Goal: Task Accomplishment & Management: Manage account settings

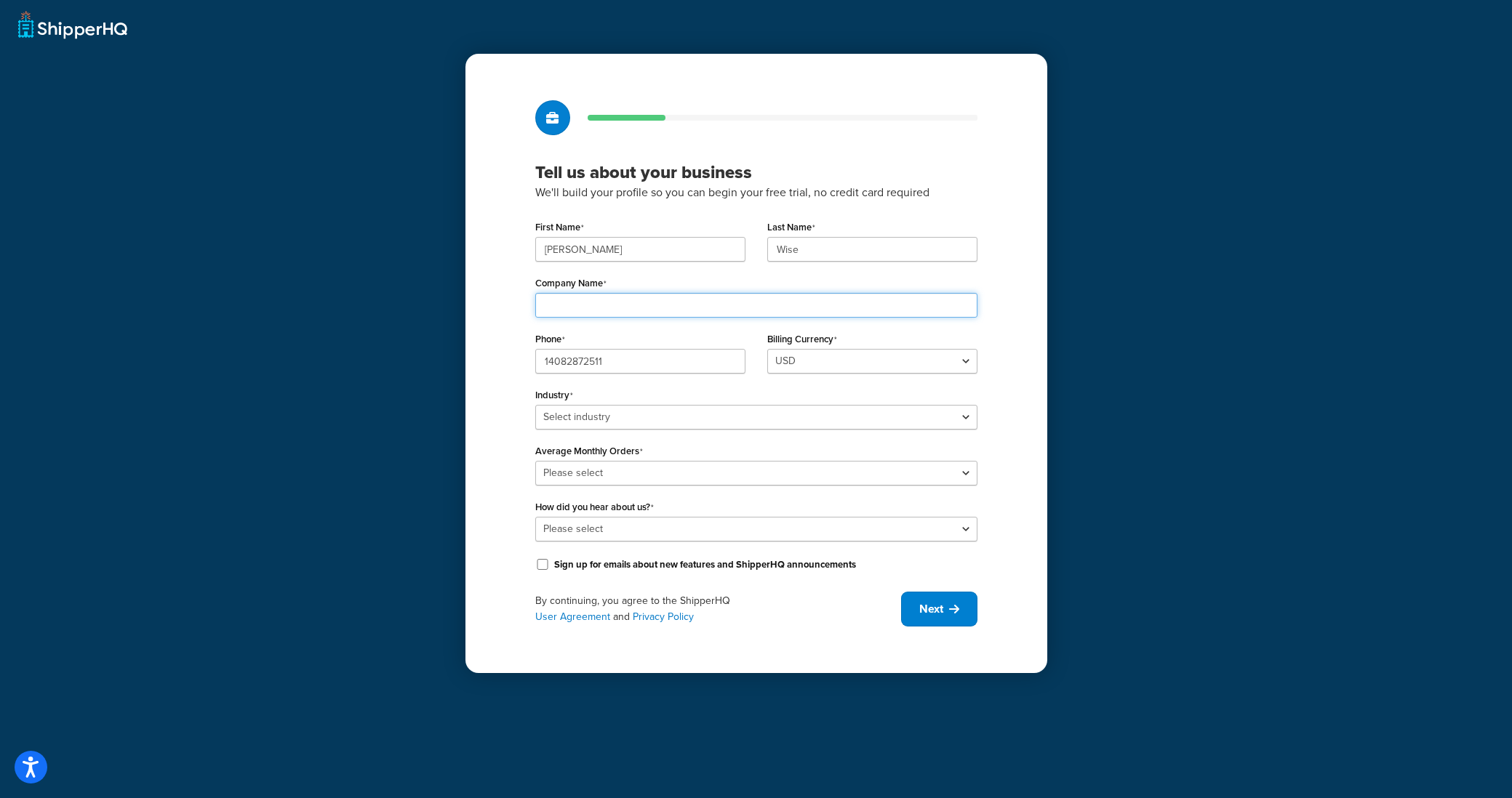
click at [581, 306] on input "Company Name" at bounding box center [756, 305] width 442 height 25
type input "Bay Rag Company"
click at [608, 421] on select "Select industry Automotive Adult Agriculture Alcohol, Tobacco & CBD Arts & Craf…" at bounding box center [756, 418] width 442 height 25
click at [535, 405] on select "Select industry Automotive Adult Agriculture Alcohol, Tobacco & CBD Arts & Craf…" at bounding box center [756, 418] width 442 height 25
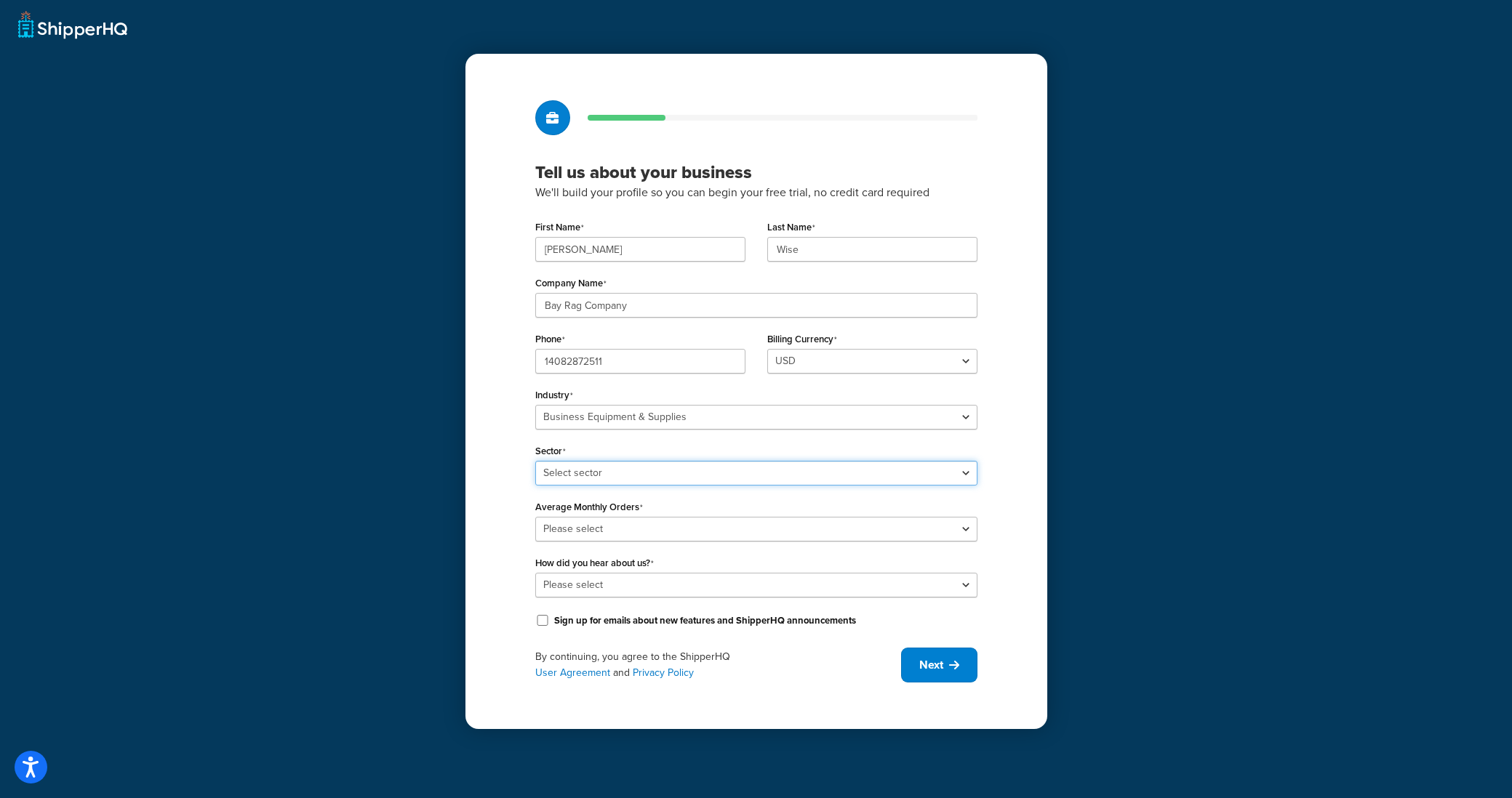
click at [602, 472] on select "Select sector Office Supplies Packaging Printing Supplies Professional Statione…" at bounding box center [756, 473] width 442 height 25
click at [602, 416] on select "Select industry Automotive Adult Agriculture Alcohol, Tobacco & CBD Arts & Craf…" at bounding box center [756, 418] width 442 height 25
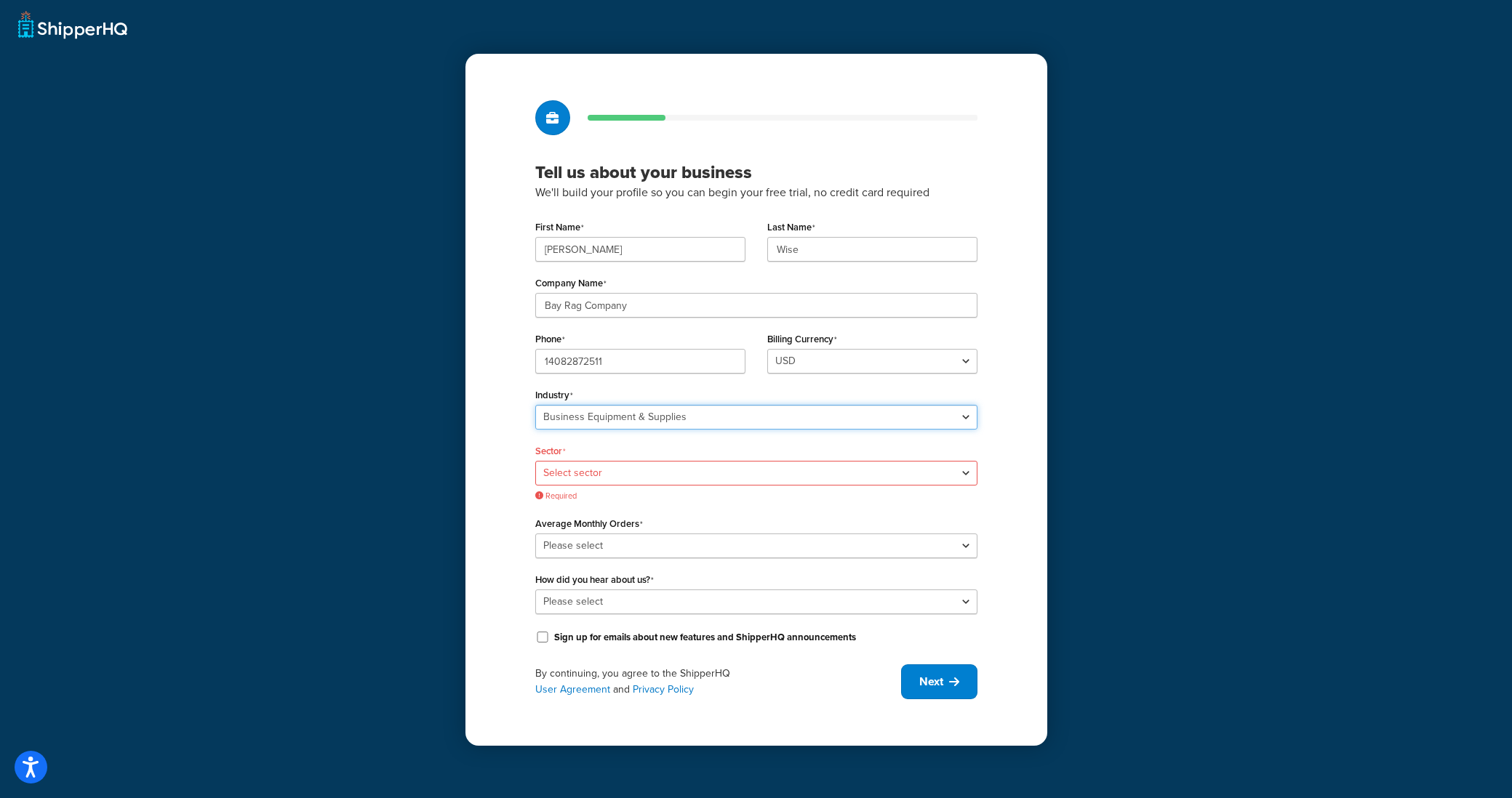
select select "25"
click at [535, 405] on select "Select industry Automotive Adult Agriculture Alcohol, Tobacco & CBD Arts & Craf…" at bounding box center [756, 418] width 442 height 25
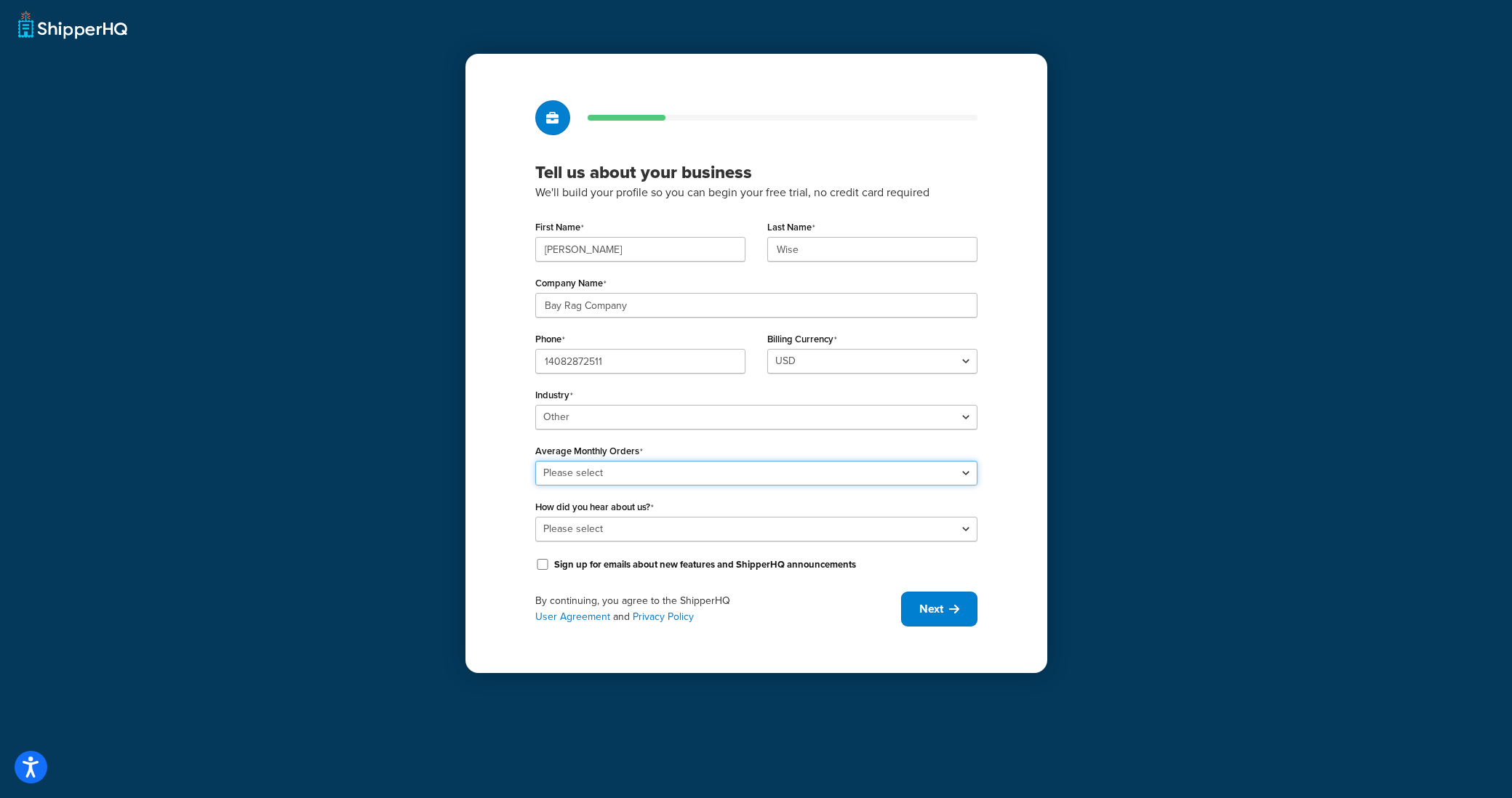
click at [591, 476] on select "Please select 0-500 501-1,000 1,001-10,000 10,001-20,000 Over 20,000" at bounding box center [756, 473] width 442 height 25
click at [535, 461] on select "Please select 0-500 501-1,000 1,001-10,000 10,001-20,000 Over 20,000" at bounding box center [756, 473] width 442 height 25
click at [609, 479] on select "Please select 0-500 501-1,000 1,001-10,000 10,001-20,000 Over 20,000" at bounding box center [756, 473] width 442 height 25
select select "2"
click at [535, 461] on select "Please select 0-500 501-1,000 1,001-10,000 10,001-20,000 Over 20,000" at bounding box center [756, 473] width 442 height 25
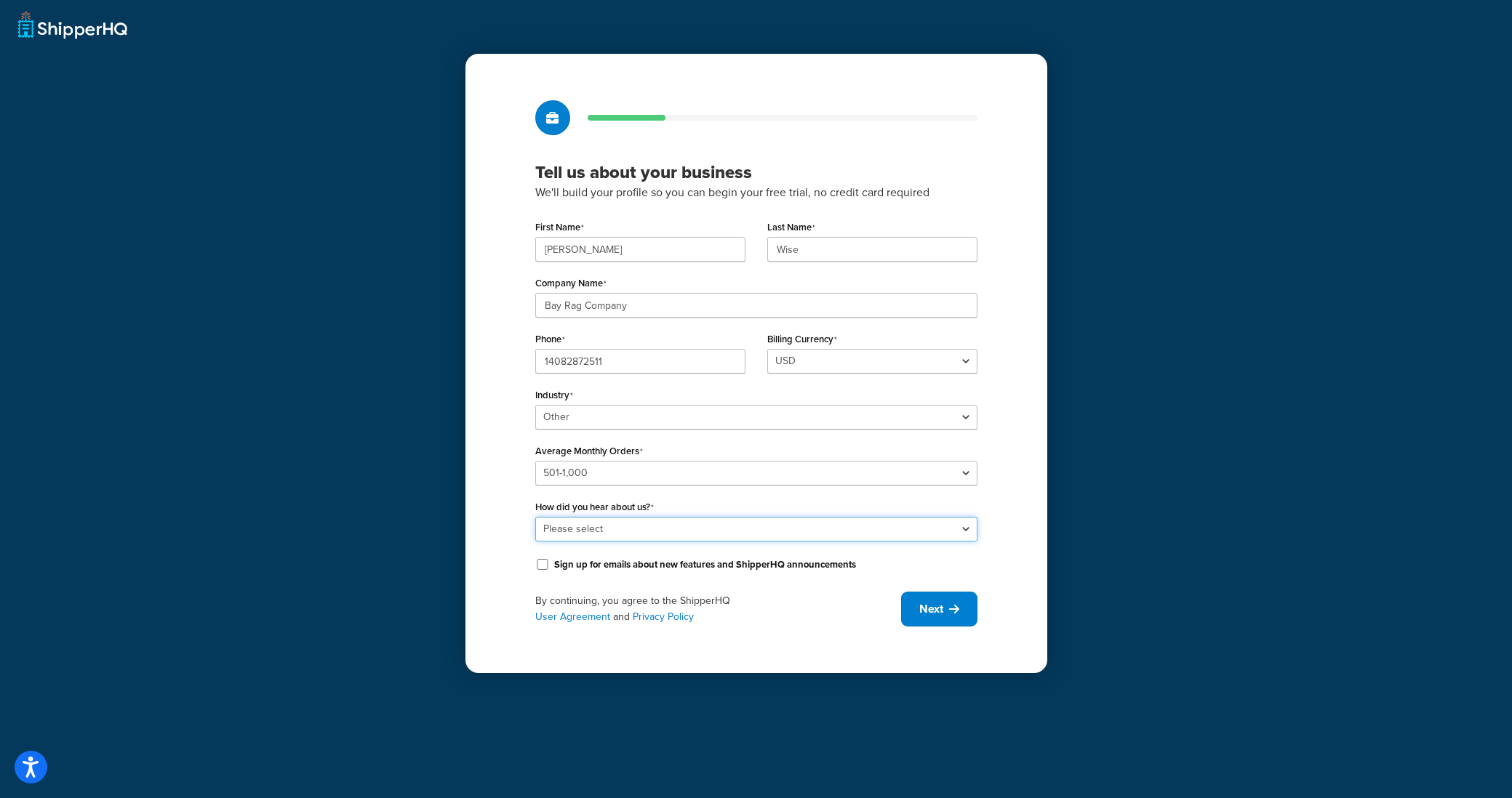
click at [598, 530] on select "Please select Online Search App Store or Marketplace Listing Referred by Agency…" at bounding box center [756, 530] width 442 height 25
select select "9"
click at [535, 517] on select "Please select Online Search App Store or Marketplace Listing Referred by Agency…" at bounding box center [756, 530] width 442 height 25
click at [930, 613] on span "Next" at bounding box center [931, 609] width 24 height 16
click at [1005, 575] on div "Tell us about your business We'll build your profile so you can begin your free…" at bounding box center [756, 363] width 582 height 619
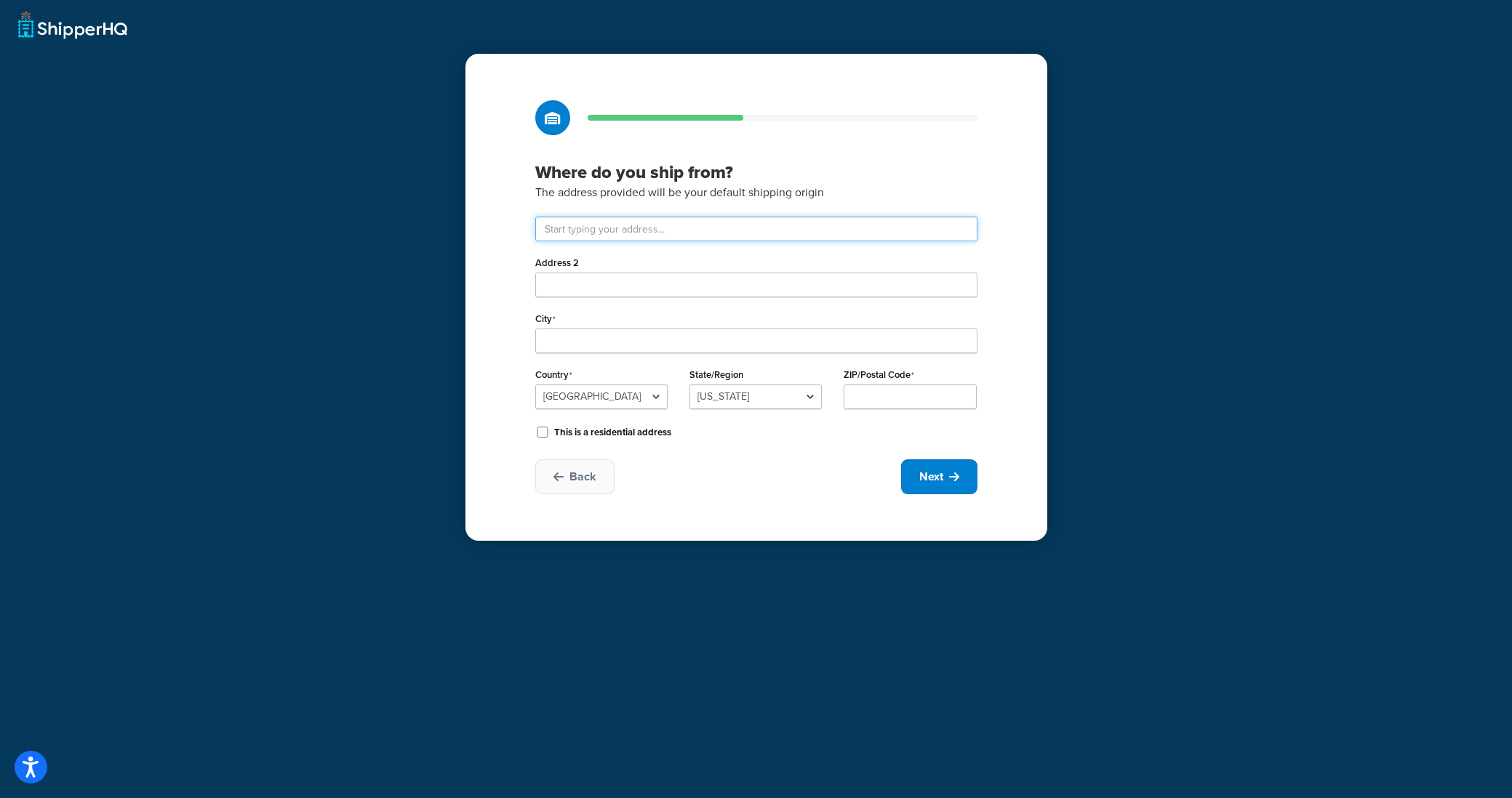
click at [591, 230] on input "text" at bounding box center [756, 229] width 442 height 25
type input "201 San Jose Ave."
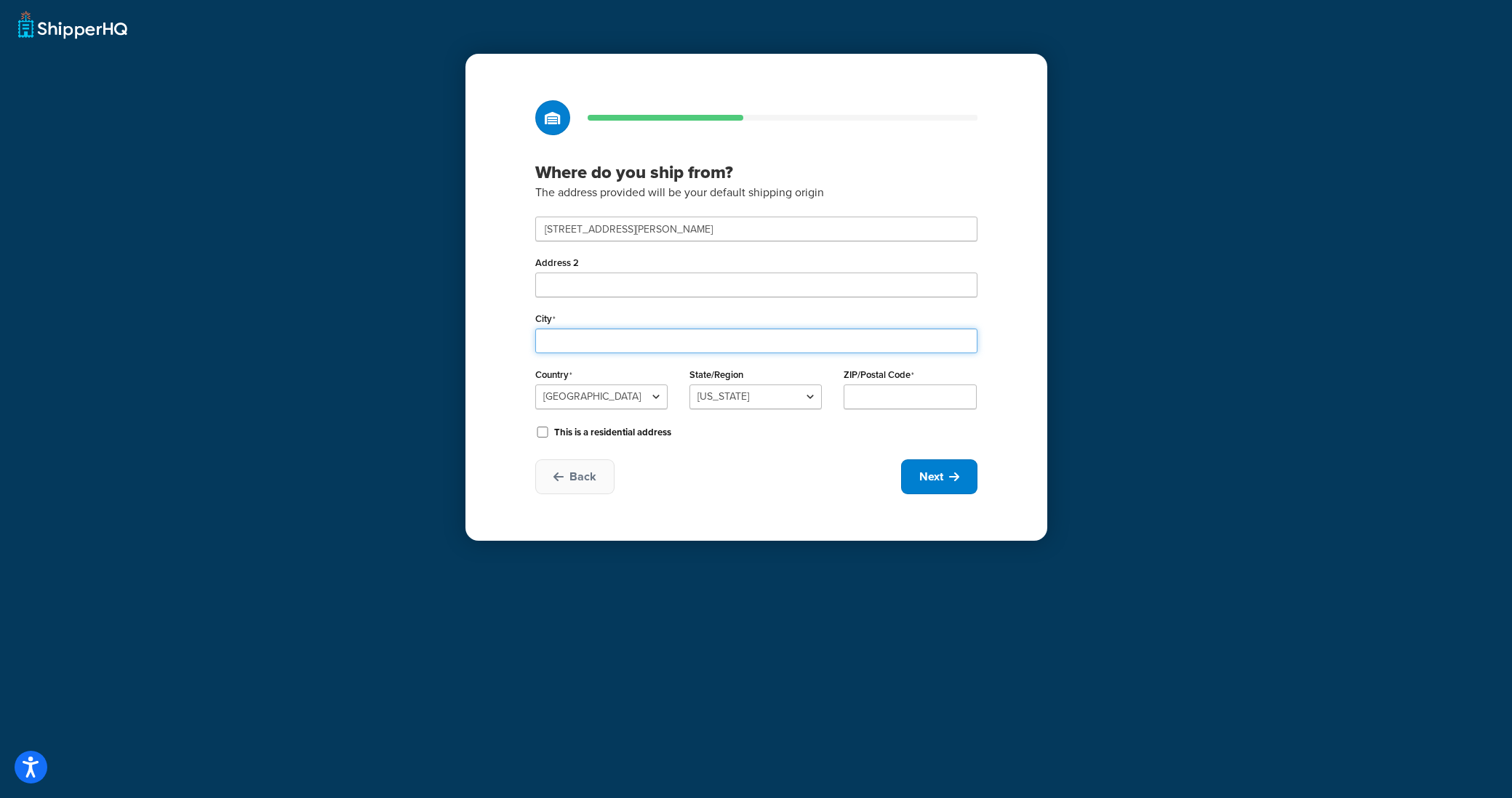
type input "San Jose"
select select "5"
type input "95125"
click at [933, 469] on span "Next" at bounding box center [931, 476] width 24 height 16
select select "1"
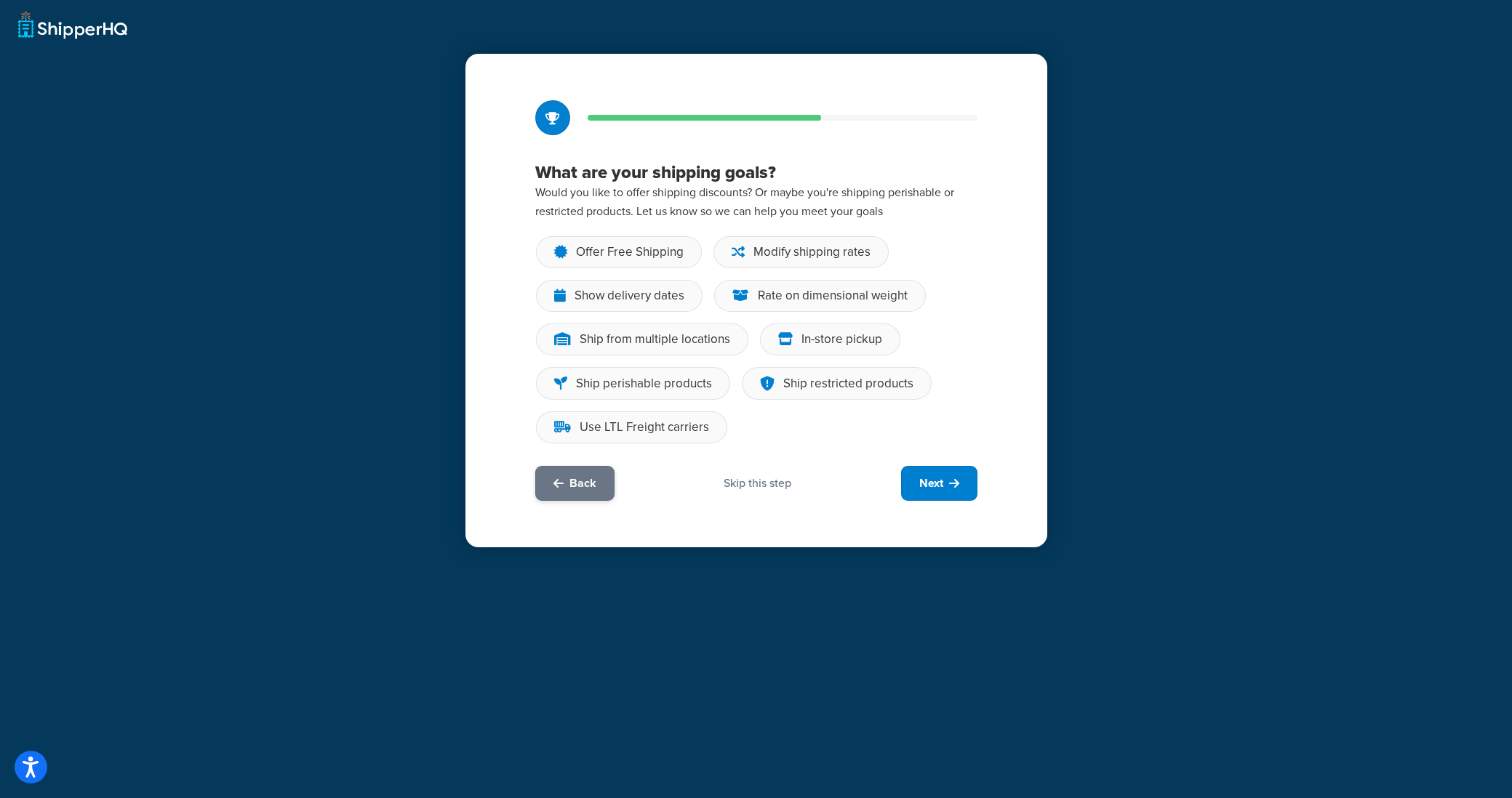
click at [555, 500] on button "Back" at bounding box center [575, 483] width 79 height 35
select select "5"
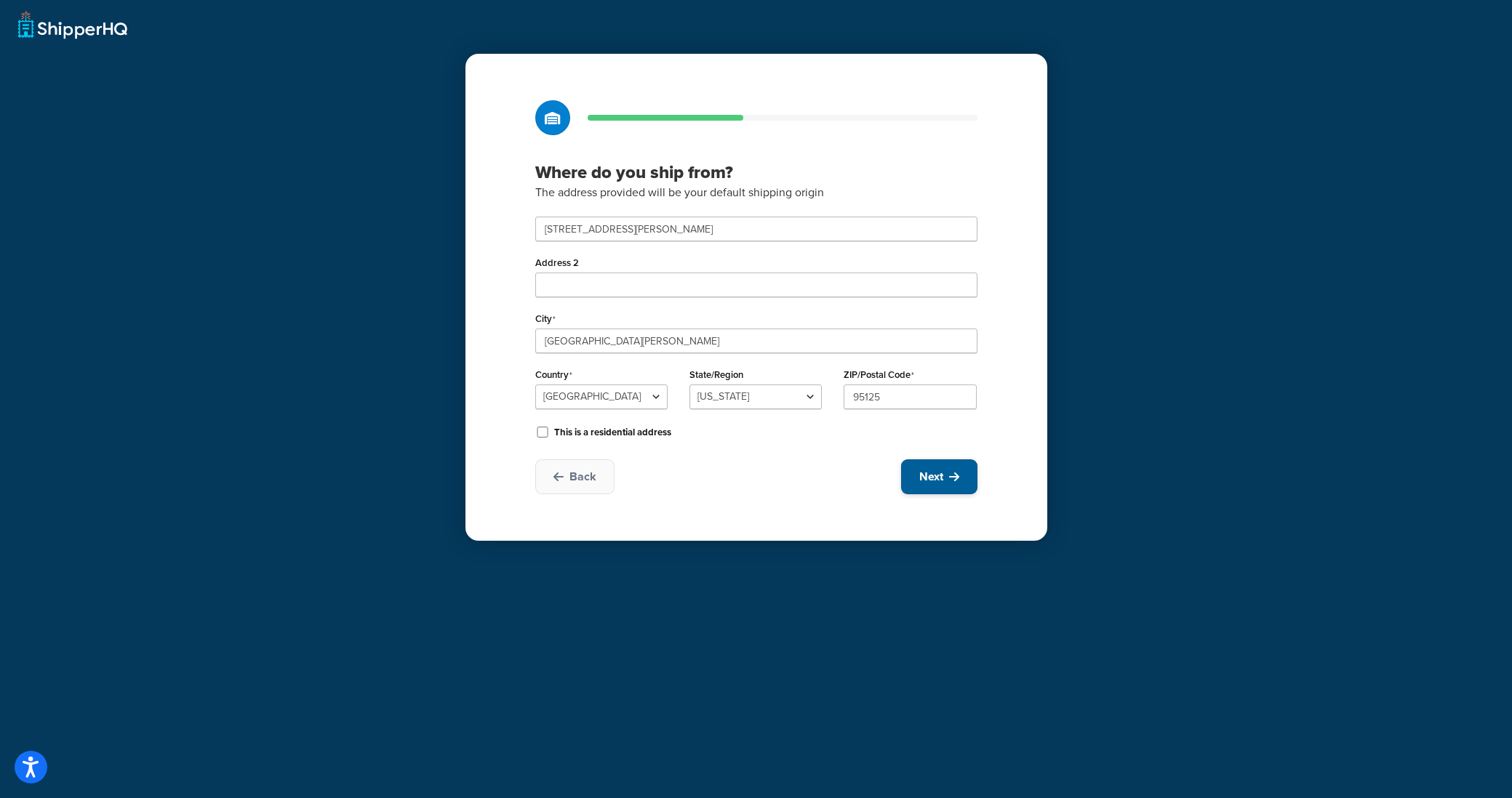
click at [944, 483] on button "Next" at bounding box center [939, 476] width 77 height 35
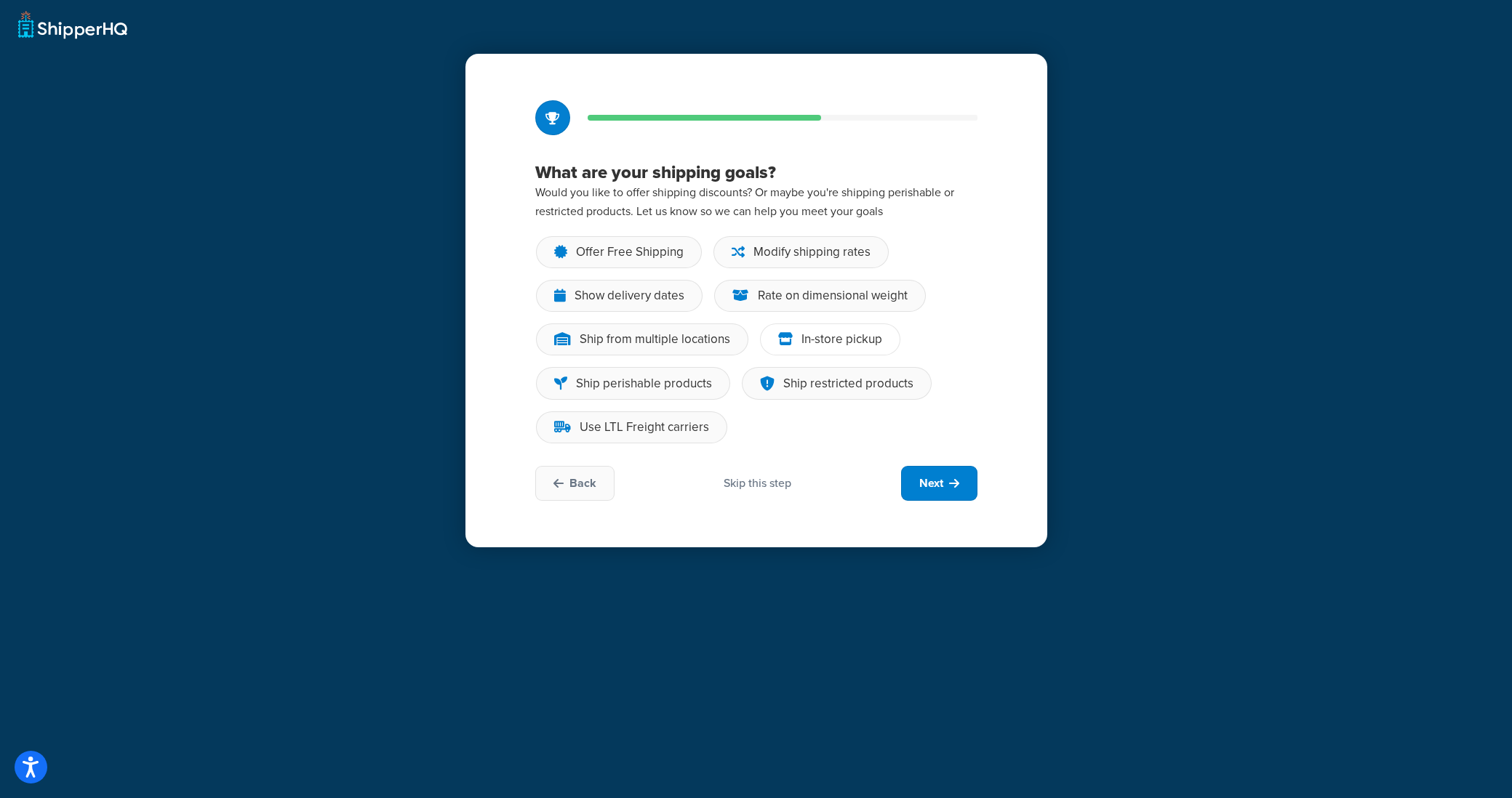
click at [808, 346] on div "In-store pickup" at bounding box center [841, 339] width 80 height 15
click at [0, 0] on input "In-store pickup" at bounding box center [0, 0] width 0 height 0
click at [712, 348] on div "Ship from multiple locations" at bounding box center [642, 339] width 213 height 32
click at [0, 0] on input "Ship from multiple locations" at bounding box center [0, 0] width 0 height 0
click at [707, 346] on div "Ship from multiple locations" at bounding box center [654, 339] width 151 height 15
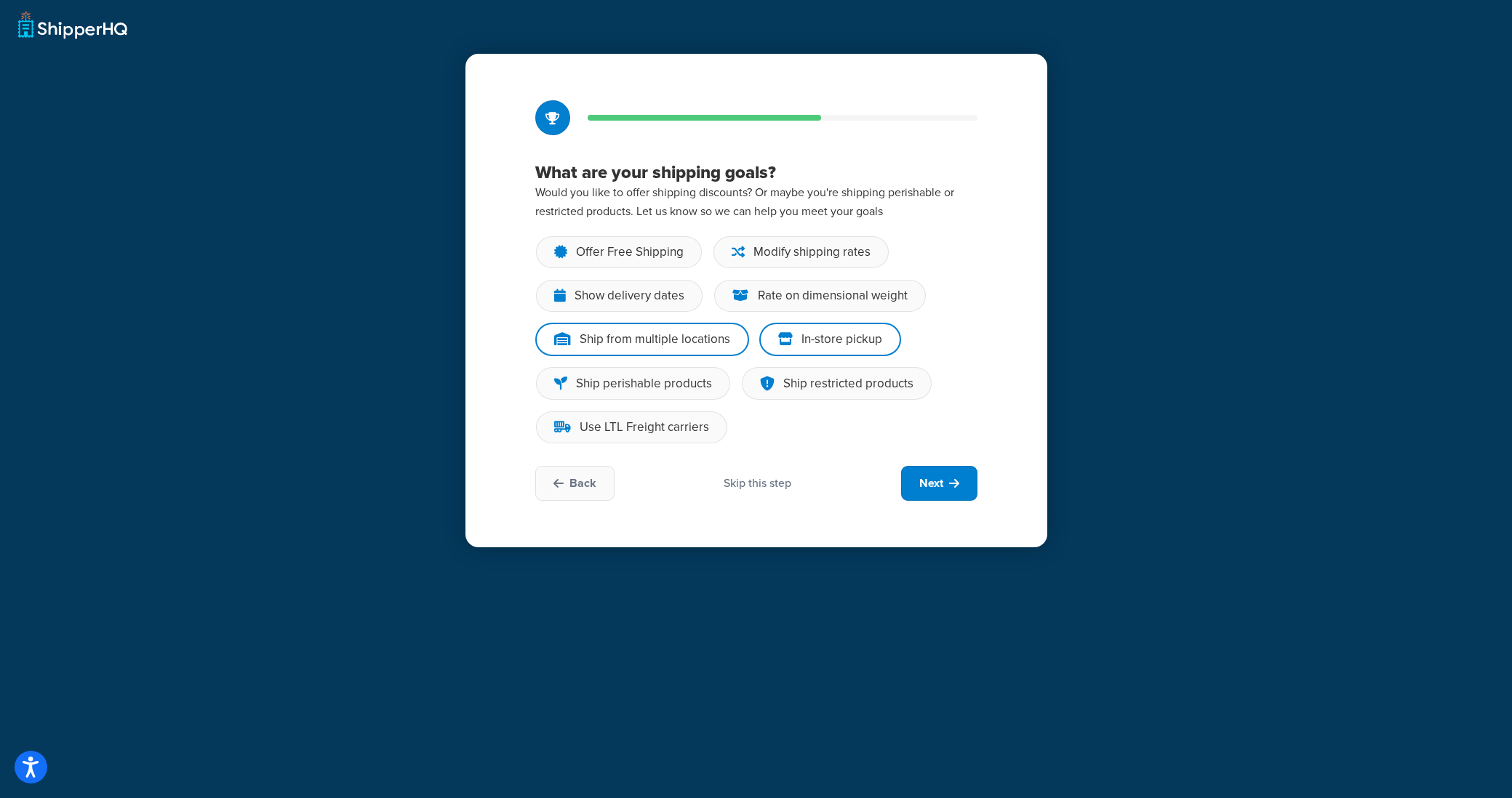
click at [0, 0] on input "Ship from multiple locations" at bounding box center [0, 0] width 0 height 0
click at [707, 346] on div "Ship from multiple locations" at bounding box center [654, 339] width 151 height 15
click at [0, 0] on input "Ship from multiple locations" at bounding box center [0, 0] width 0 height 0
click at [678, 435] on div "Use LTL Freight carriers" at bounding box center [643, 427] width 129 height 15
click at [0, 0] on input "Use LTL Freight carriers" at bounding box center [0, 0] width 0 height 0
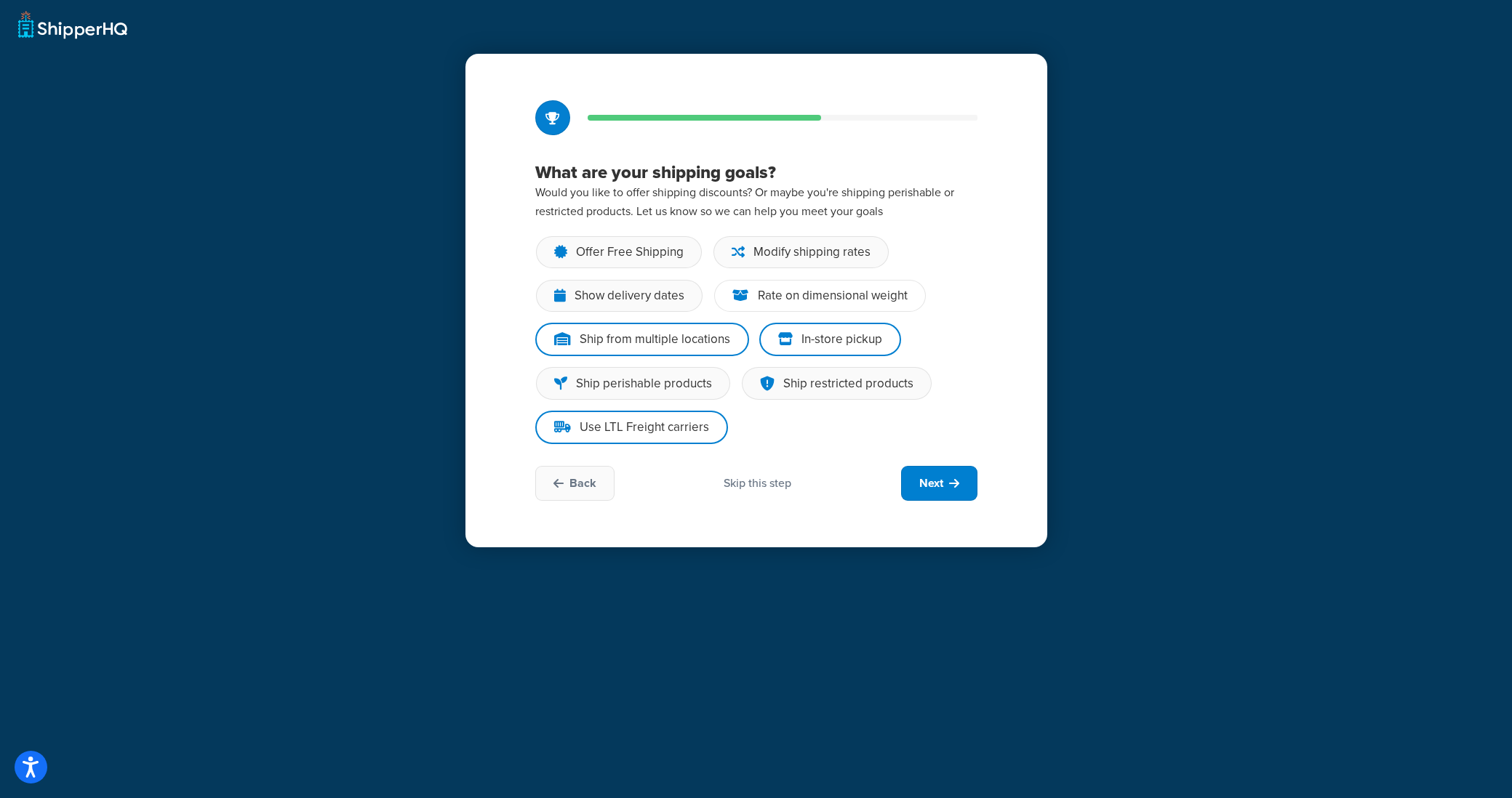
click at [776, 298] on div "Rate on dimensional weight" at bounding box center [833, 295] width 150 height 15
click at [0, 0] on input "Rate on dimensional weight" at bounding box center [0, 0] width 0 height 0
click at [797, 250] on div "Modify shipping rates" at bounding box center [811, 252] width 117 height 15
click at [0, 0] on input "Modify shipping rates" at bounding box center [0, 0] width 0 height 0
click at [672, 302] on div "Show delivery dates" at bounding box center [630, 295] width 110 height 15
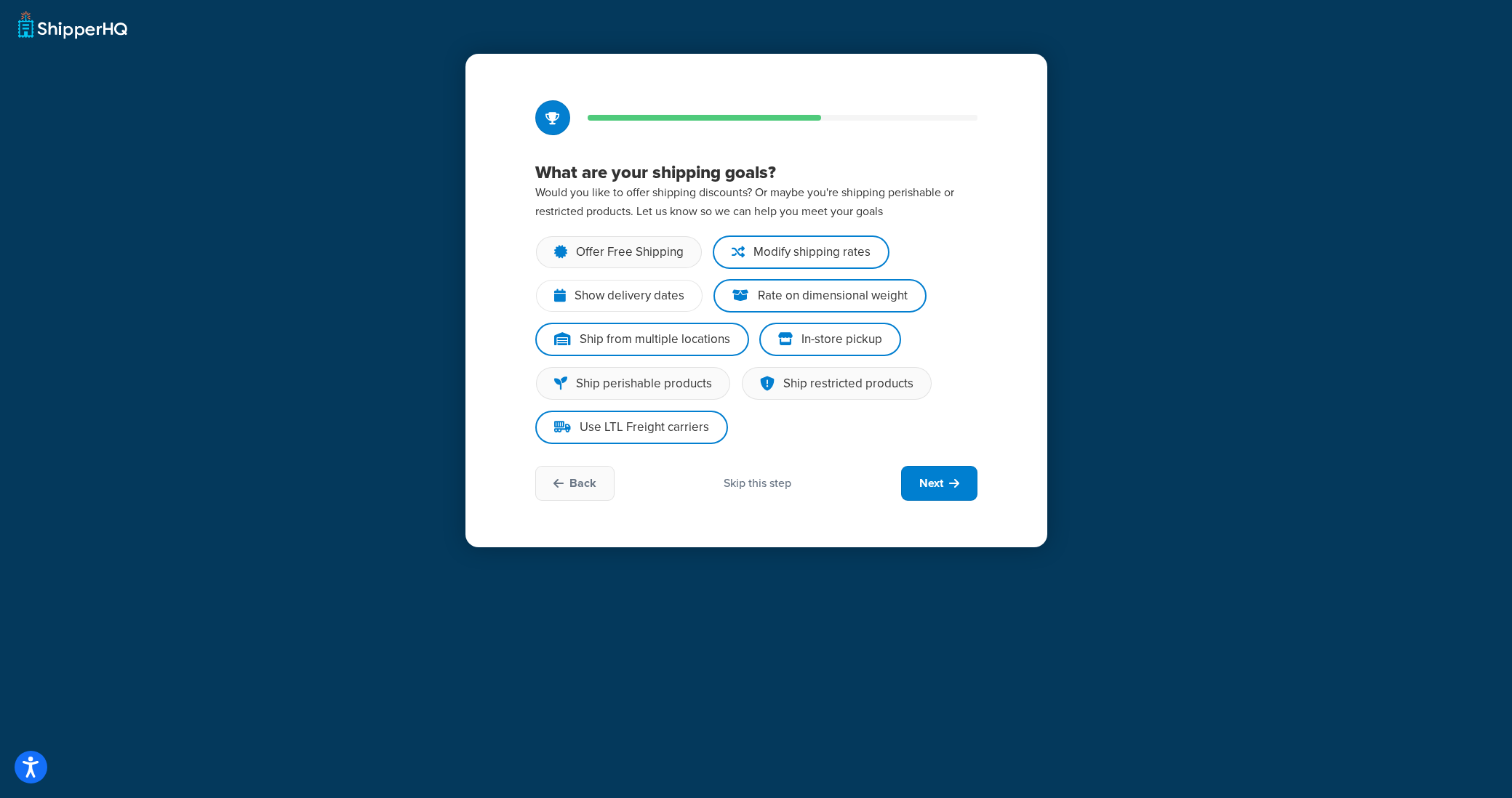
click at [0, 0] on input "Show delivery dates" at bounding box center [0, 0] width 0 height 0
click at [670, 265] on div "Offer Free Shipping" at bounding box center [619, 252] width 166 height 32
click at [0, 0] on input "Offer Free Shipping" at bounding box center [0, 0] width 0 height 0
click at [942, 488] on span "Next" at bounding box center [931, 483] width 24 height 16
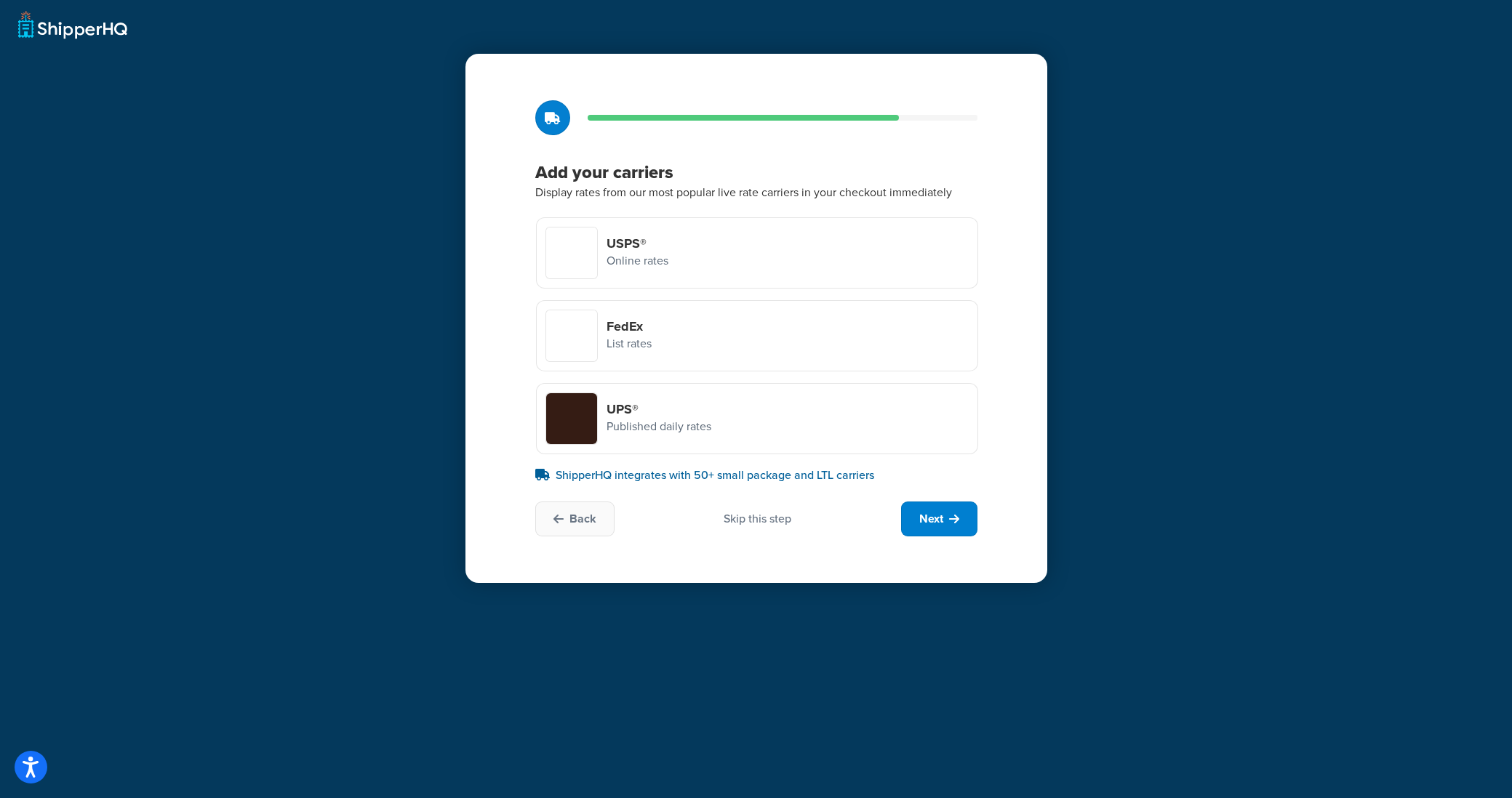
click at [769, 523] on div "Skip this step" at bounding box center [757, 519] width 67 height 16
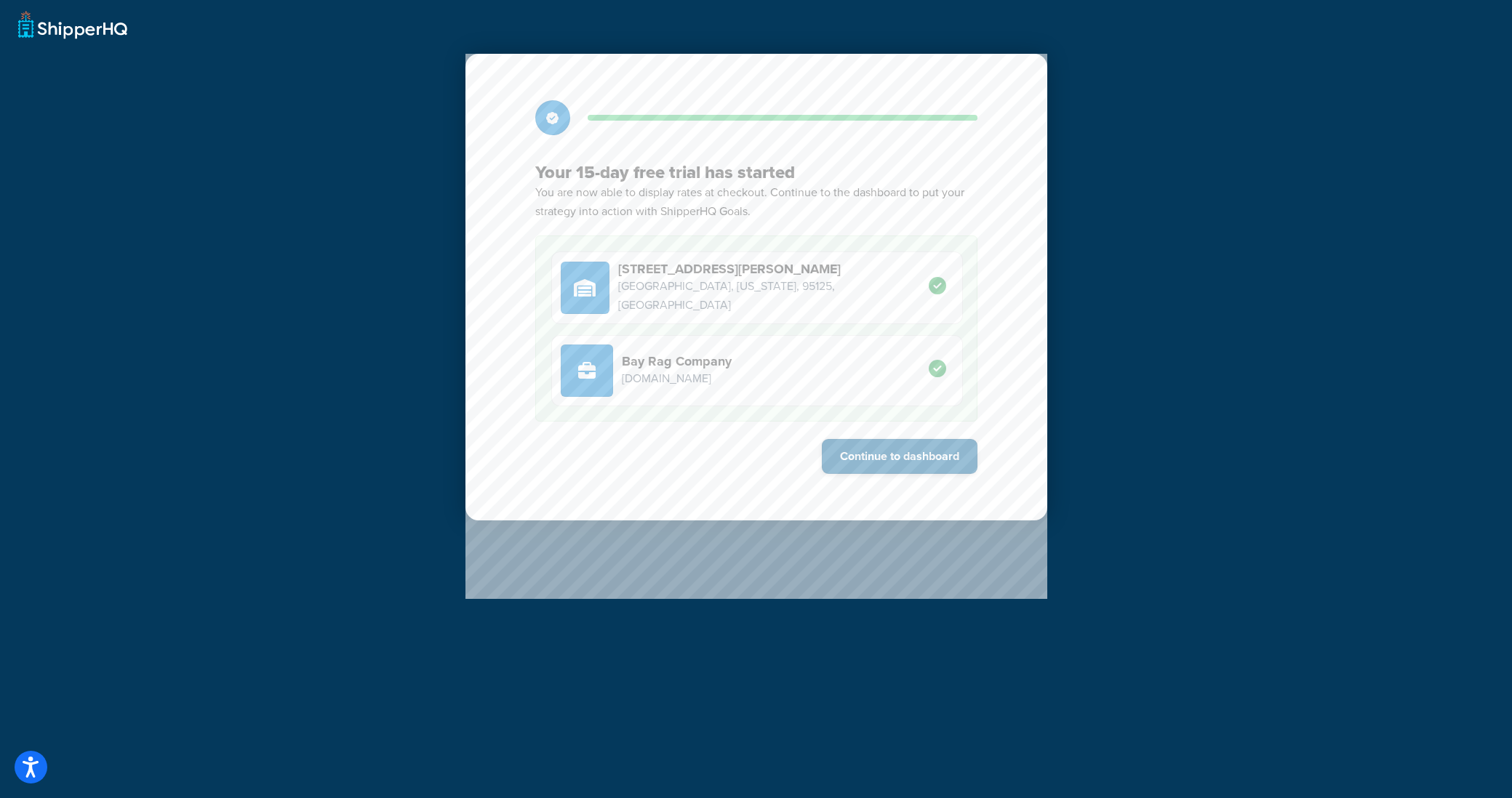
click at [874, 457] on button "Continue to dashboard" at bounding box center [899, 456] width 155 height 35
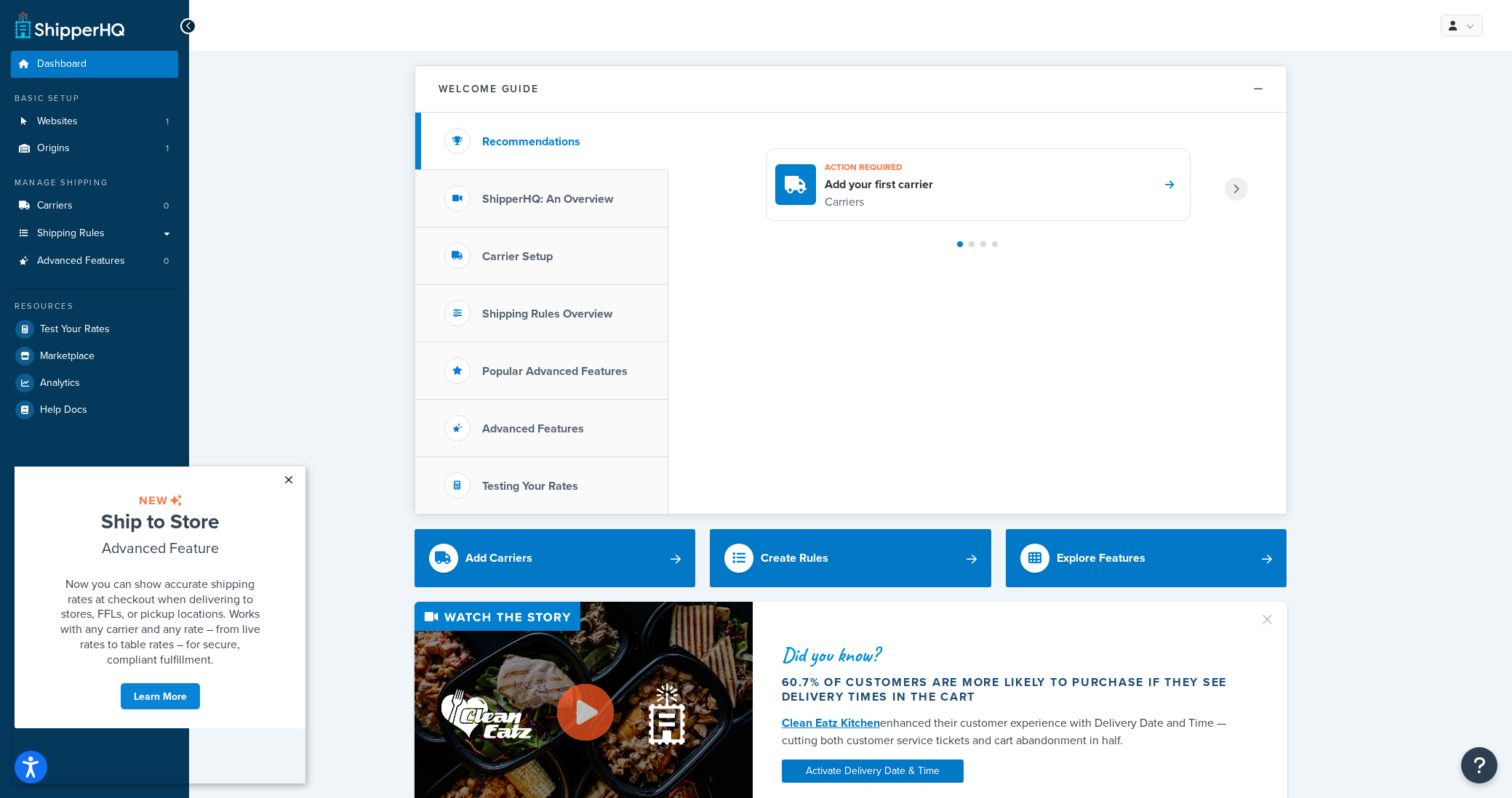
click at [292, 471] on link "×" at bounding box center [288, 480] width 26 height 26
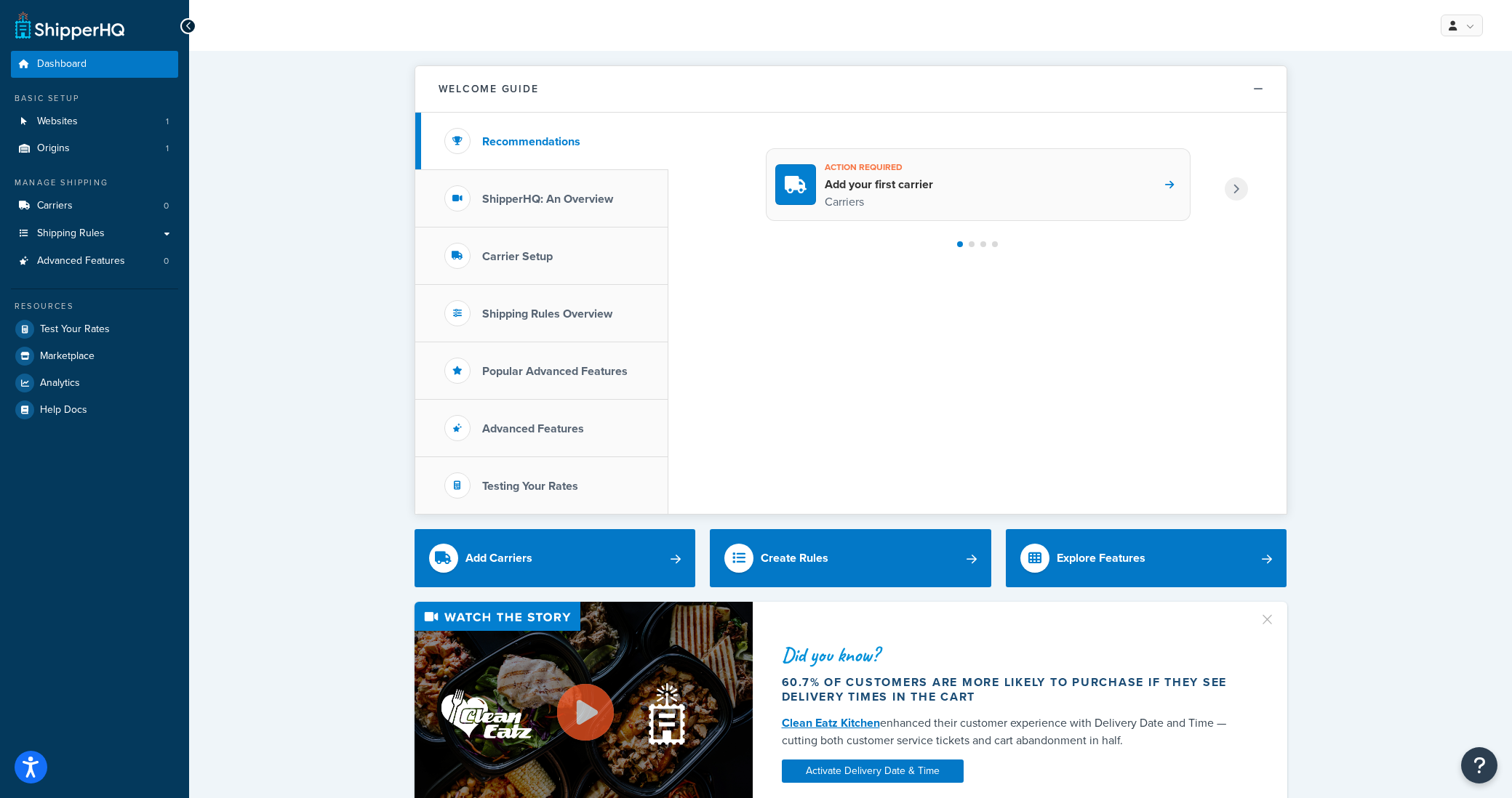
click at [947, 207] on div "Action required Add your first carrier Carriers" at bounding box center [978, 185] width 425 height 73
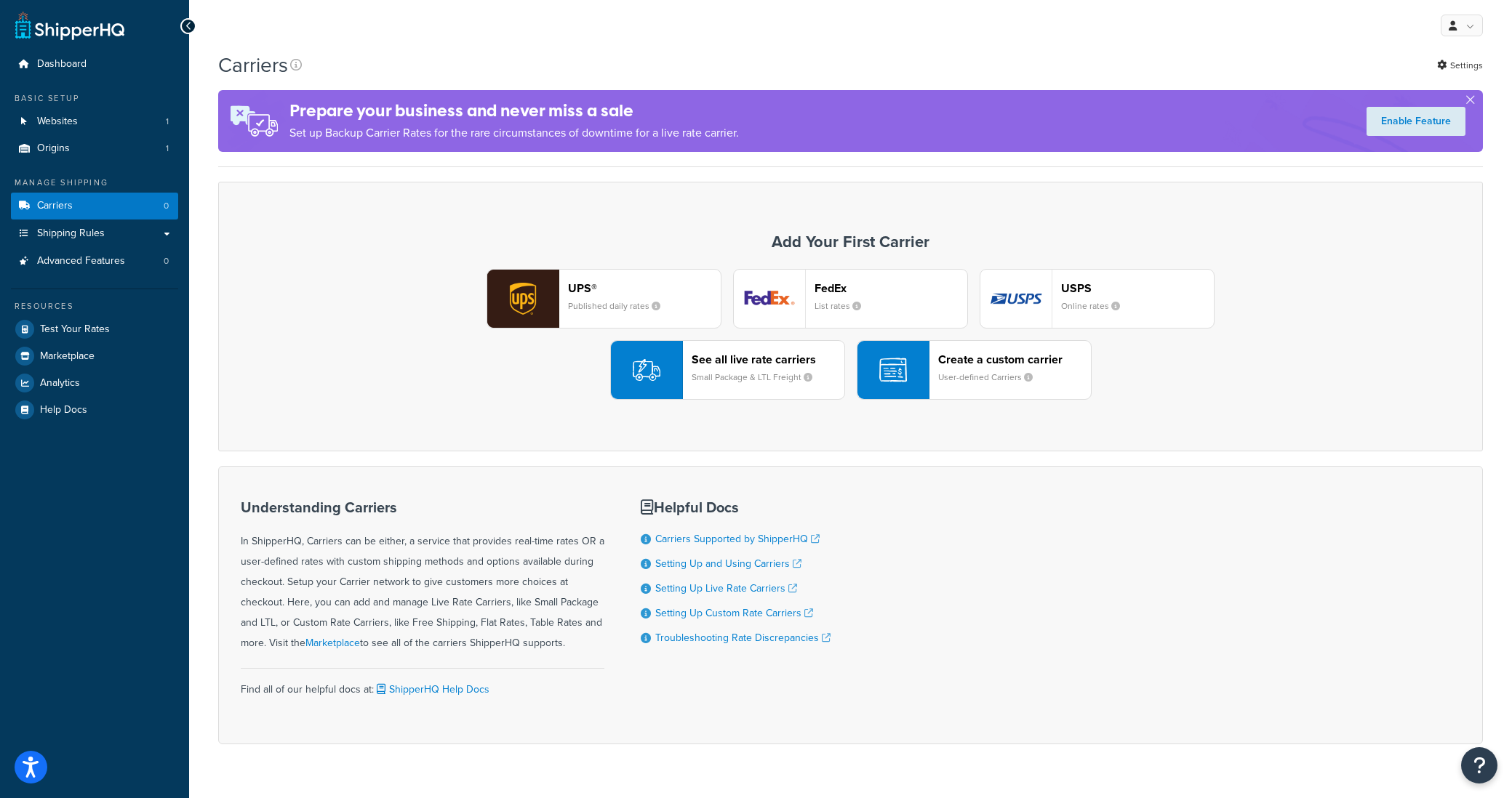
click at [652, 368] on img "button" at bounding box center [647, 370] width 28 height 28
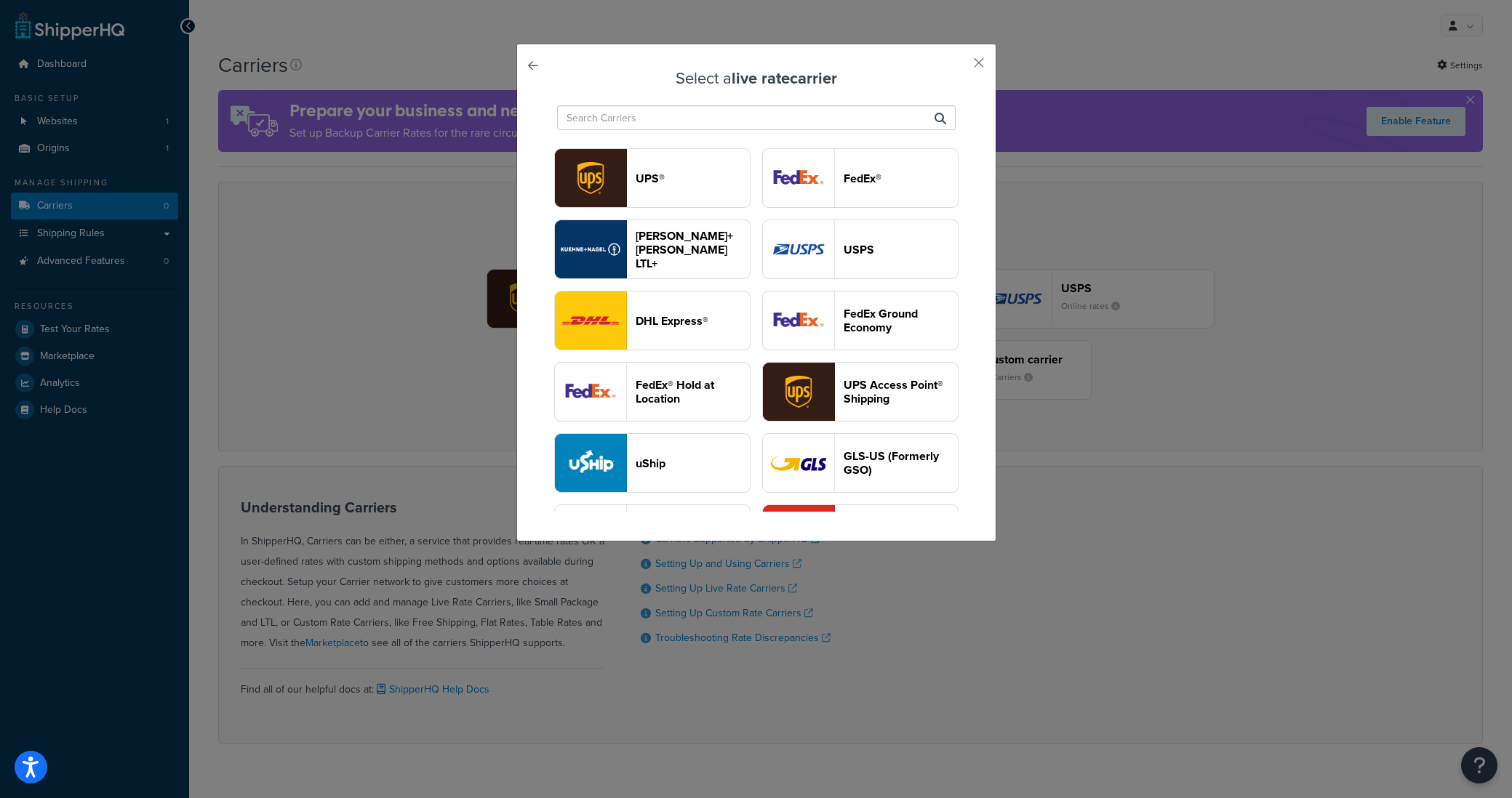
click at [676, 115] on input "text" at bounding box center [756, 118] width 398 height 25
type input "A"
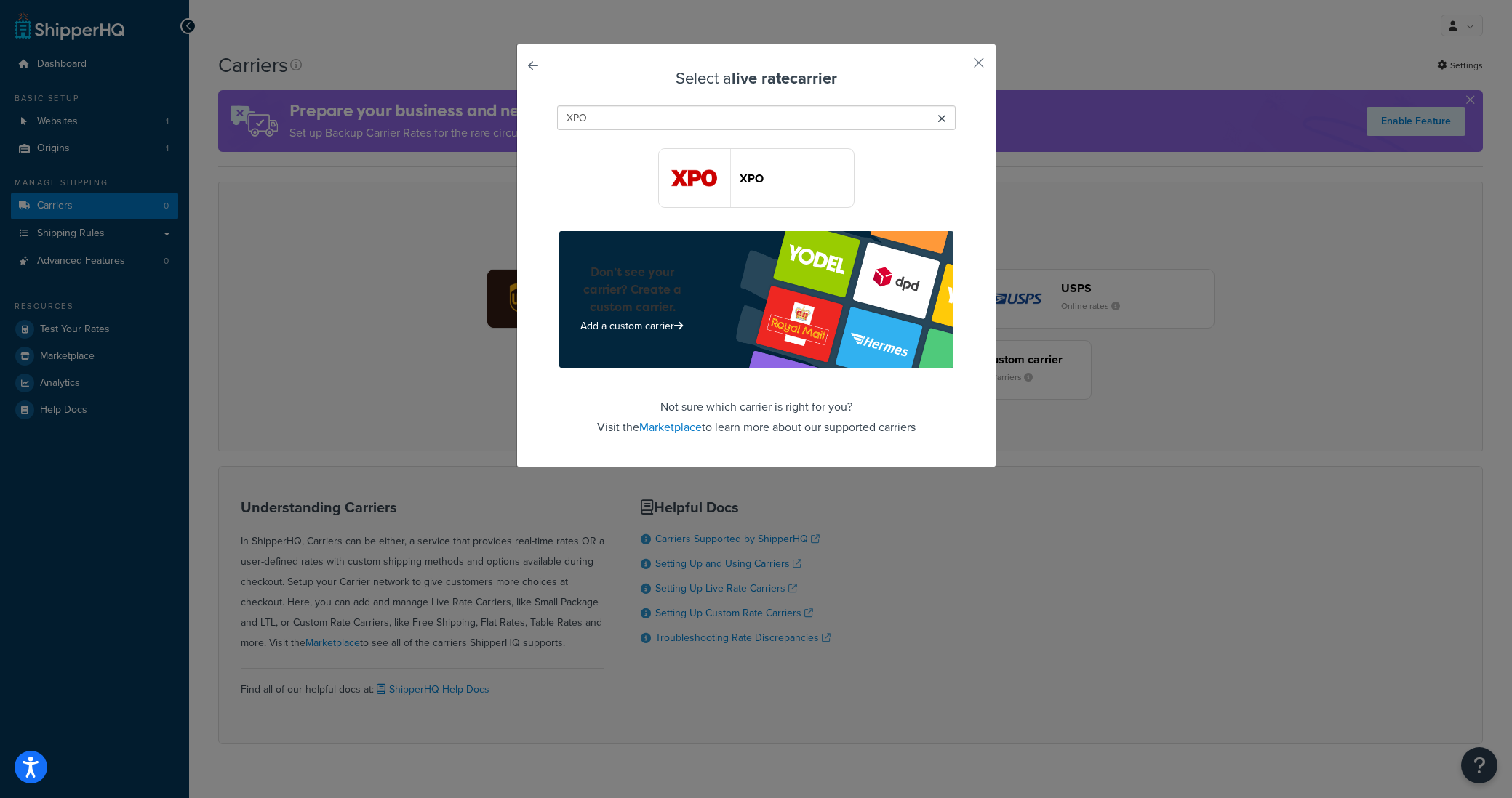
type input "XPO"
click at [783, 182] on header "XPO" at bounding box center [797, 179] width 114 height 14
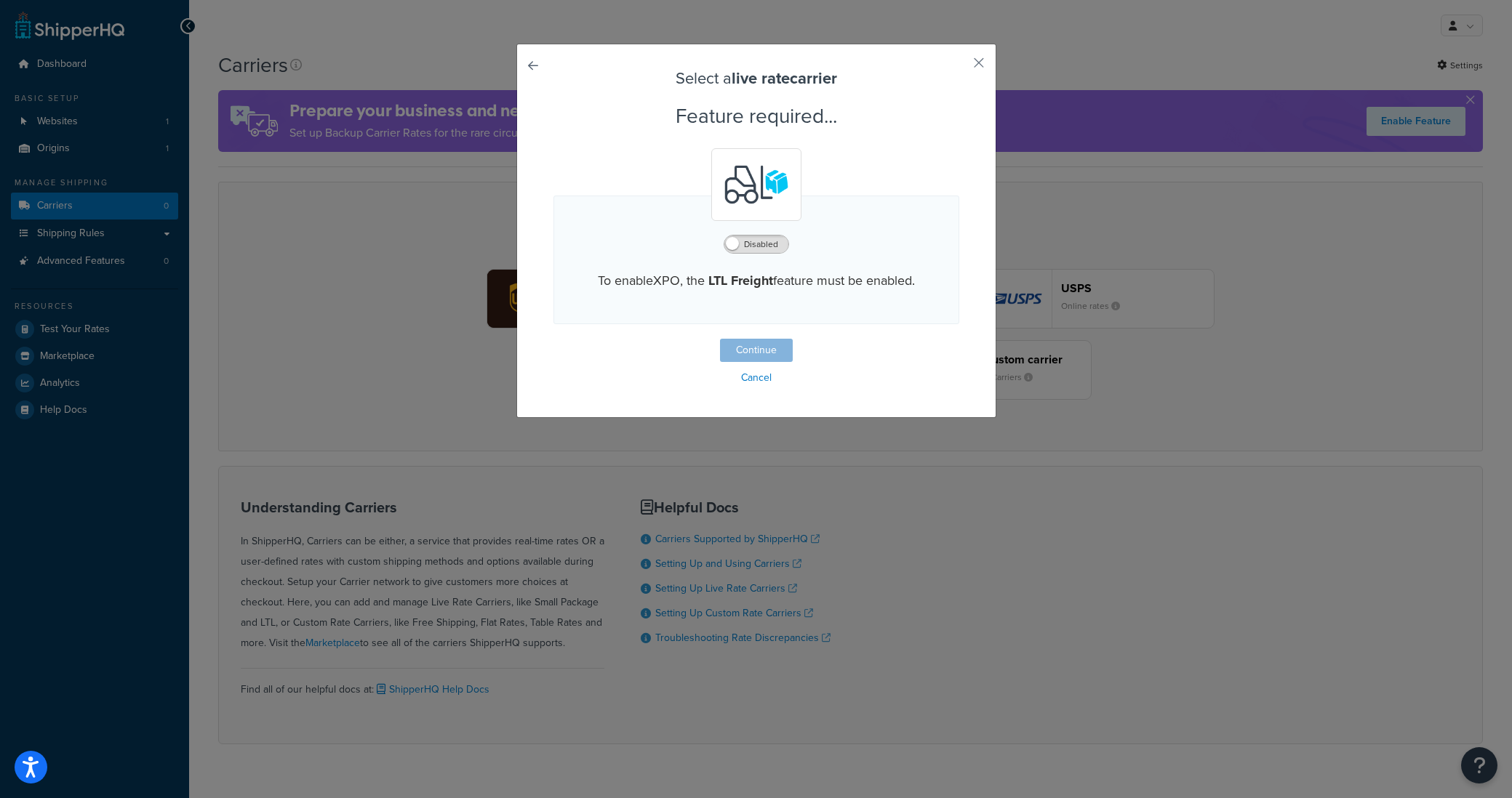
click at [737, 247] on span at bounding box center [732, 244] width 13 height 13
click at [772, 349] on button "Continue" at bounding box center [756, 350] width 73 height 23
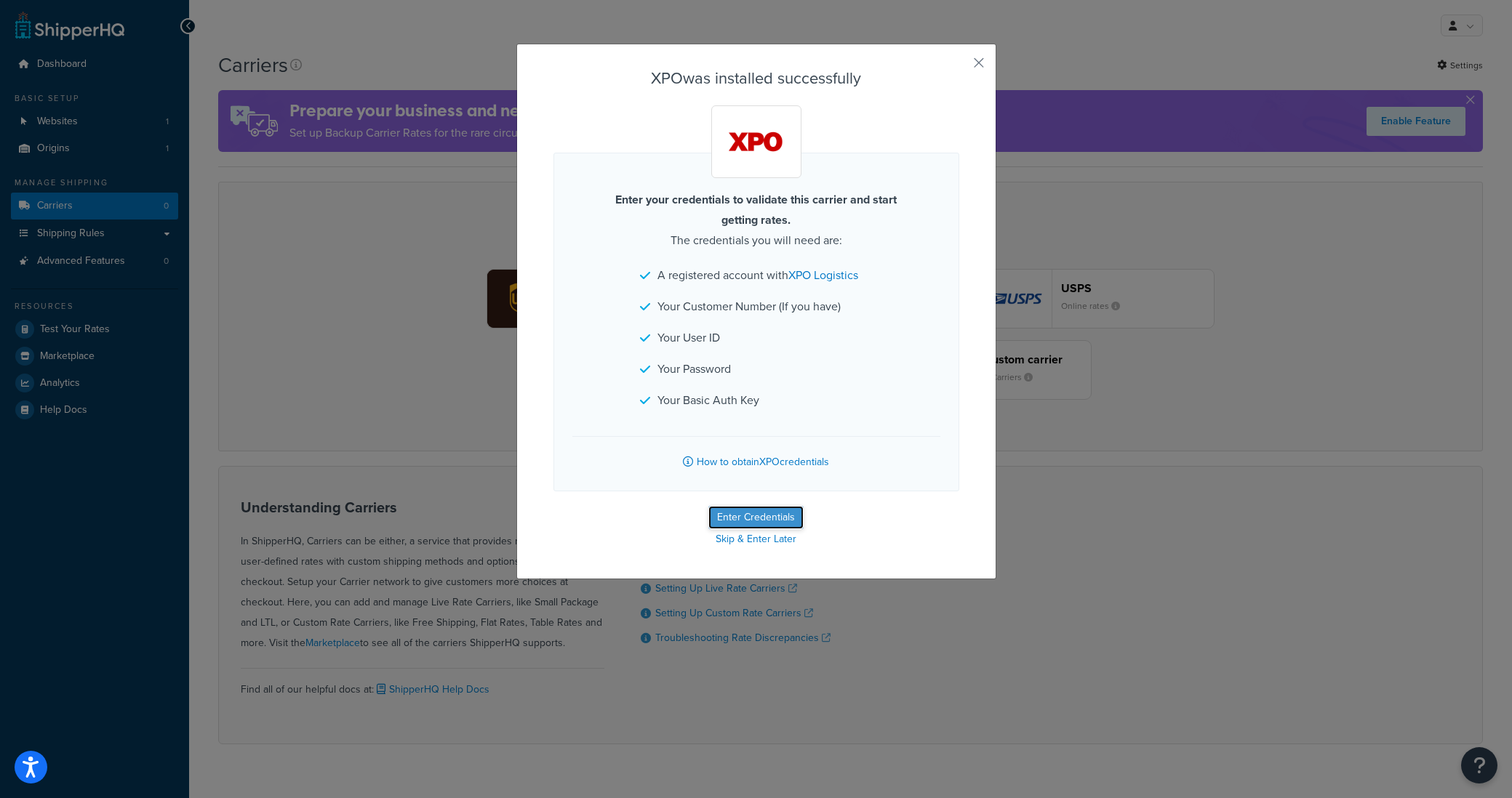
click at [766, 523] on button "Enter Credentials" at bounding box center [756, 517] width 95 height 23
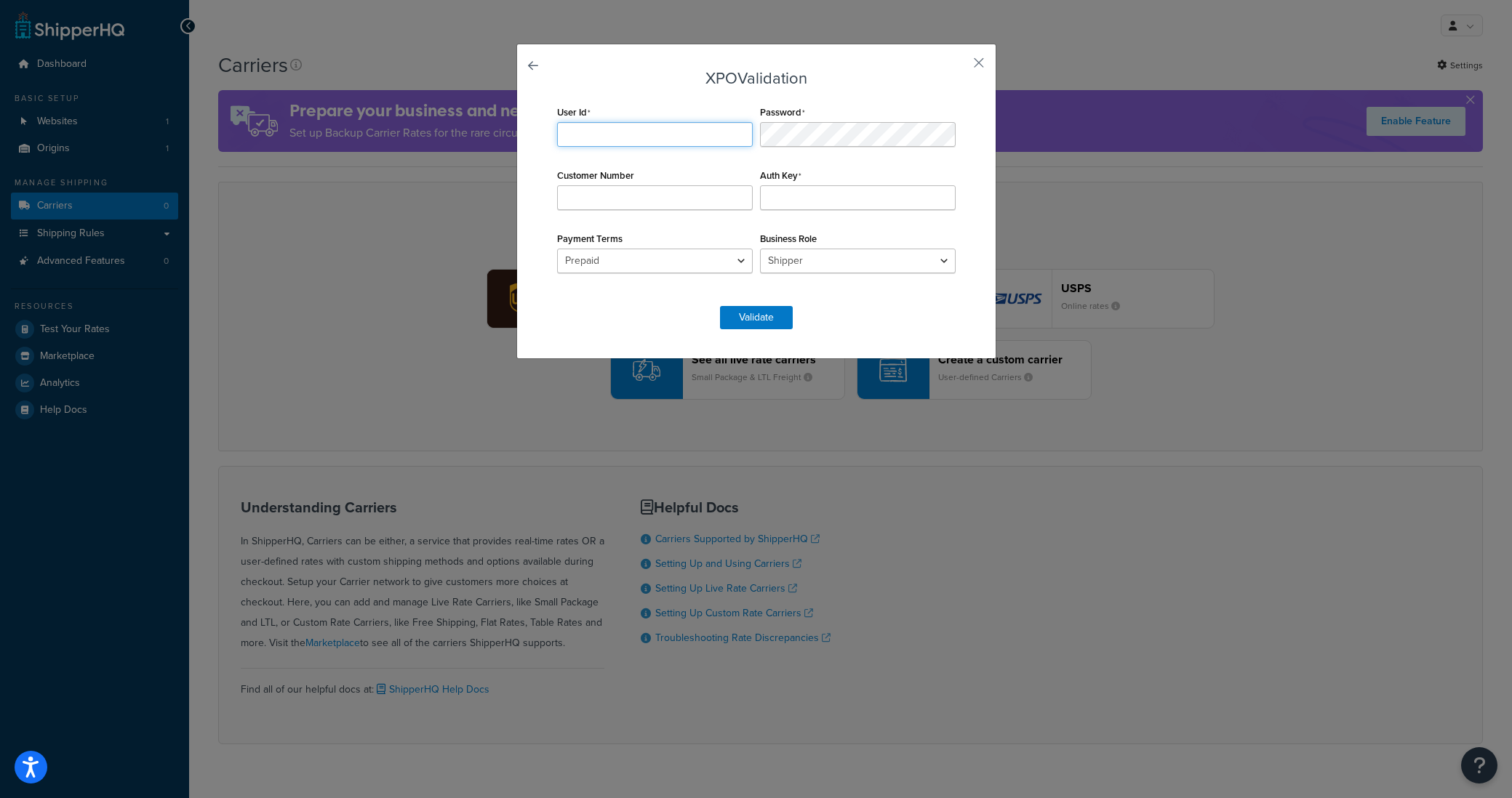
click at [668, 135] on input "User Id" at bounding box center [654, 135] width 196 height 25
click at [959, 68] on button "button" at bounding box center [957, 68] width 4 height 4
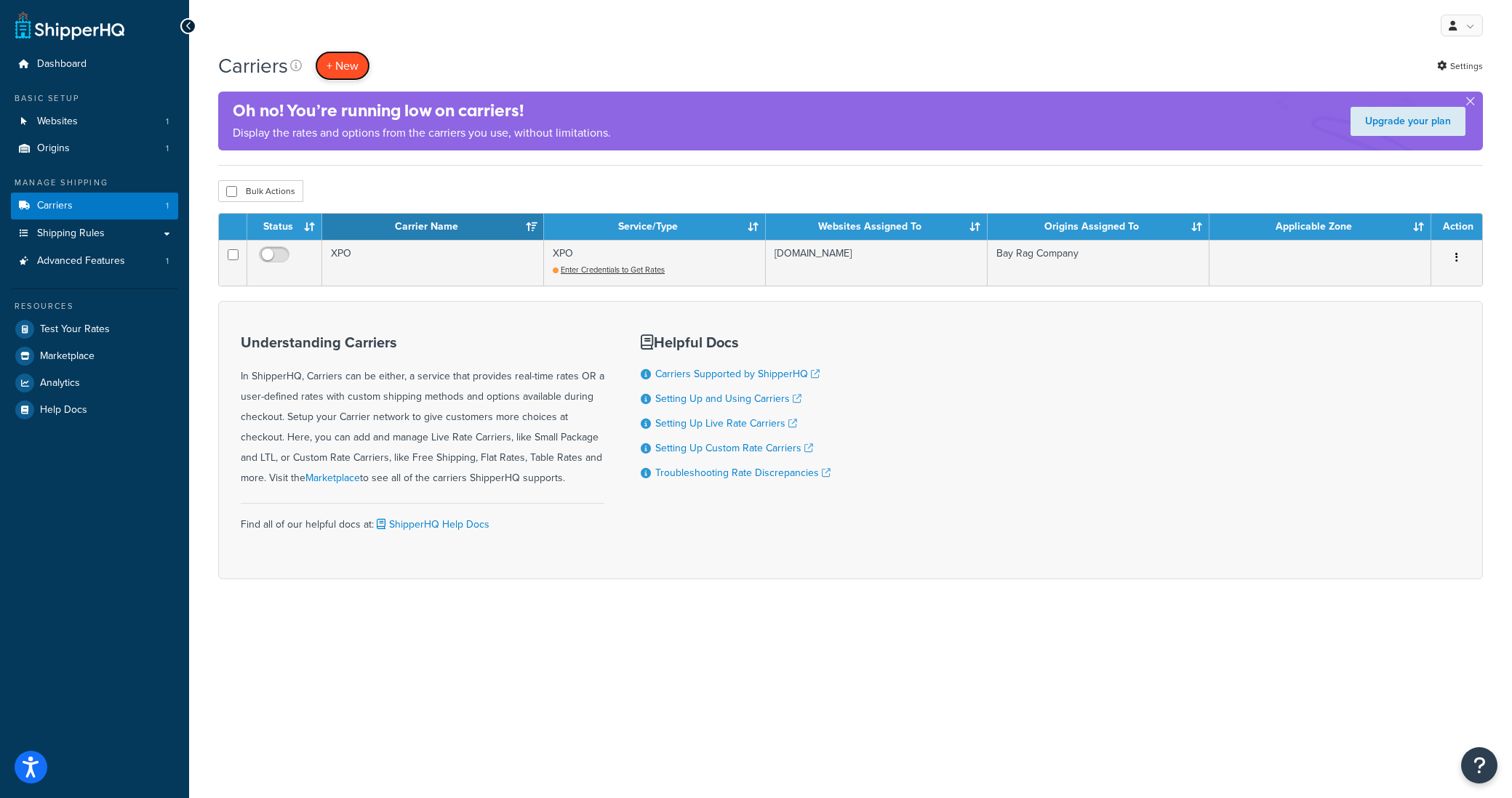
click at [360, 70] on button "+ New" at bounding box center [342, 66] width 55 height 30
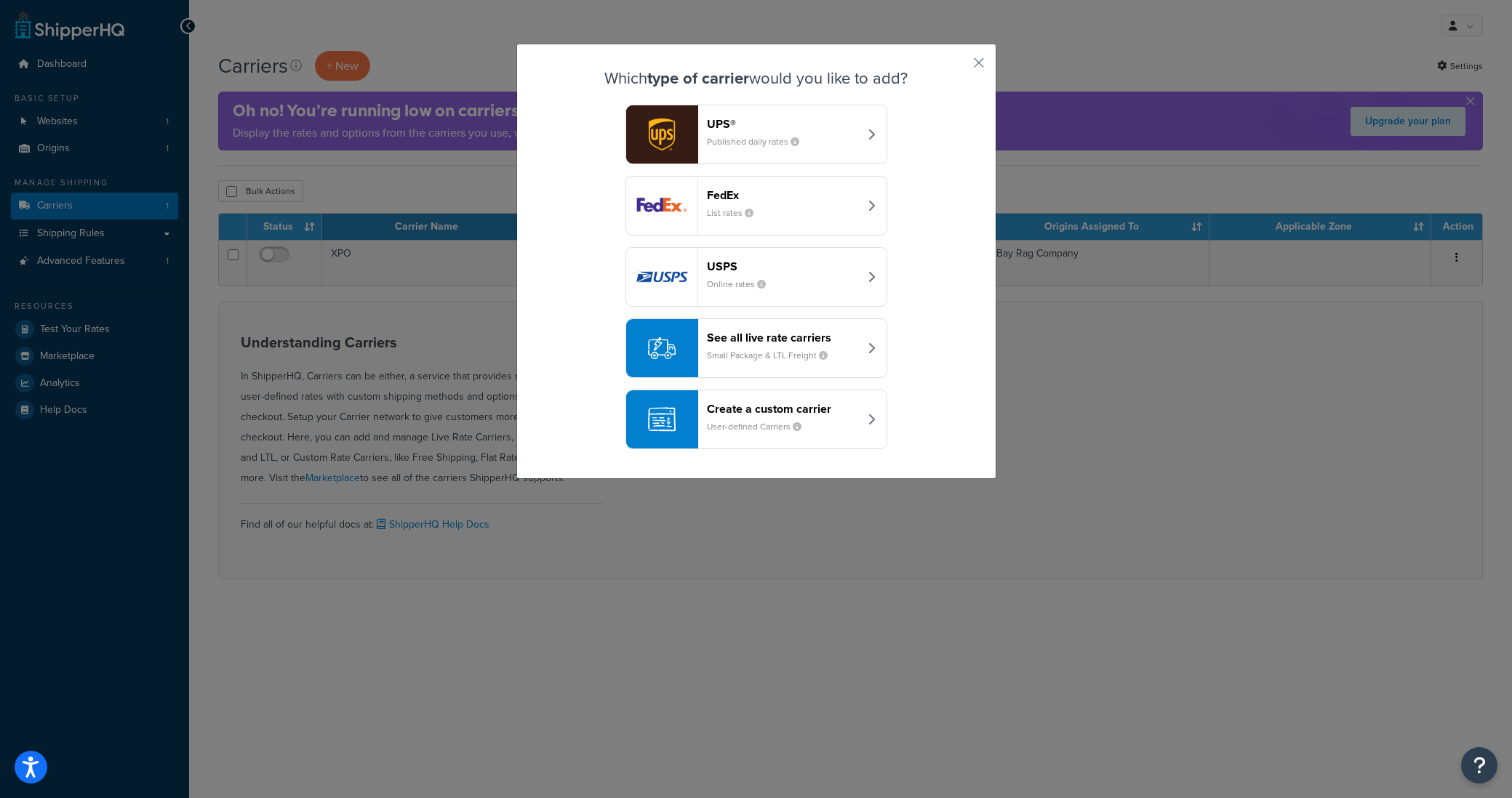
click at [735, 143] on small "Published daily rates" at bounding box center [759, 142] width 104 height 13
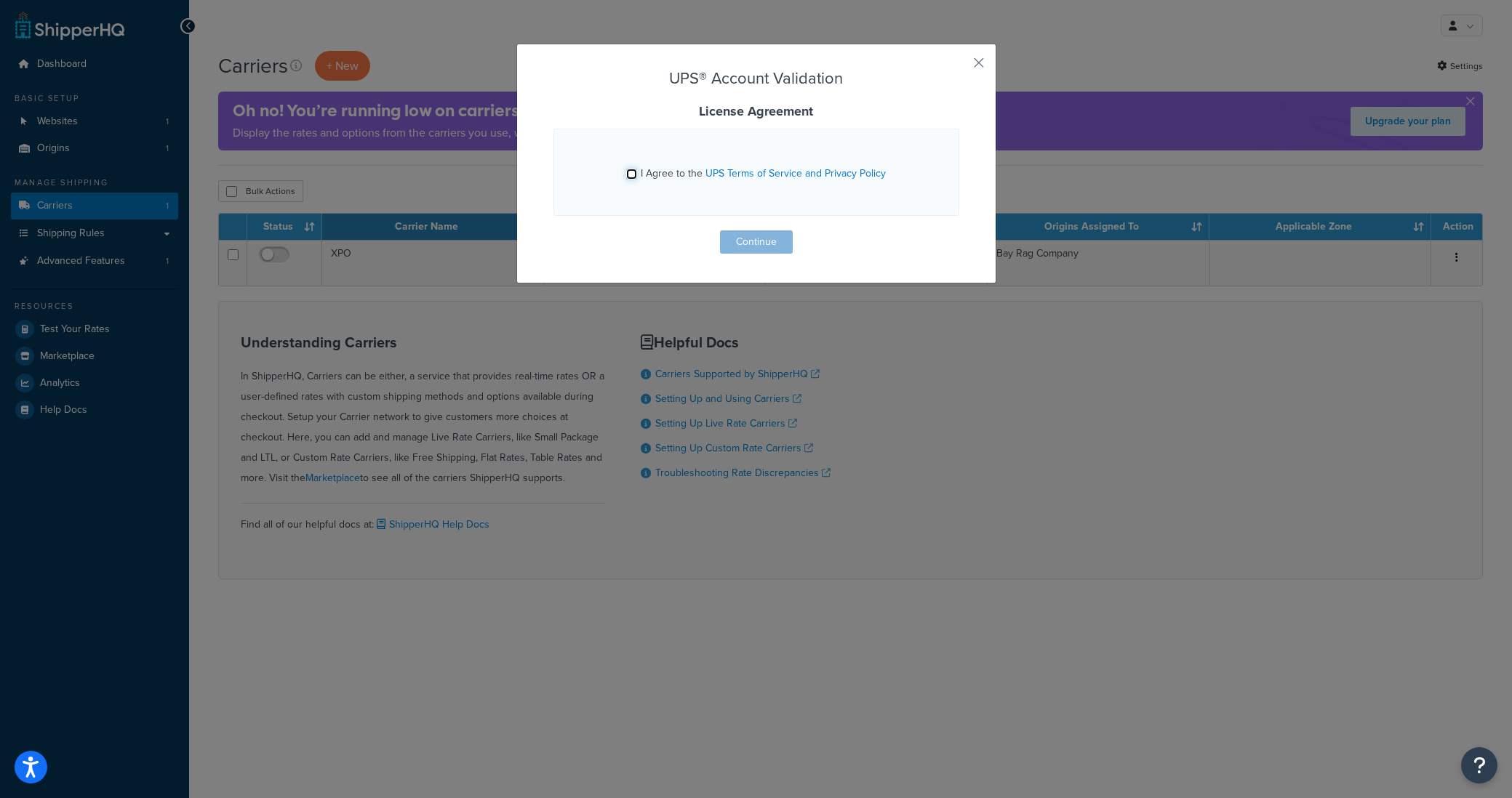
click at [629, 169] on input "I Agree to the UPS Terms of Service and Privacy Policy" at bounding box center [632, 174] width 11 height 11
checkbox input "true"
click at [729, 236] on button "Continue" at bounding box center [756, 242] width 73 height 23
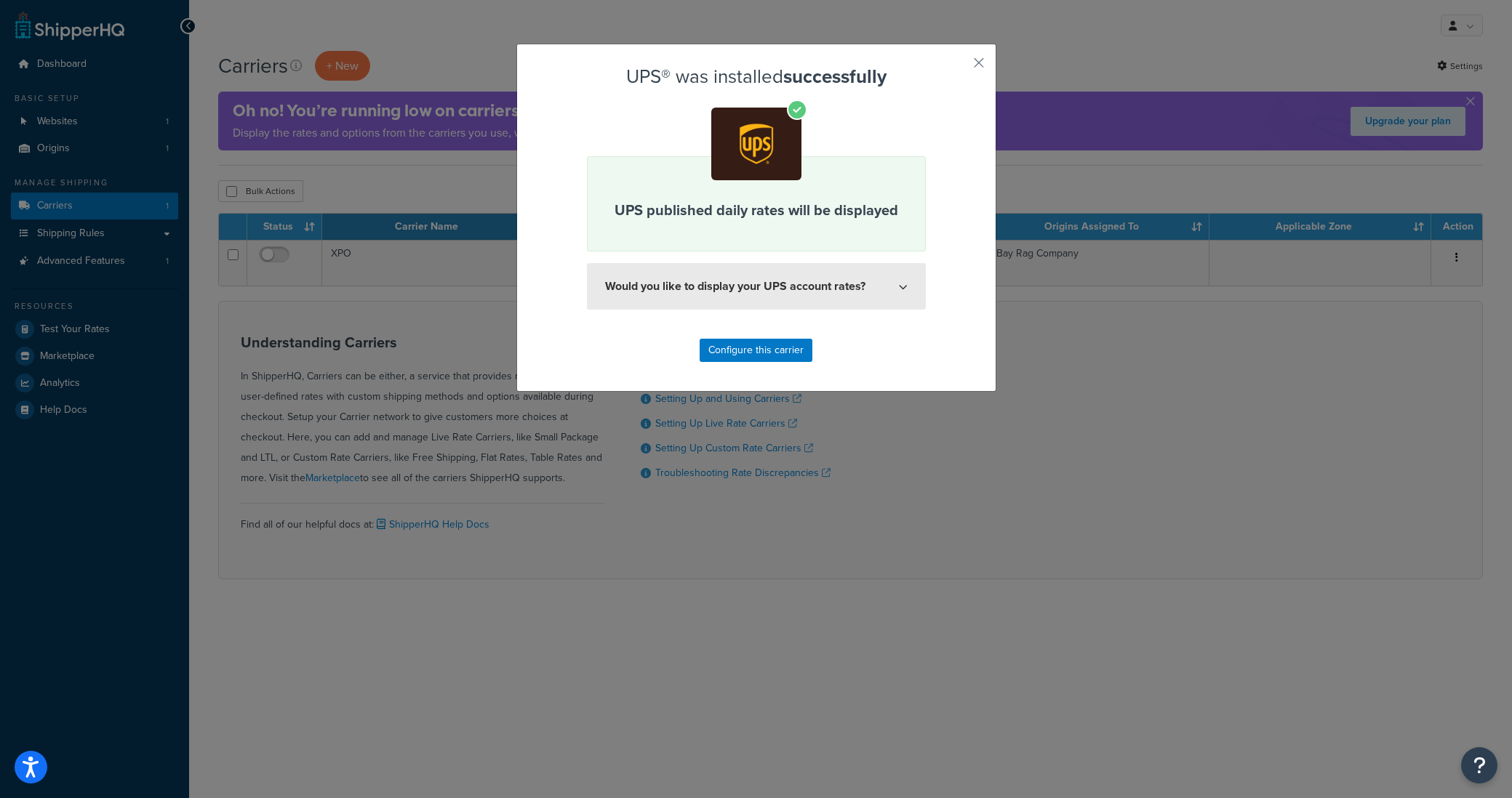
click at [852, 298] on button "Would you like to display your UPS account rates?" at bounding box center [756, 286] width 339 height 46
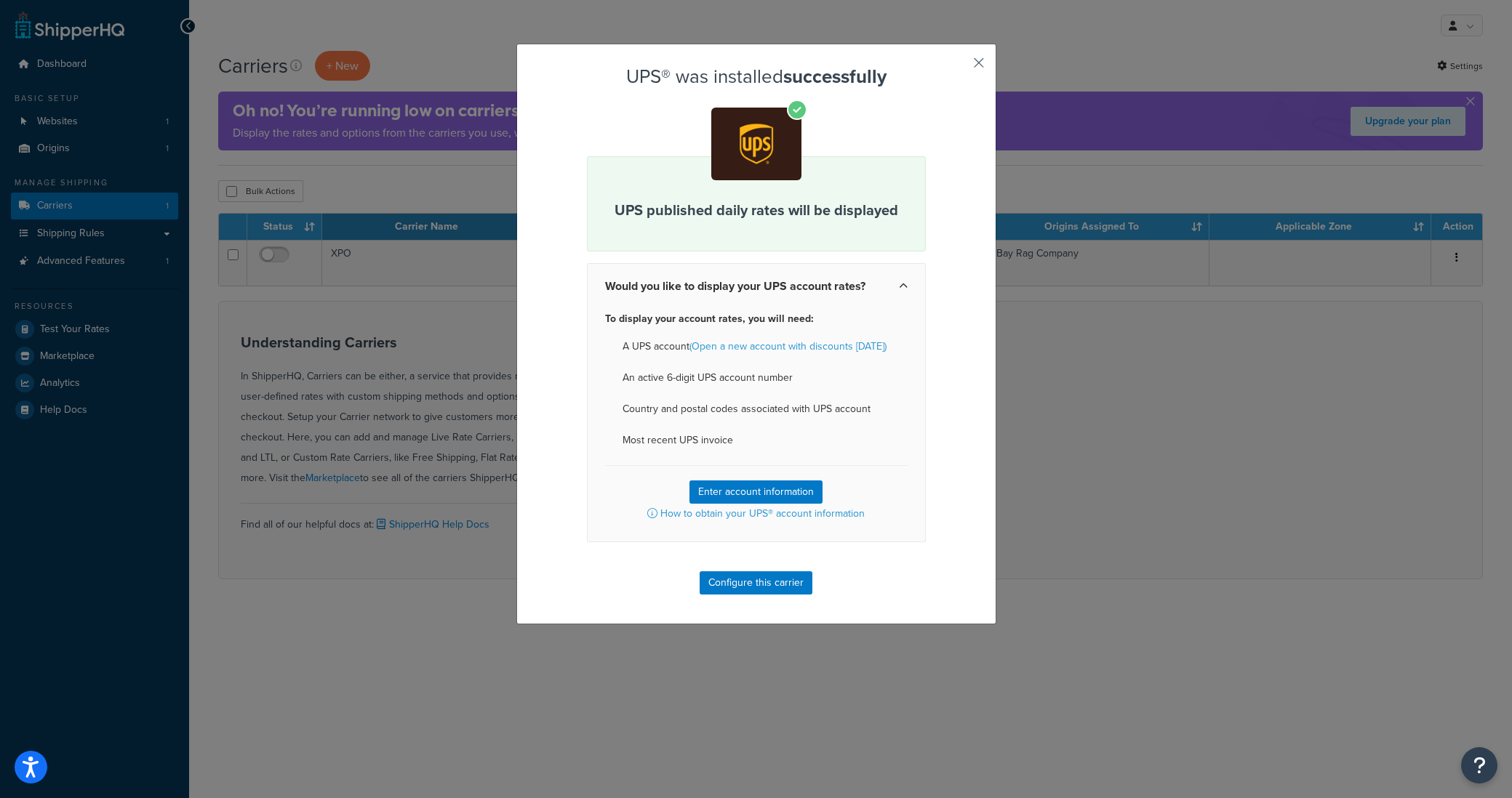
click at [959, 66] on button "button" at bounding box center [957, 68] width 4 height 4
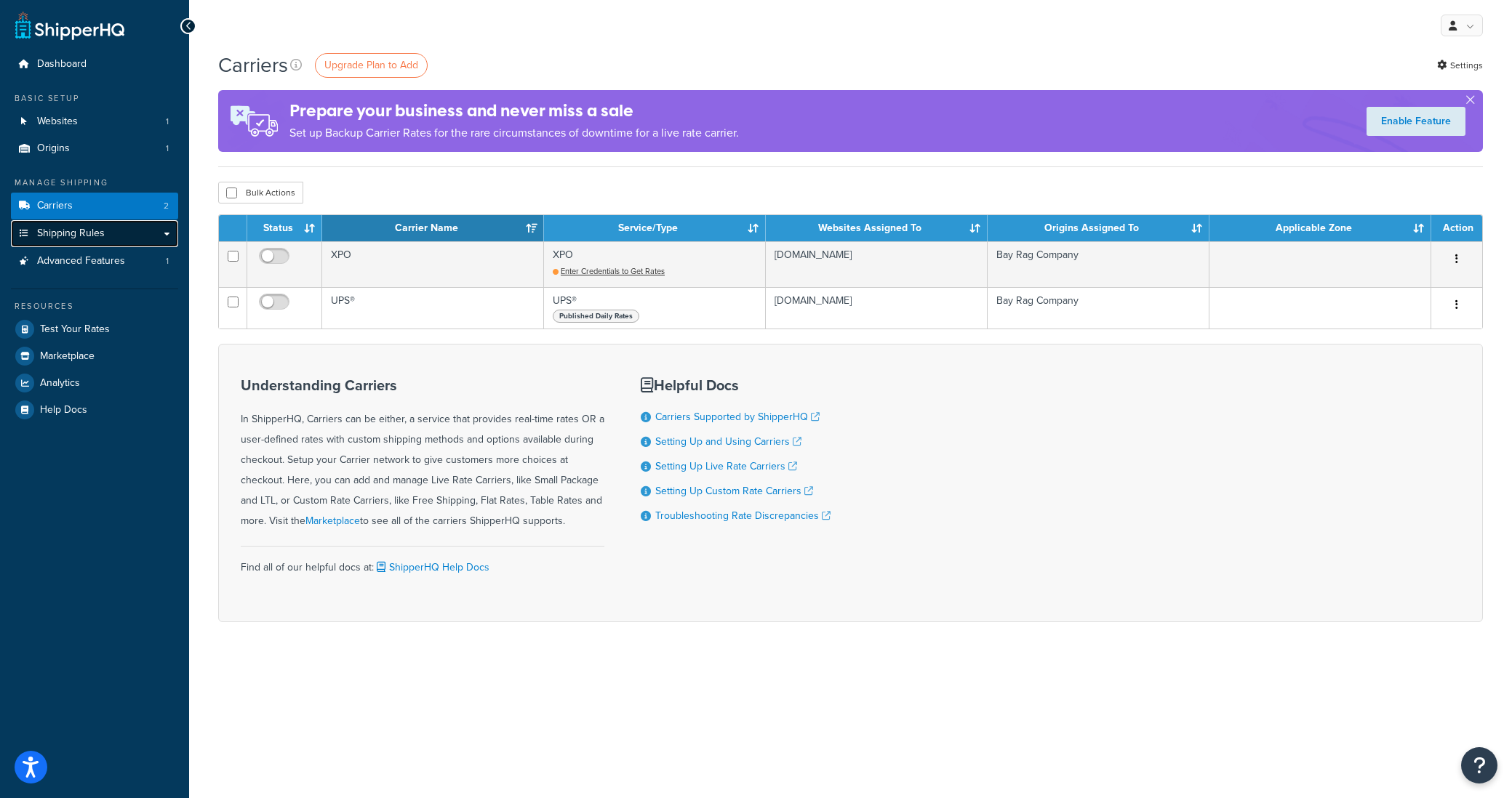
click at [60, 231] on span "Shipping Rules" at bounding box center [70, 234] width 67 height 12
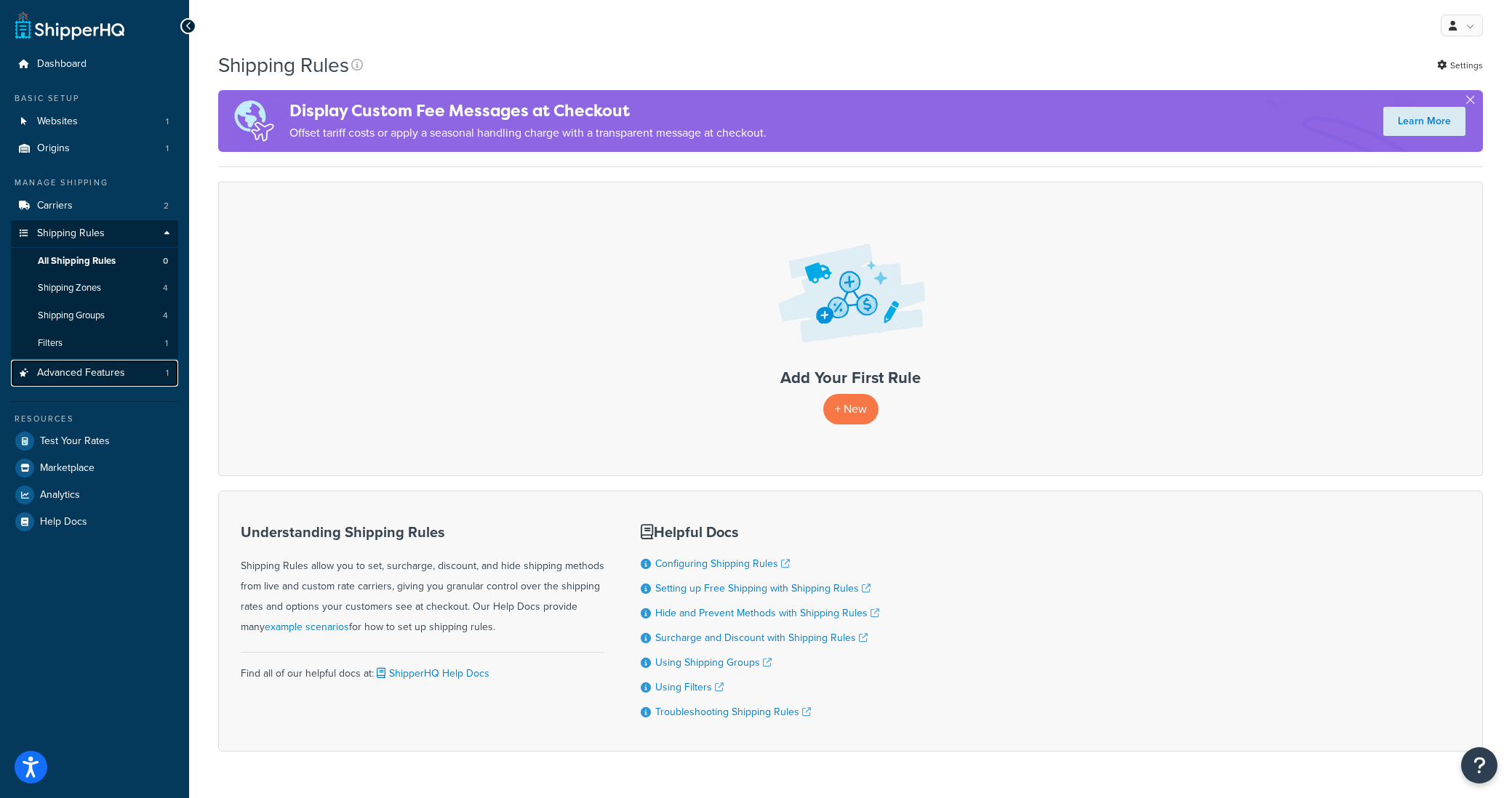
click at [107, 379] on span "Advanced Features" at bounding box center [81, 373] width 88 height 12
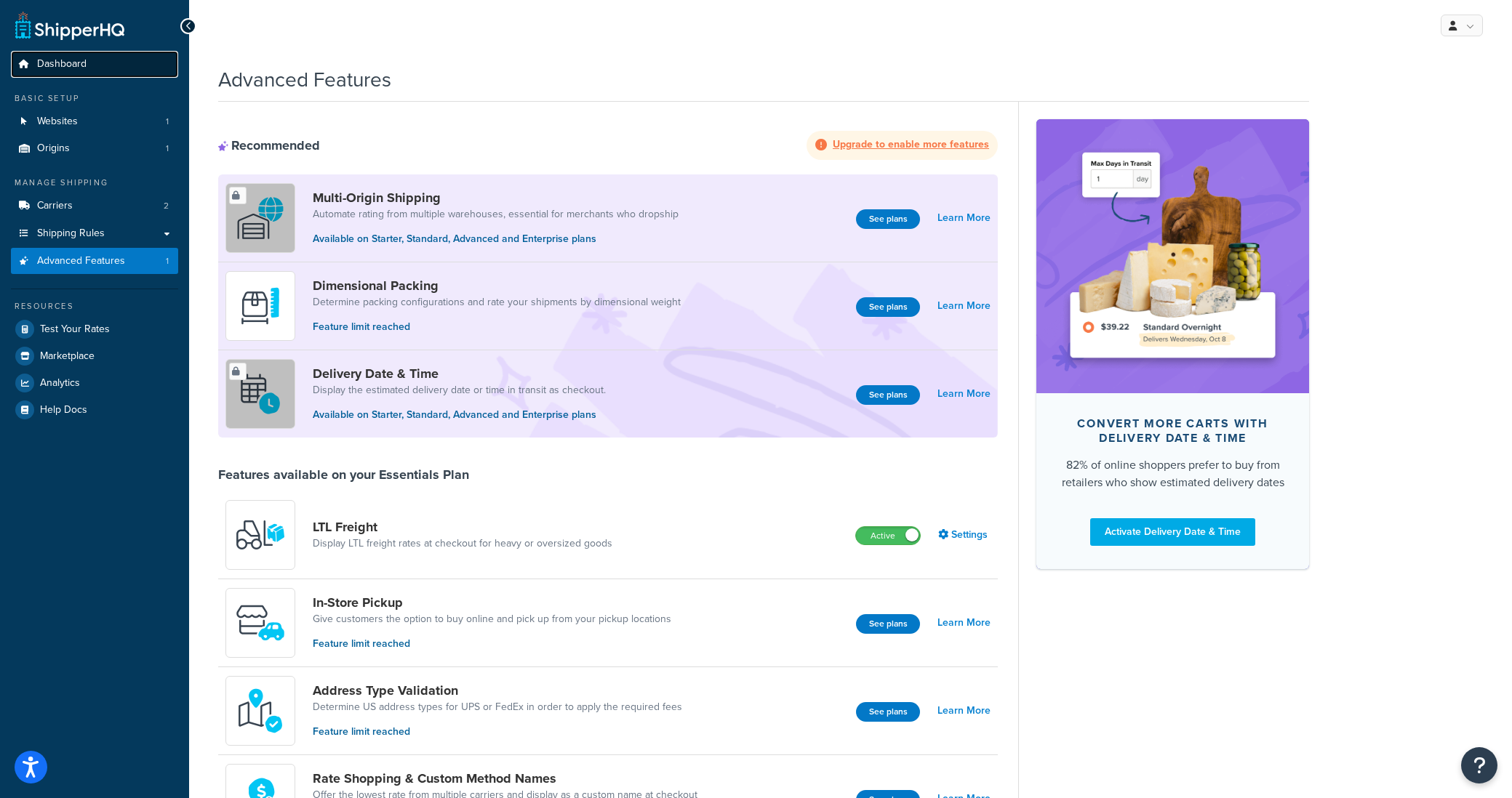
click at [60, 72] on link "Dashboard" at bounding box center [94, 64] width 167 height 27
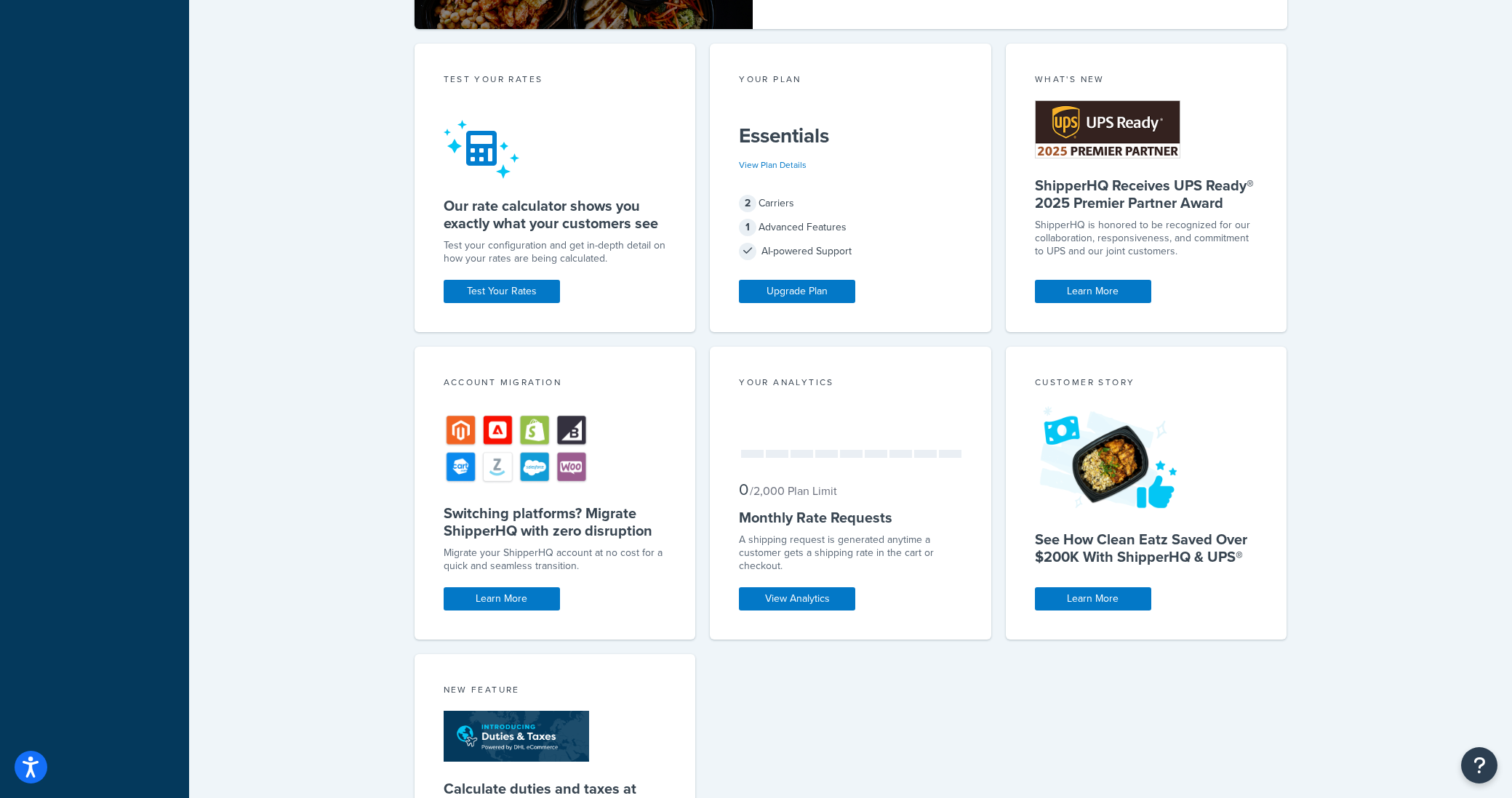
scroll to position [685, 0]
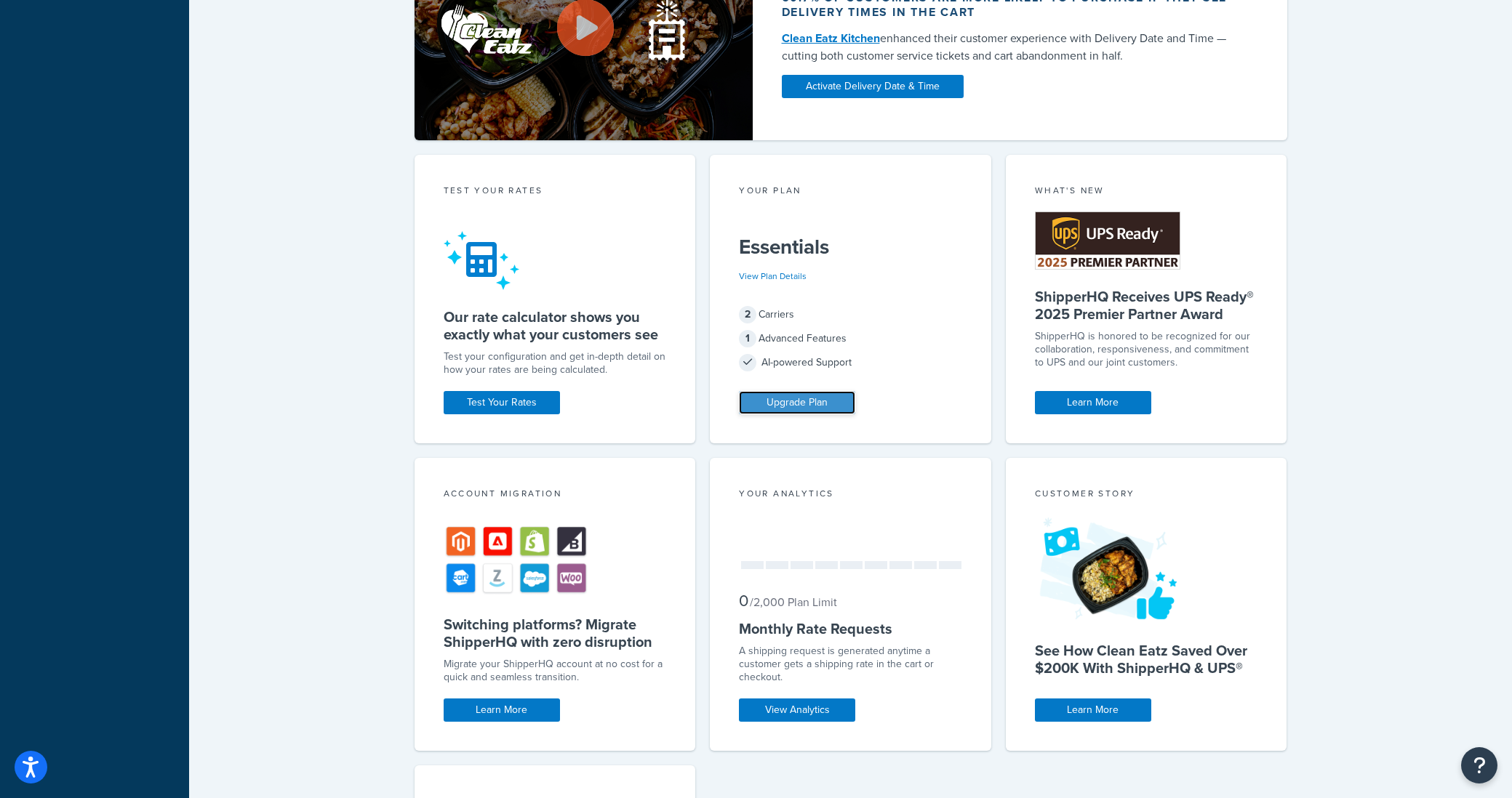
click at [806, 405] on link "Upgrade Plan" at bounding box center [797, 403] width 116 height 23
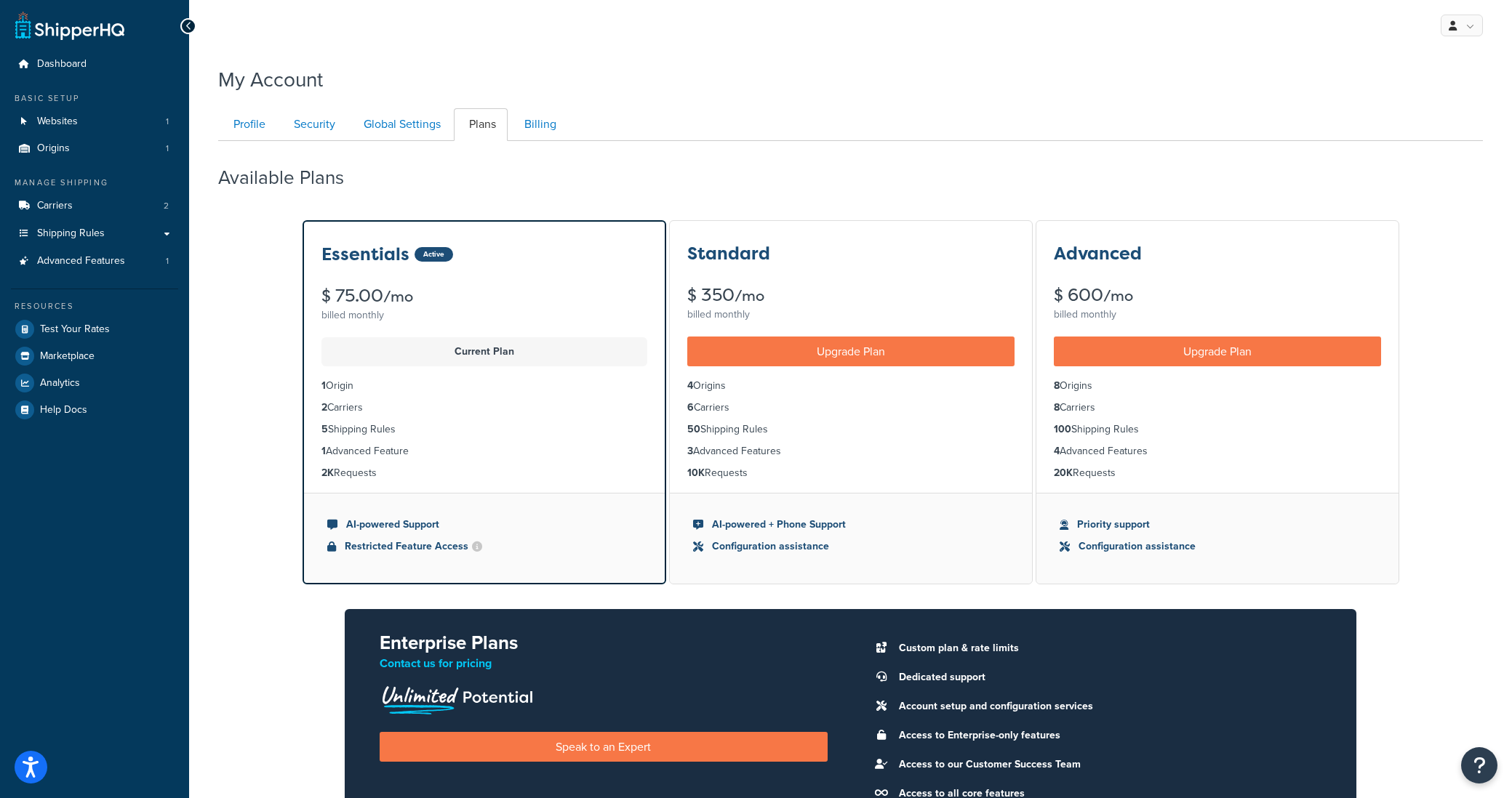
click at [1120, 257] on h3 "Advanced" at bounding box center [1097, 254] width 88 height 19
click at [1210, 360] on link "Upgrade Plan" at bounding box center [1217, 351] width 327 height 30
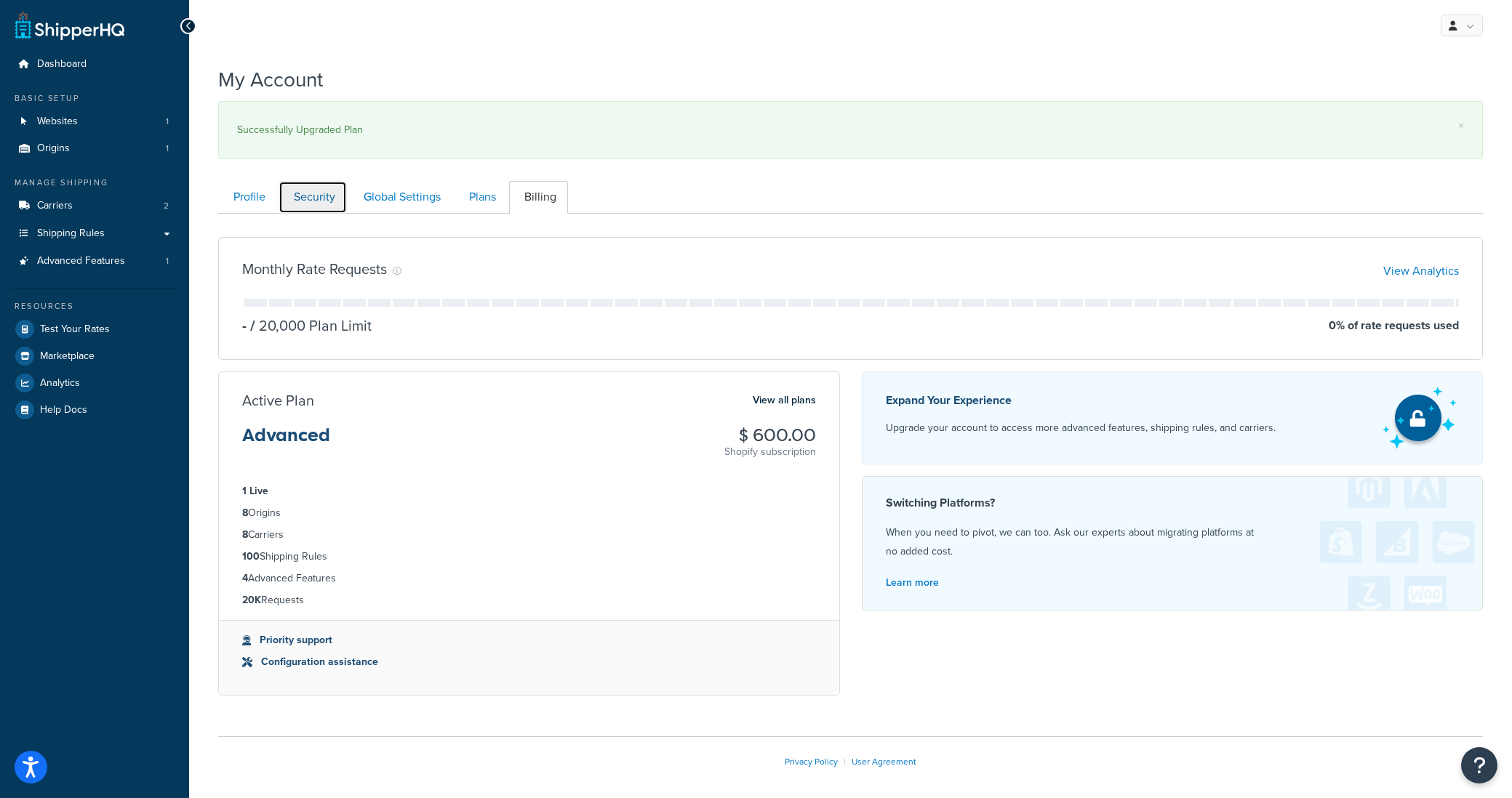
click at [297, 201] on link "Security" at bounding box center [312, 197] width 68 height 32
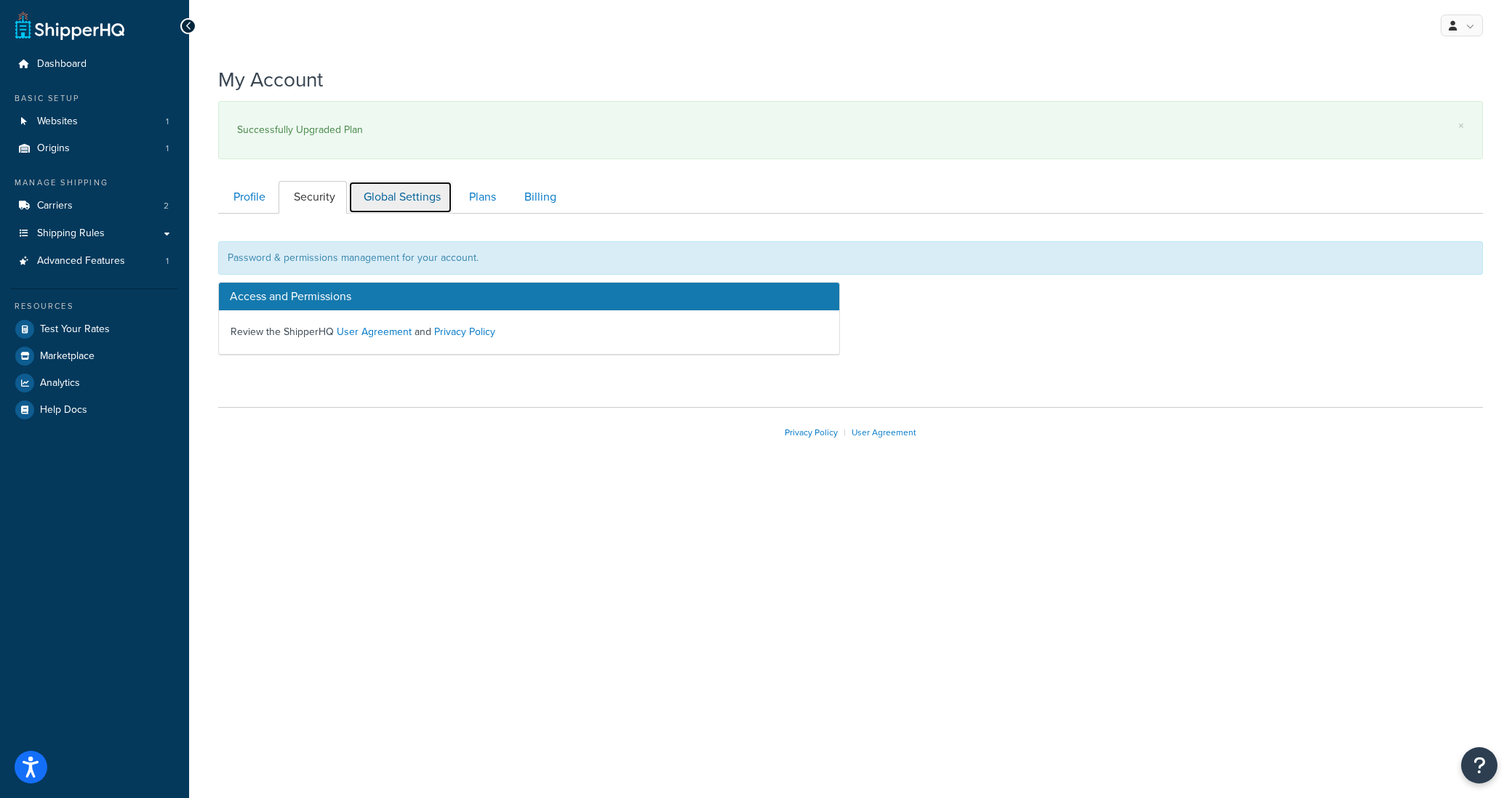
click at [398, 203] on link "Global Settings" at bounding box center [400, 197] width 104 height 32
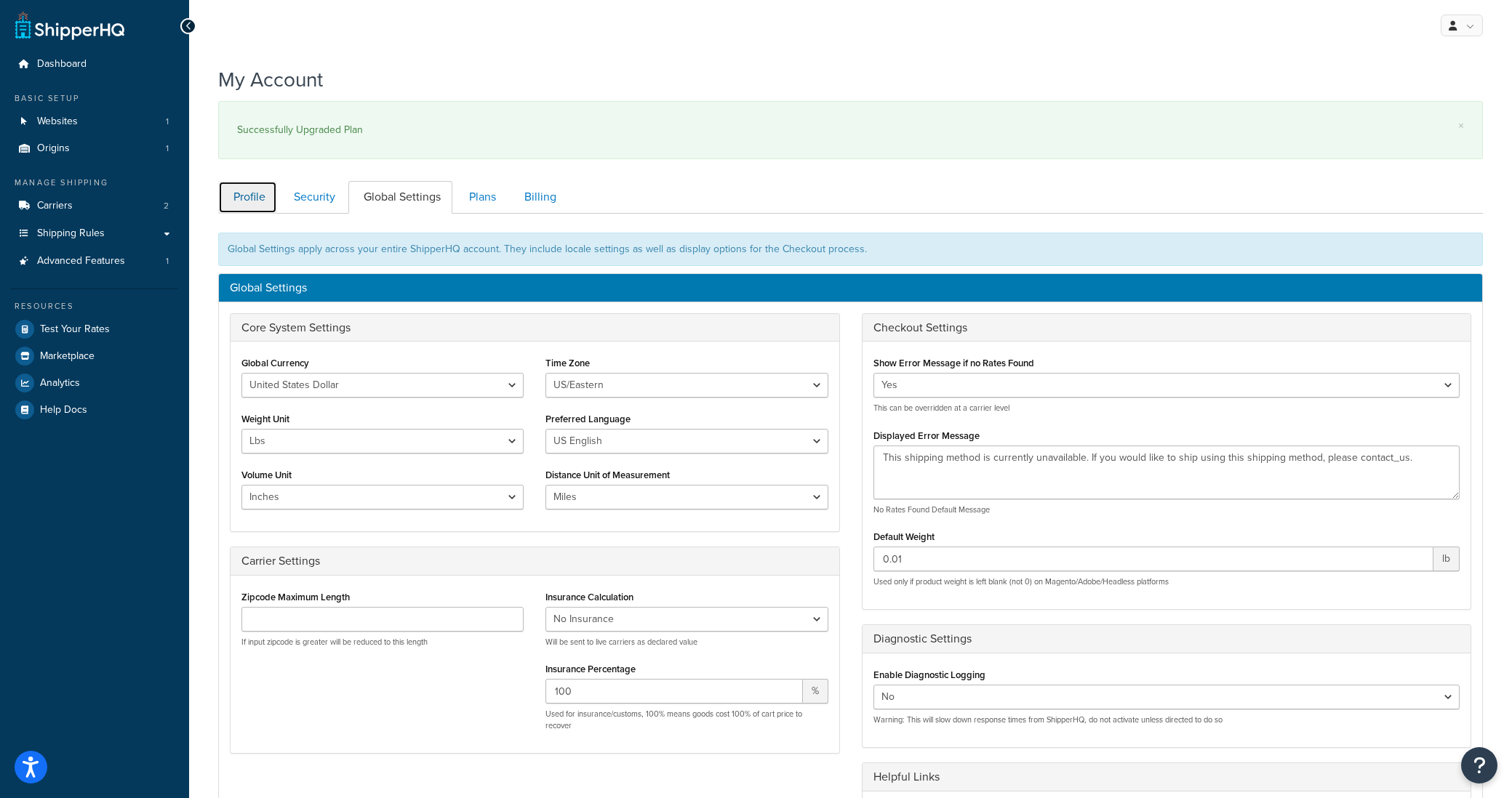
click at [237, 199] on link "Profile" at bounding box center [247, 197] width 59 height 32
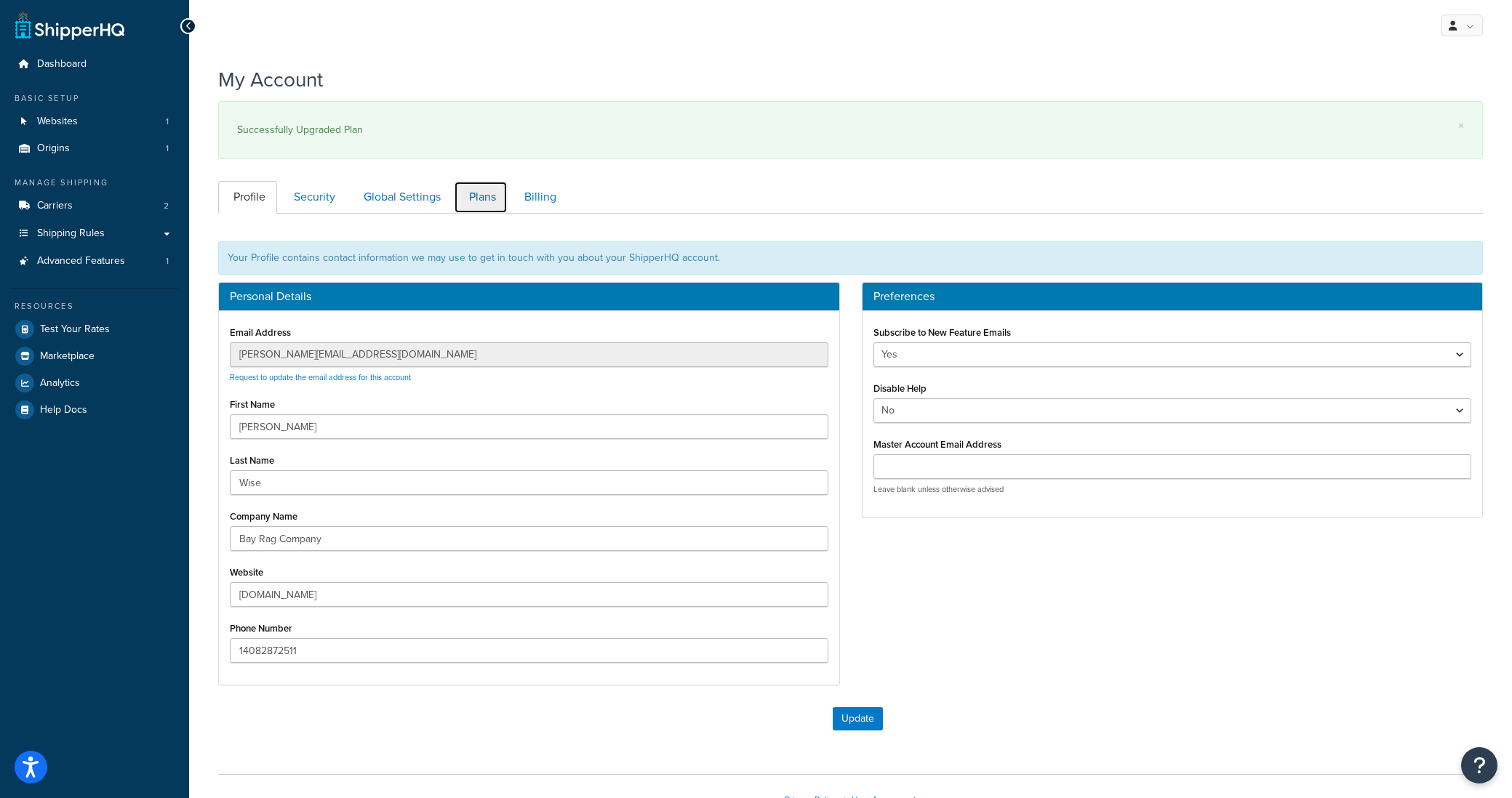
click at [491, 200] on link "Plans" at bounding box center [481, 197] width 54 height 32
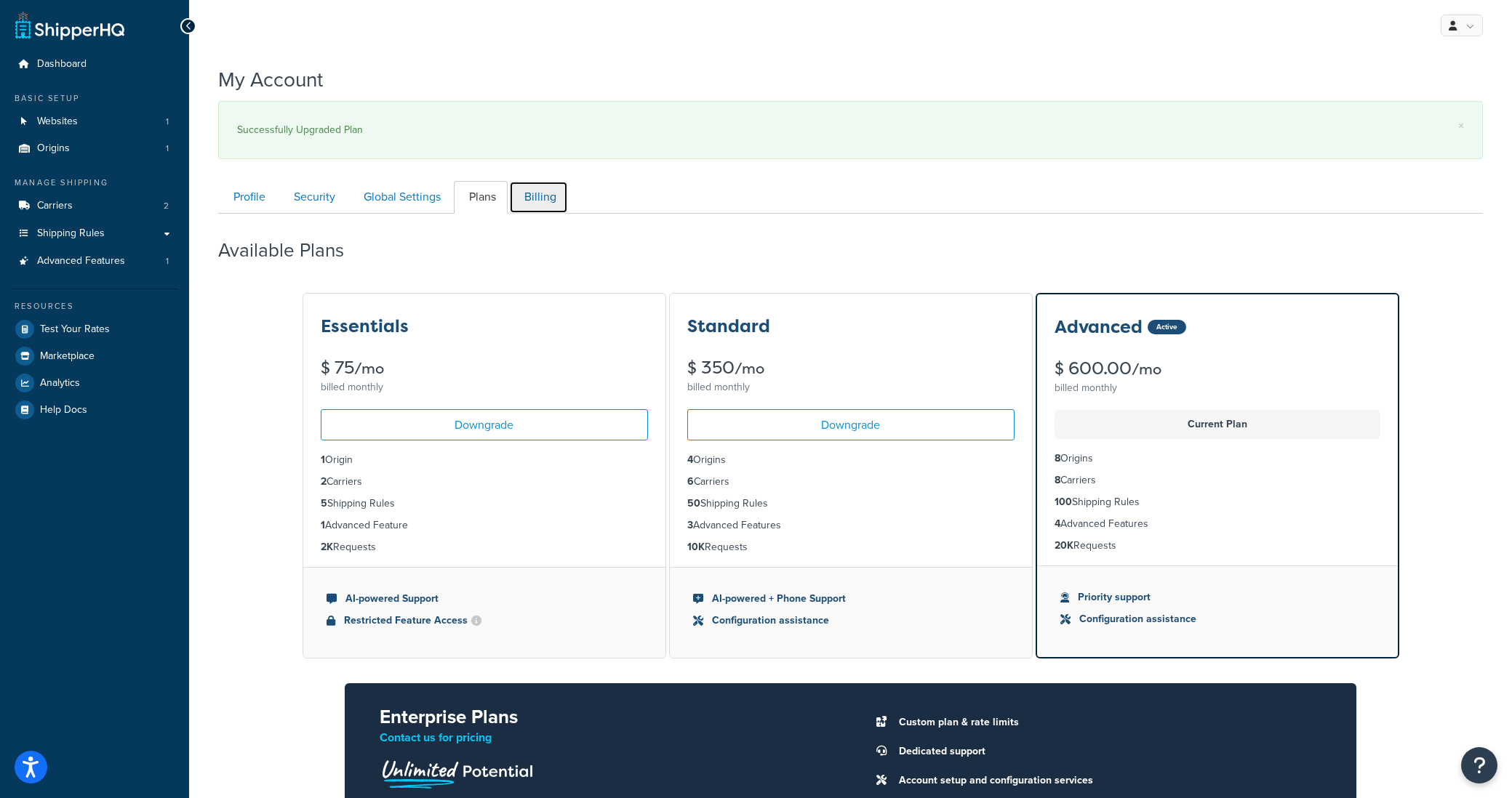
click at [549, 207] on link "Billing" at bounding box center [538, 197] width 59 height 32
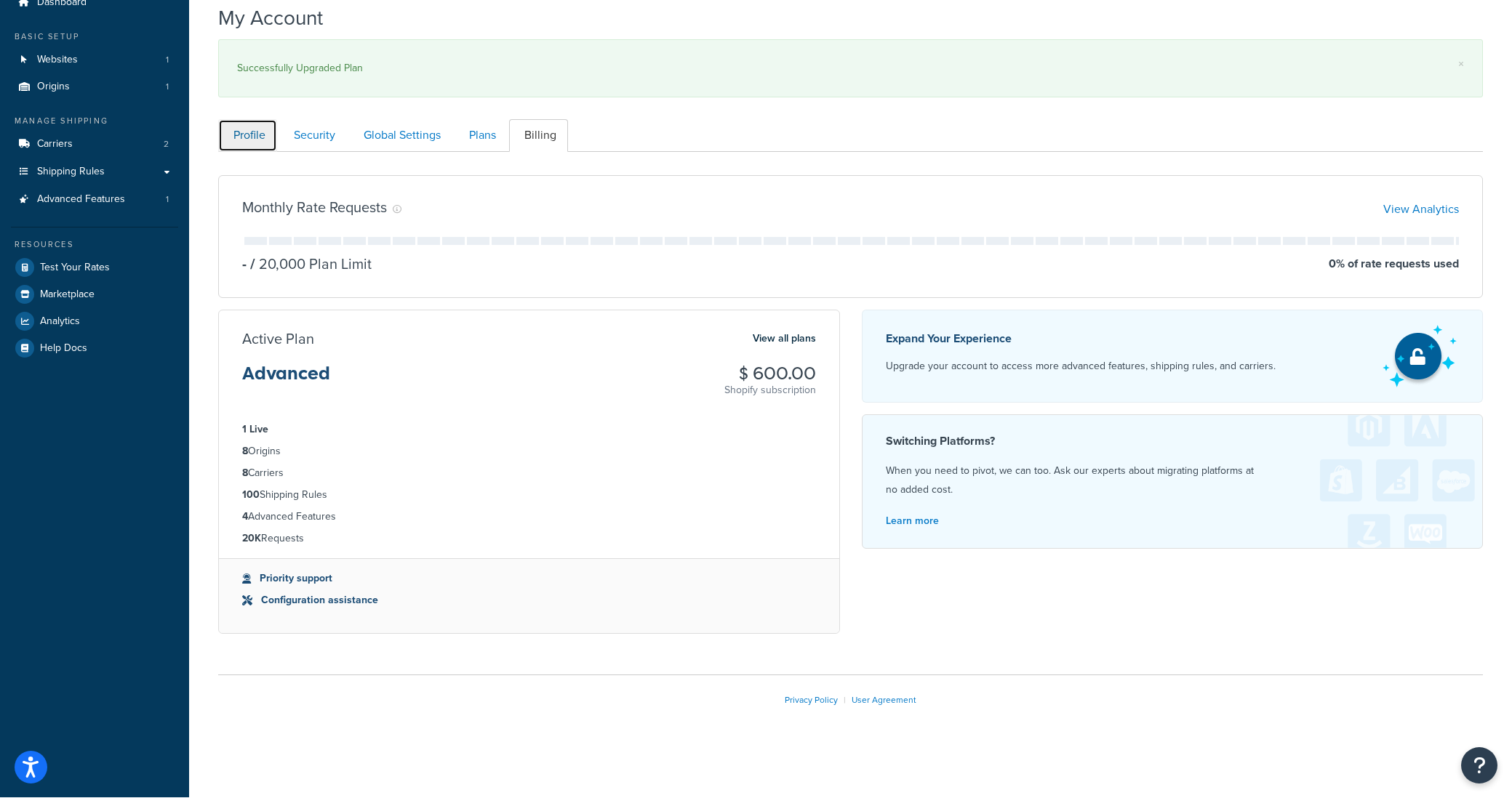
click at [250, 146] on link "Profile" at bounding box center [247, 135] width 59 height 32
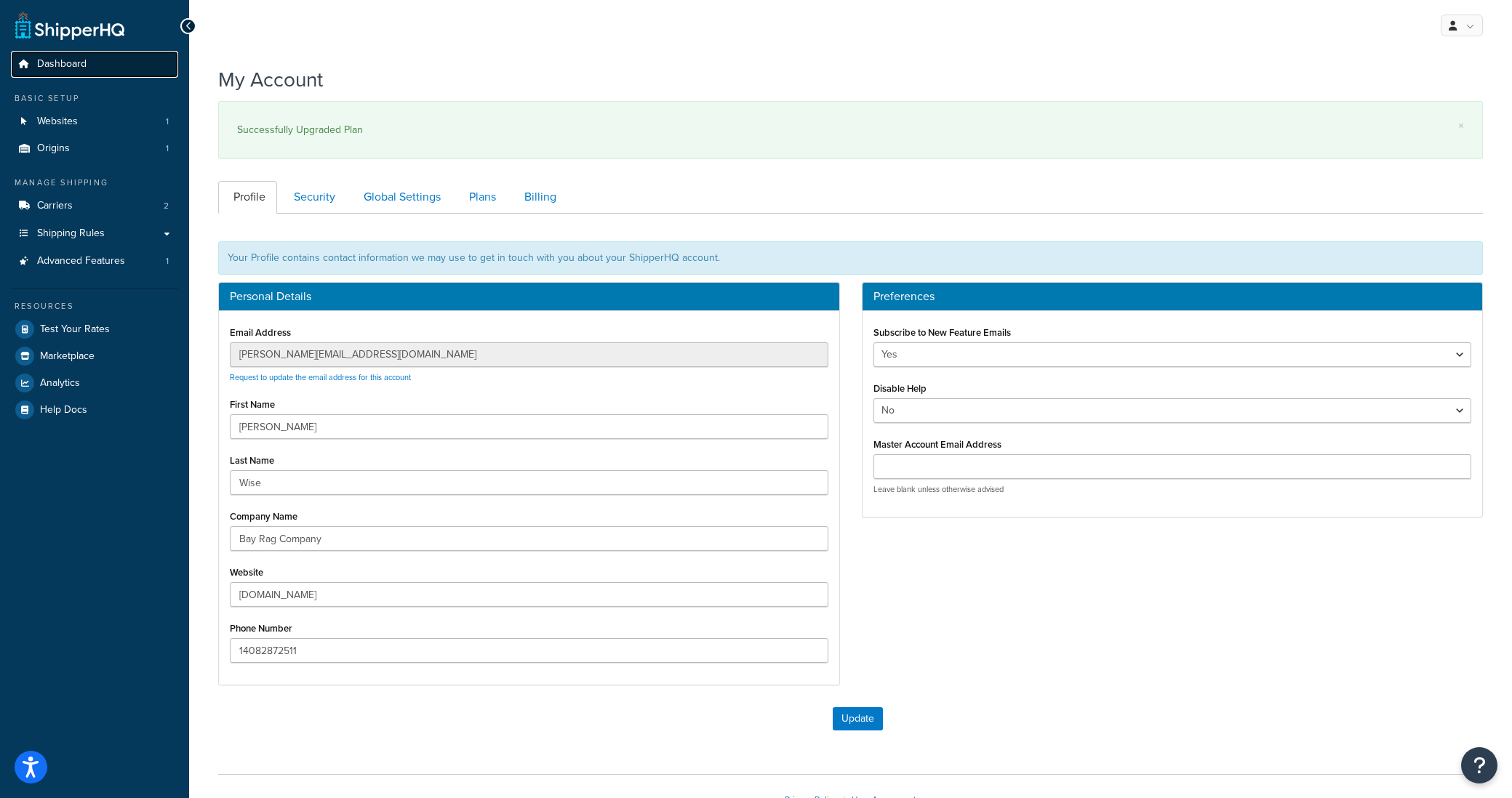
click at [55, 63] on span "Dashboard" at bounding box center [62, 64] width 49 height 12
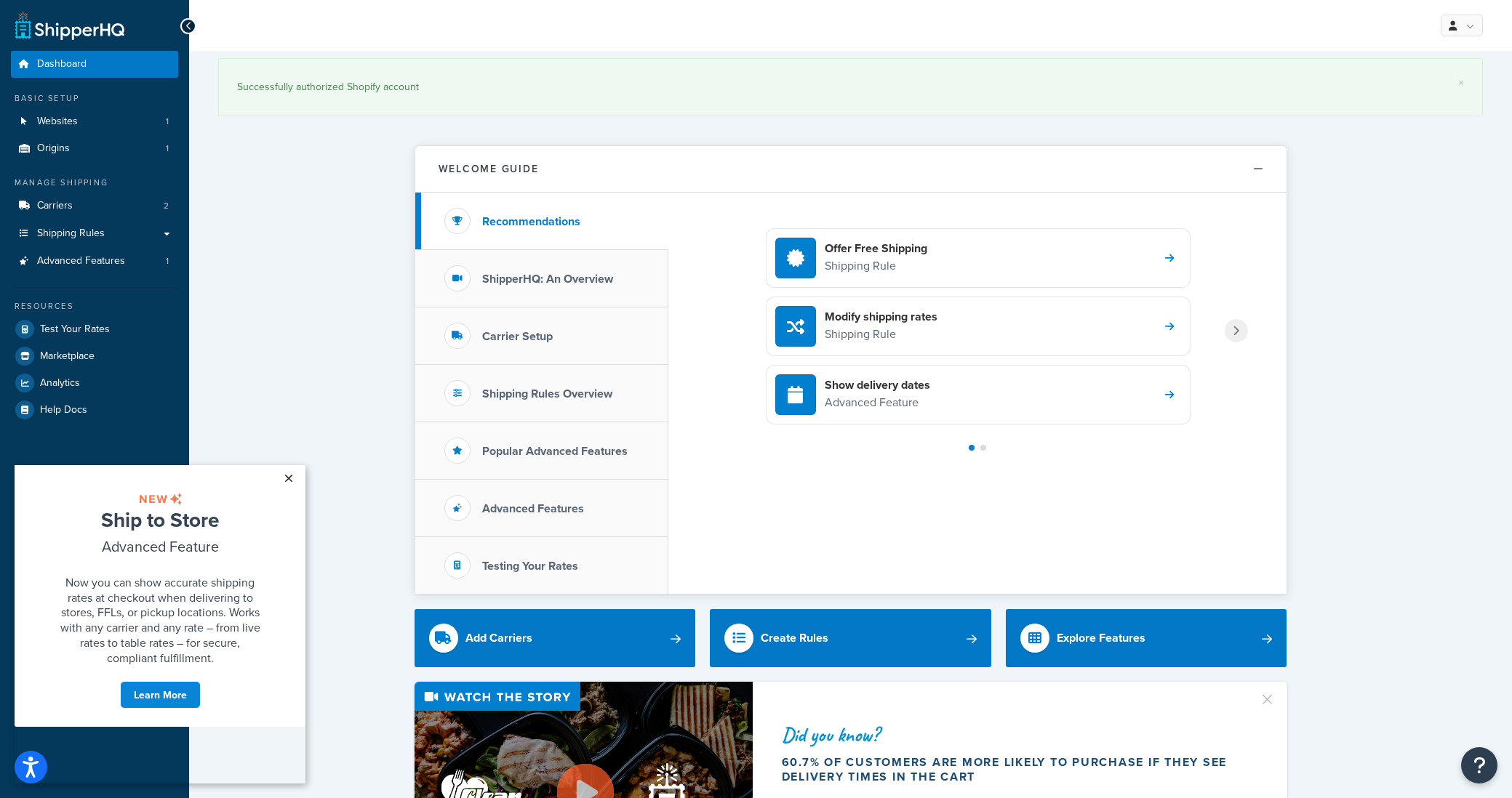
click at [289, 481] on link "×" at bounding box center [288, 479] width 26 height 26
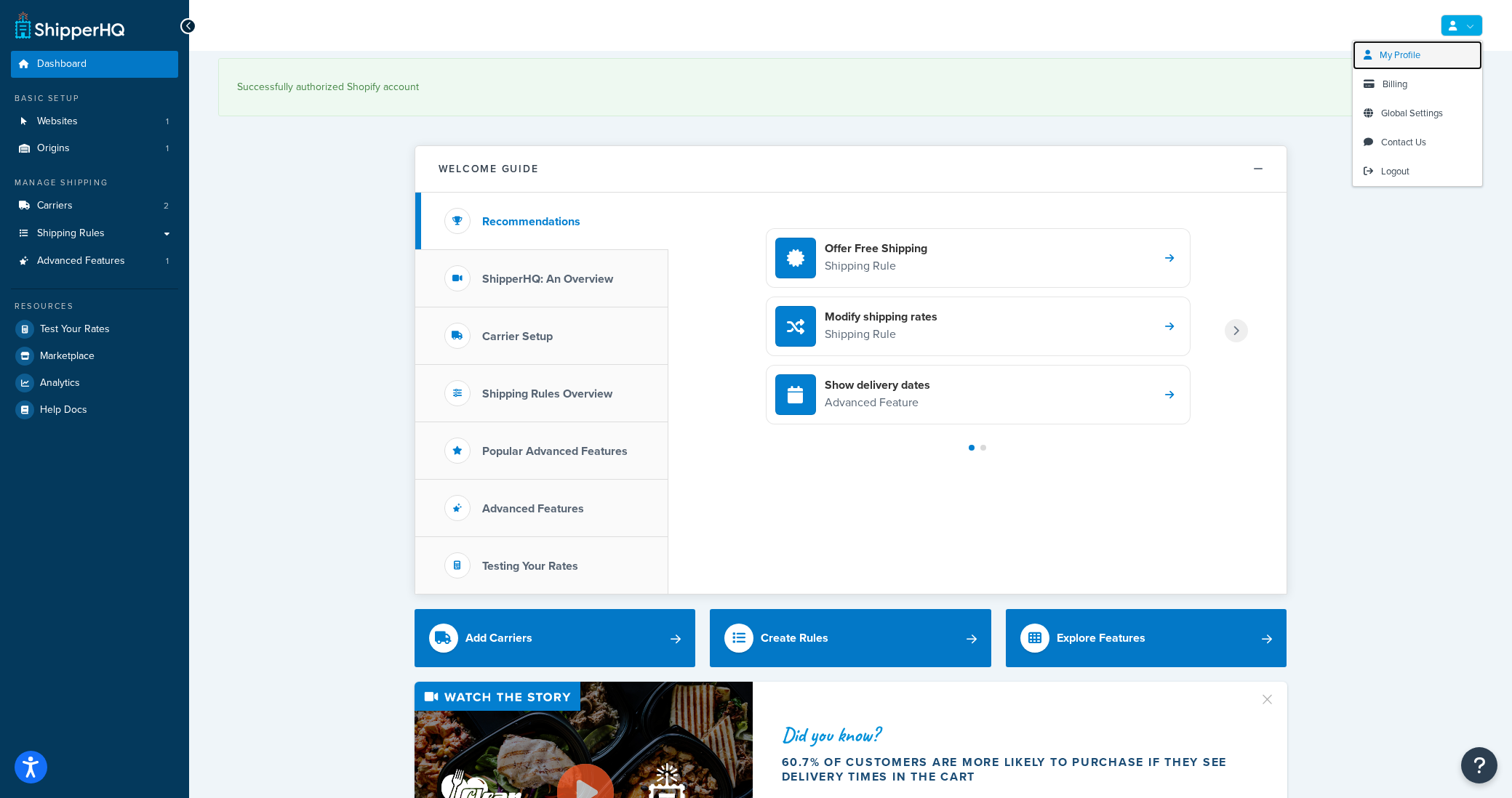
click at [1415, 57] on span "My Profile" at bounding box center [1400, 55] width 41 height 14
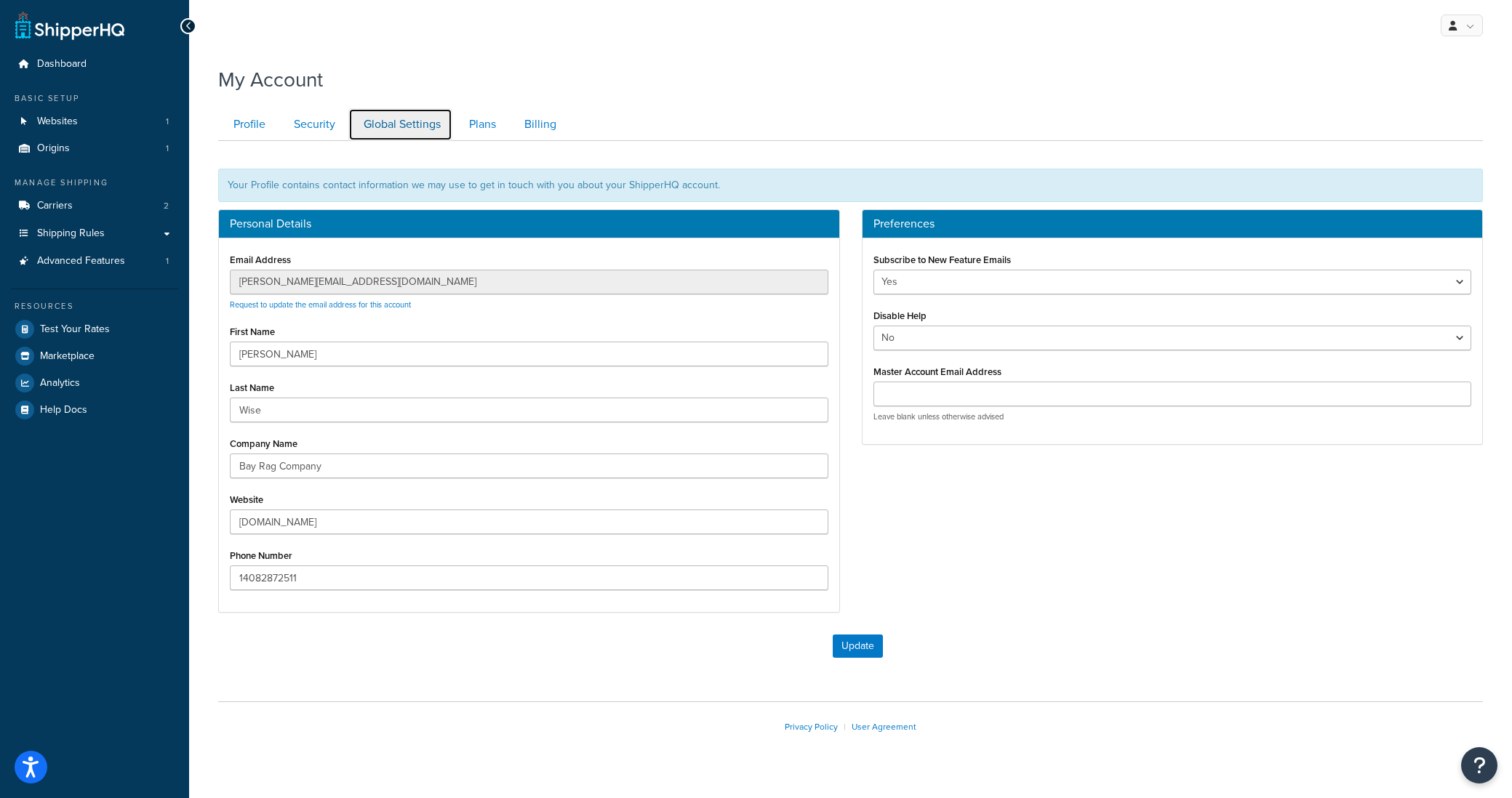
click at [432, 131] on link "Global Settings" at bounding box center [400, 124] width 104 height 32
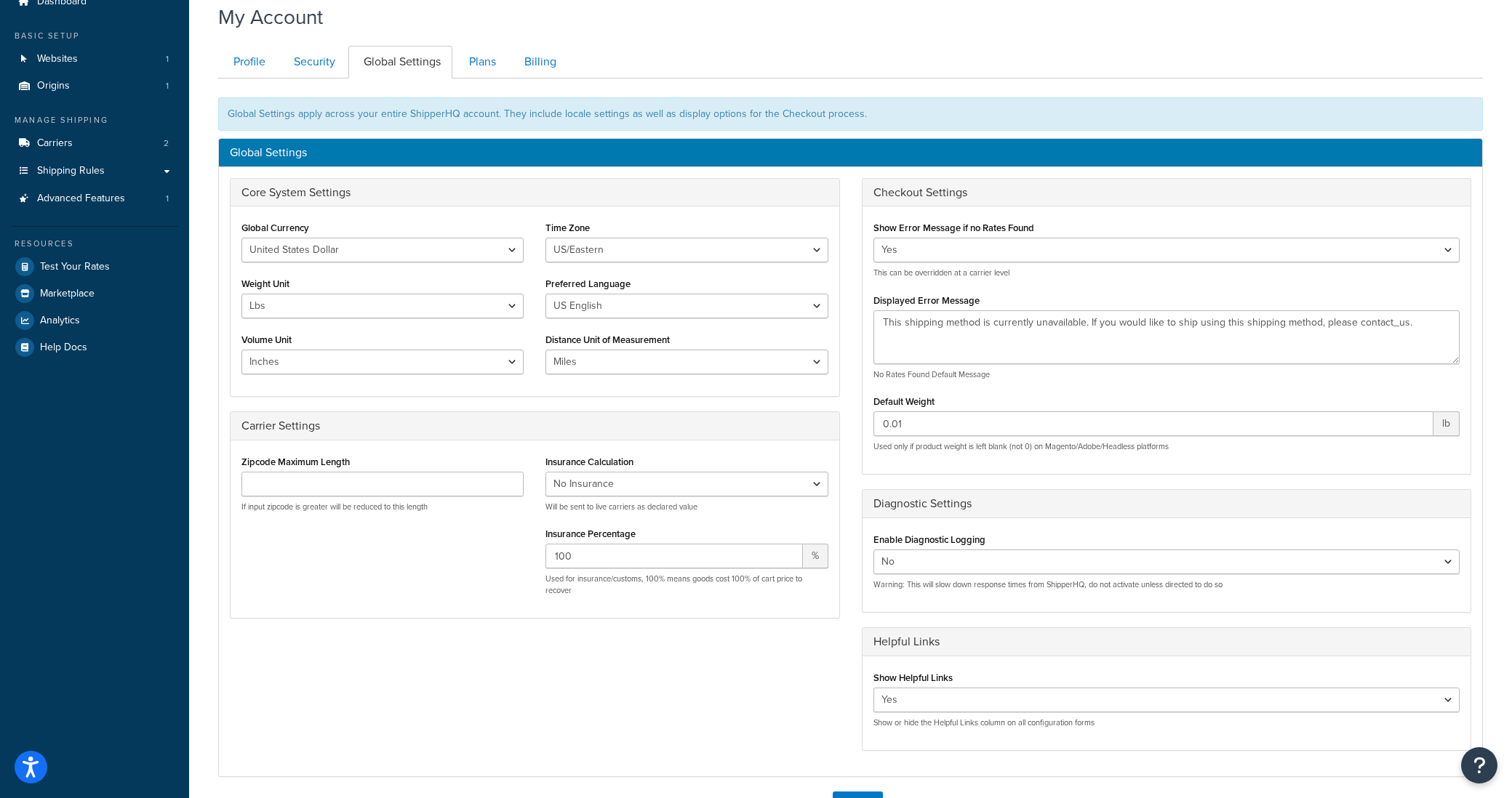
scroll to position [61, 0]
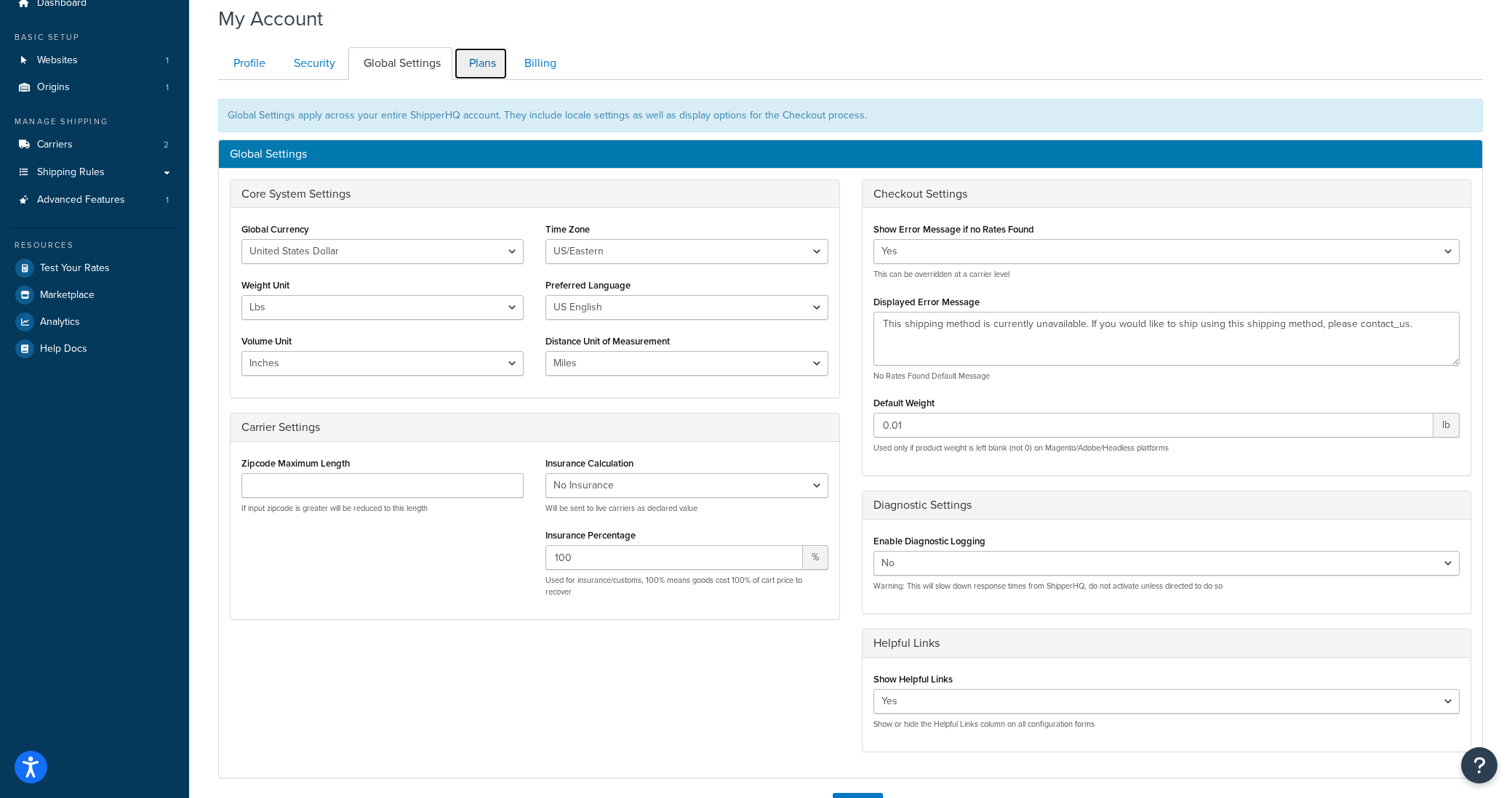
click at [476, 56] on link "Plans" at bounding box center [481, 63] width 54 height 32
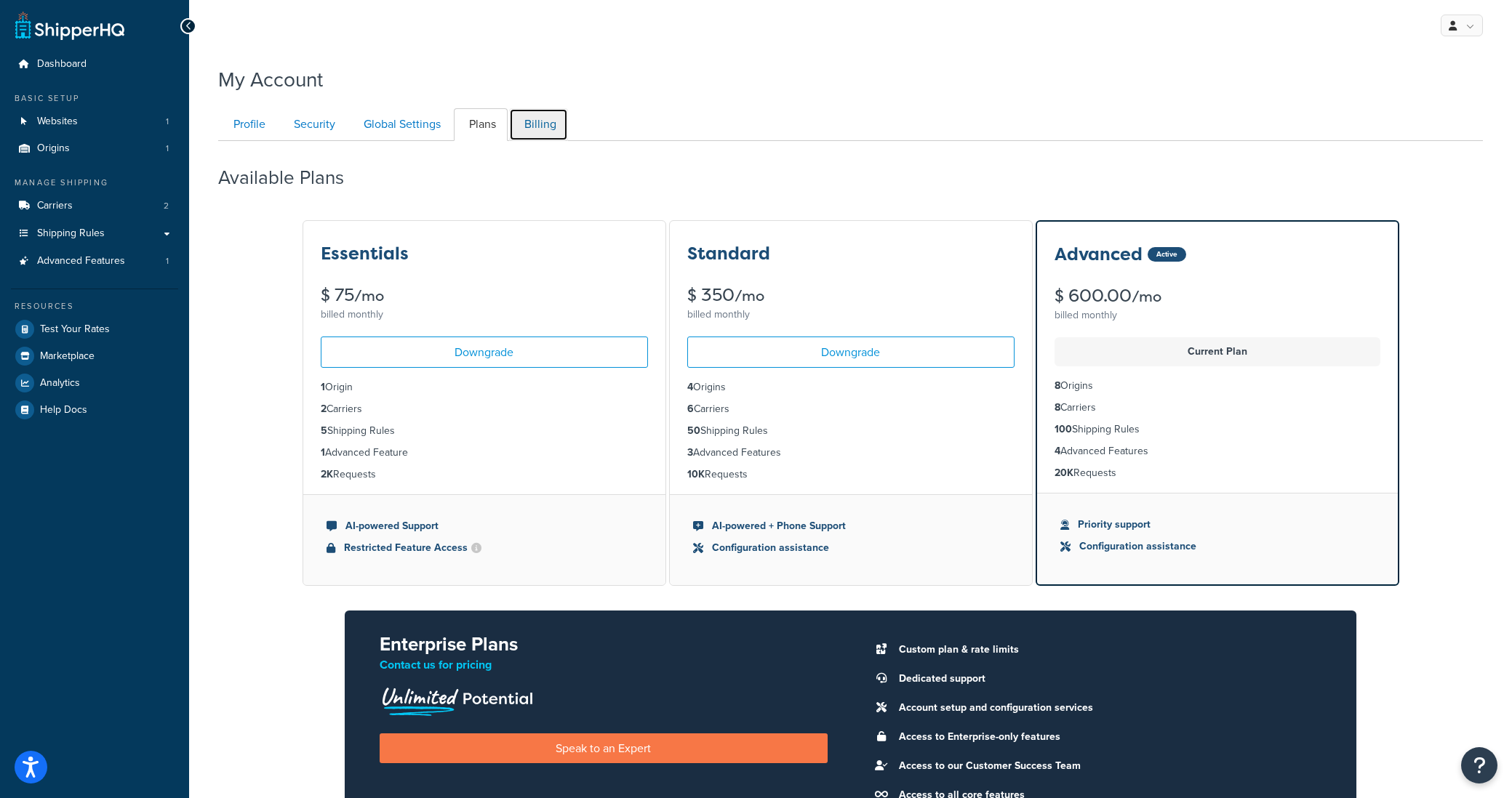
click at [545, 128] on link "Billing" at bounding box center [538, 124] width 59 height 32
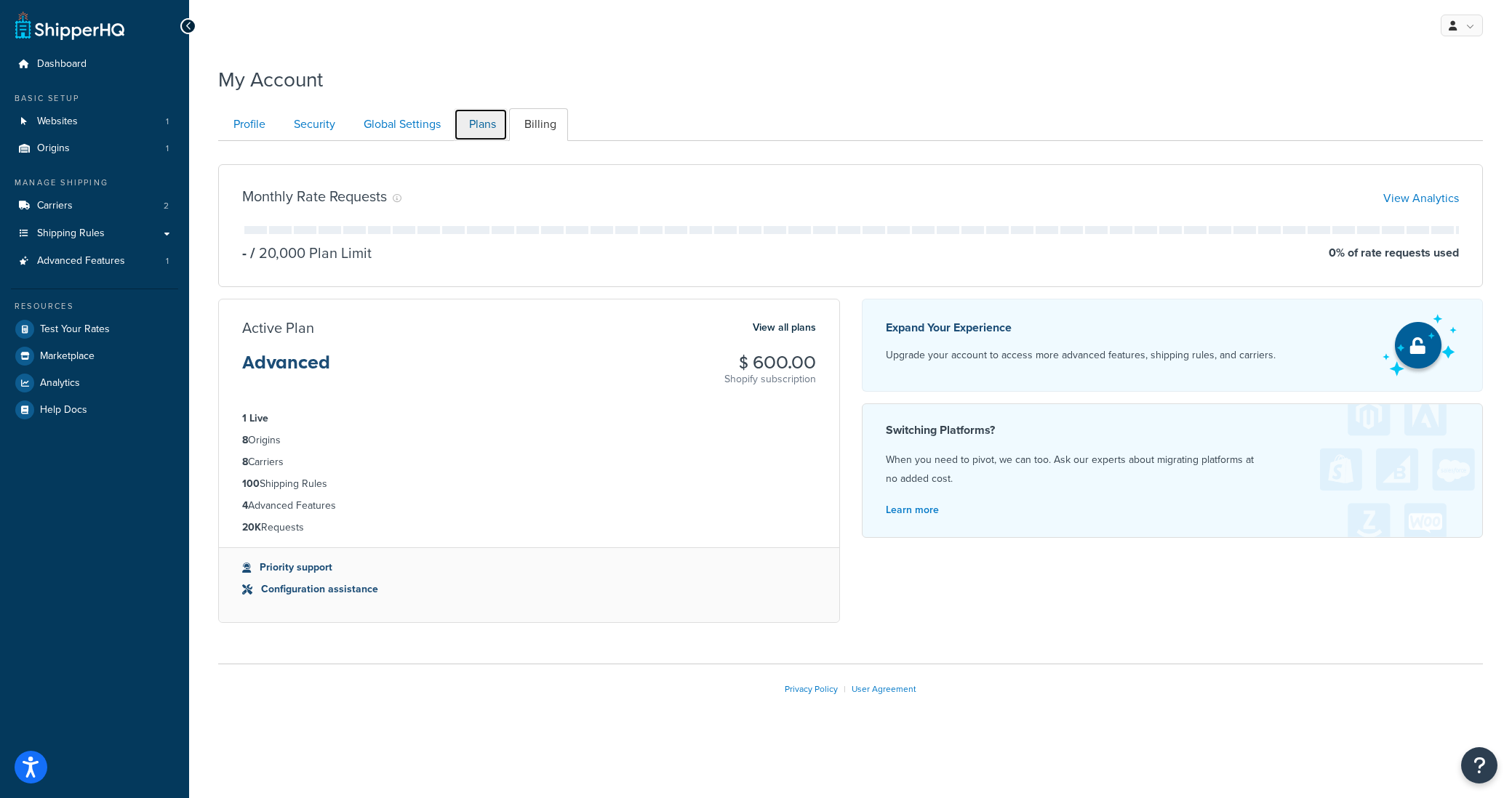
click at [483, 120] on link "Plans" at bounding box center [481, 124] width 54 height 32
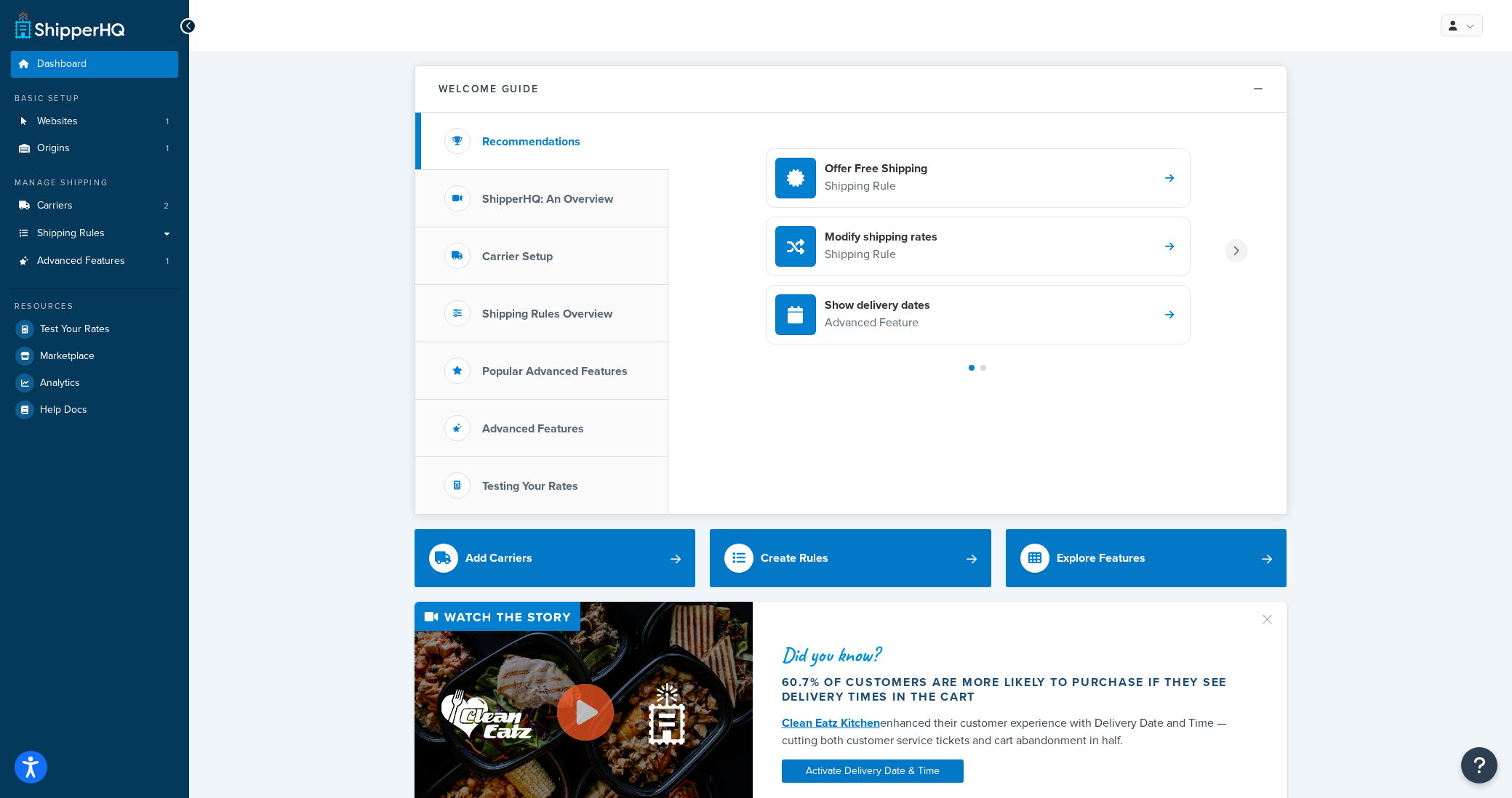
click at [1233, 252] on icon at bounding box center [1236, 251] width 6 height 10
click at [555, 427] on h3 "Advanced Features" at bounding box center [533, 428] width 102 height 13
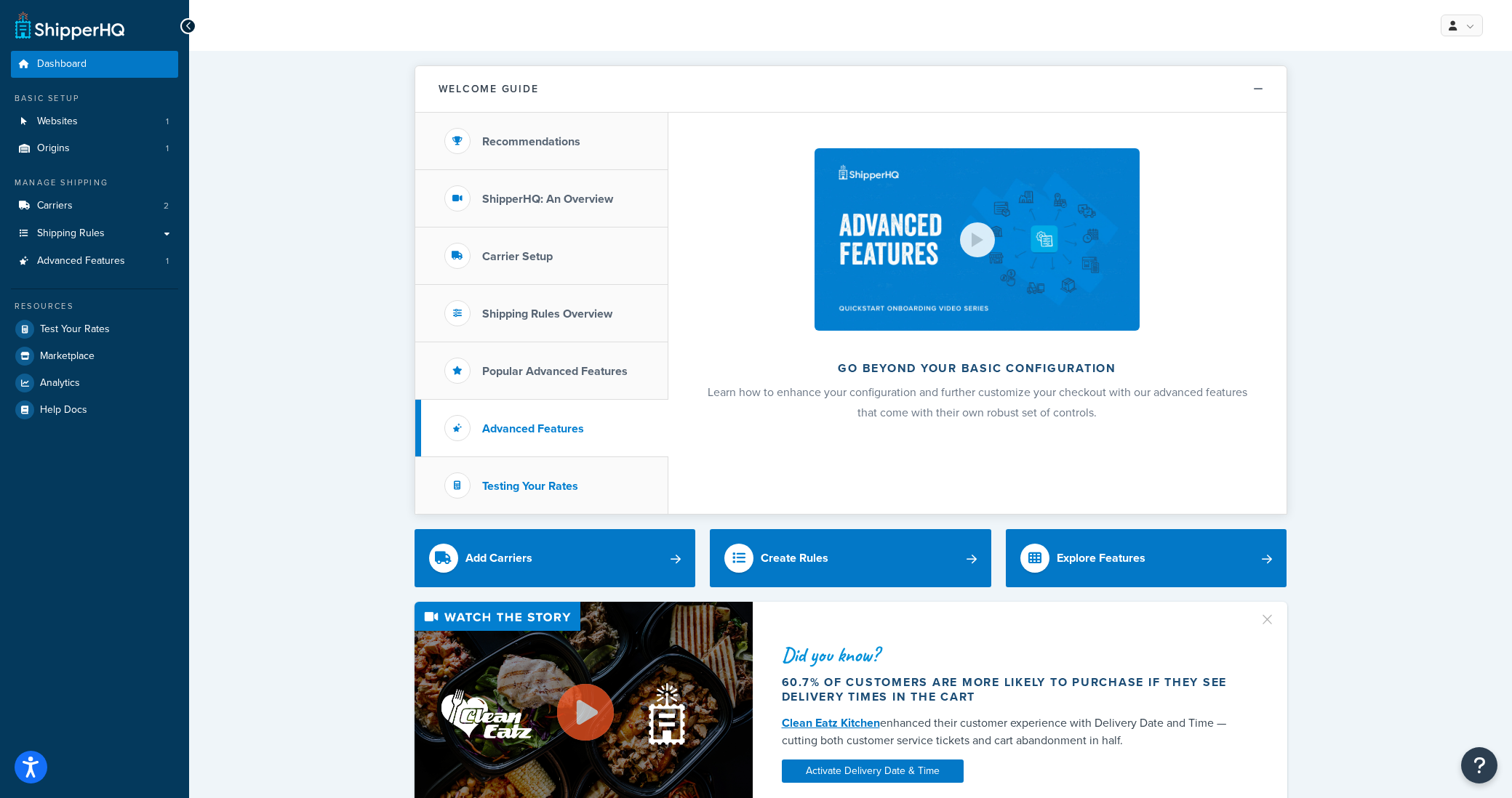
click at [561, 483] on h3 "Testing Your Rates" at bounding box center [530, 486] width 96 height 13
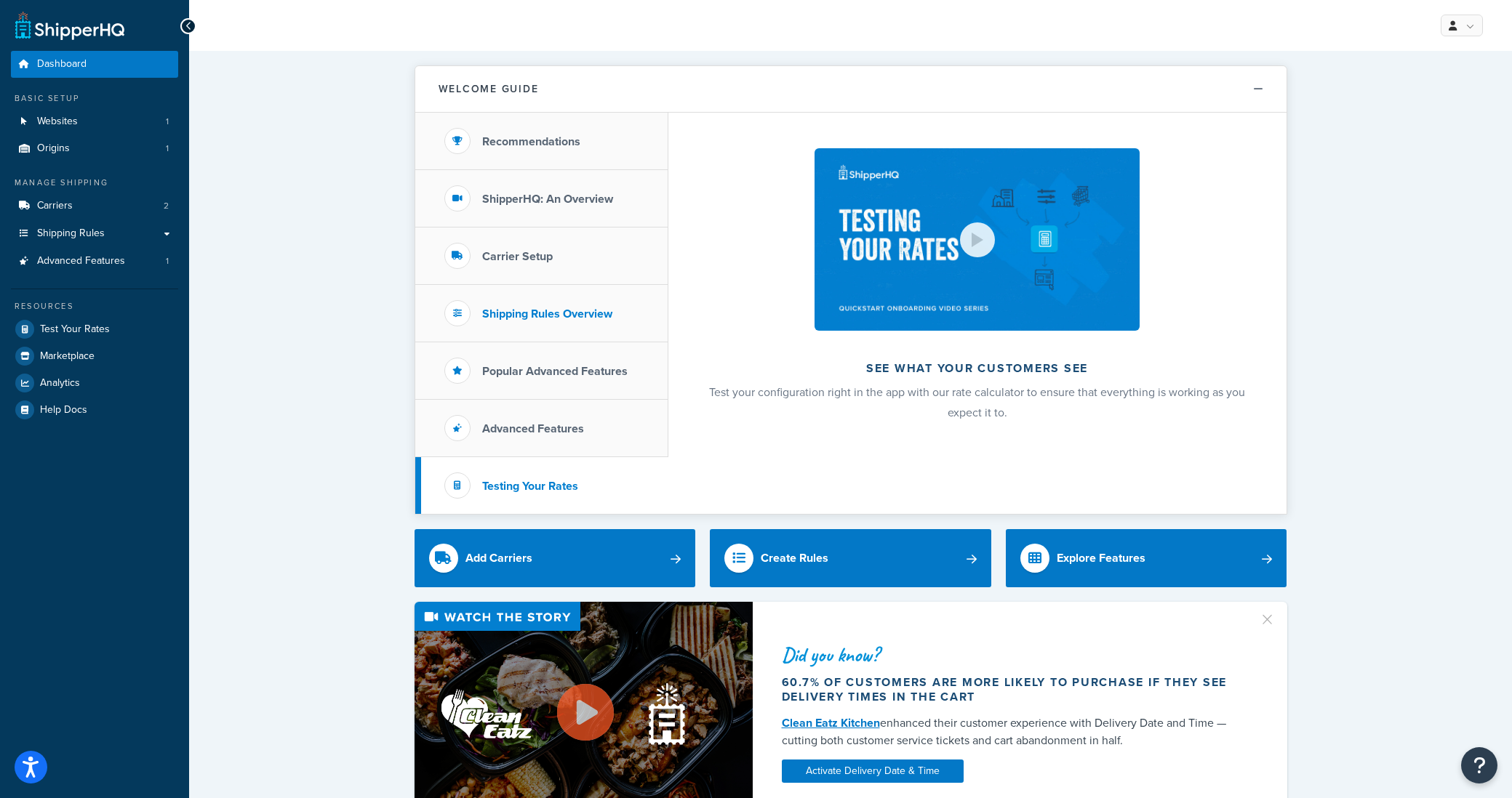
click at [542, 309] on h3 "Shipping Rules Overview" at bounding box center [547, 314] width 130 height 13
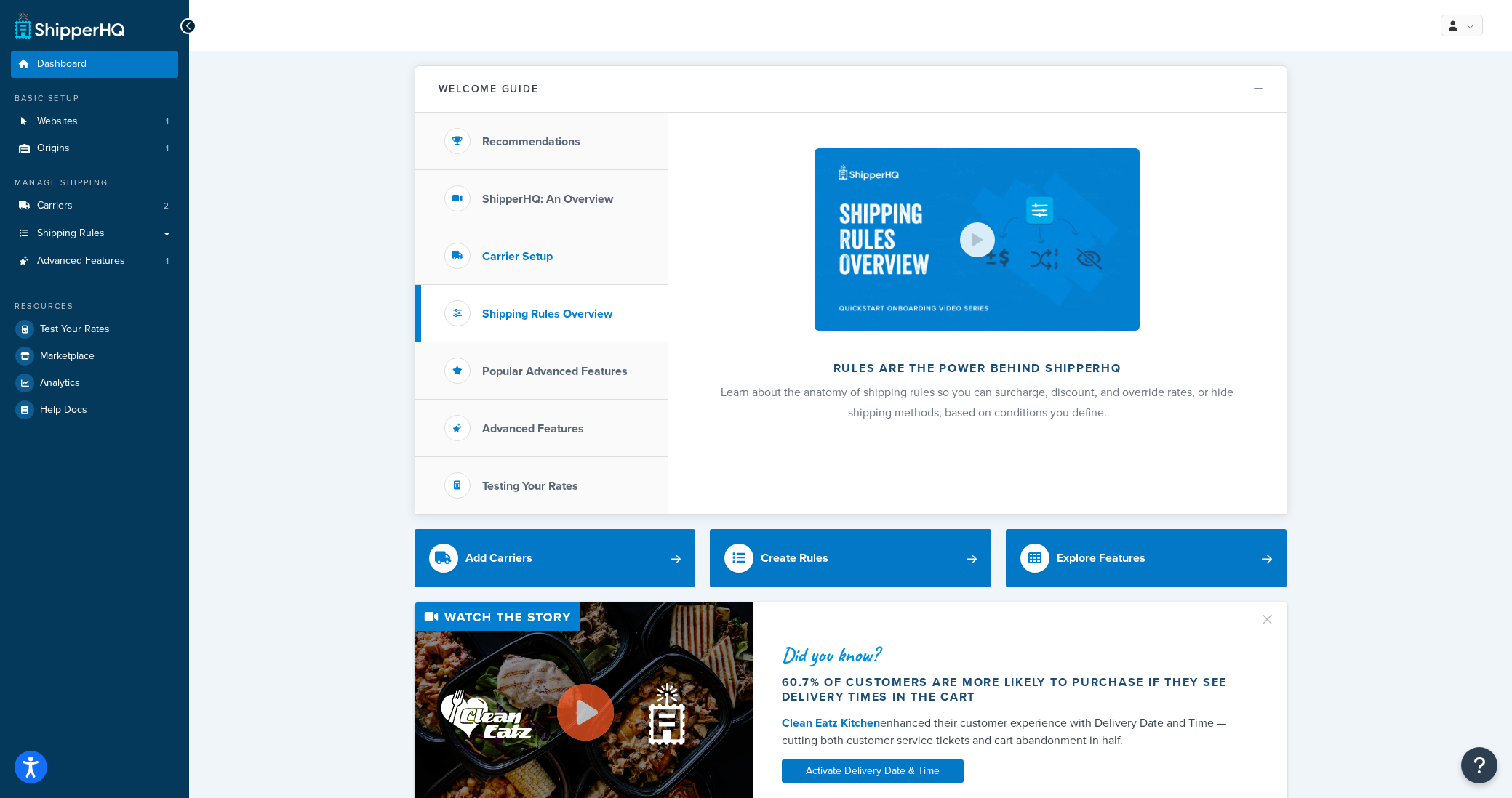
click at [531, 258] on h3 "Carrier Setup" at bounding box center [517, 256] width 70 height 13
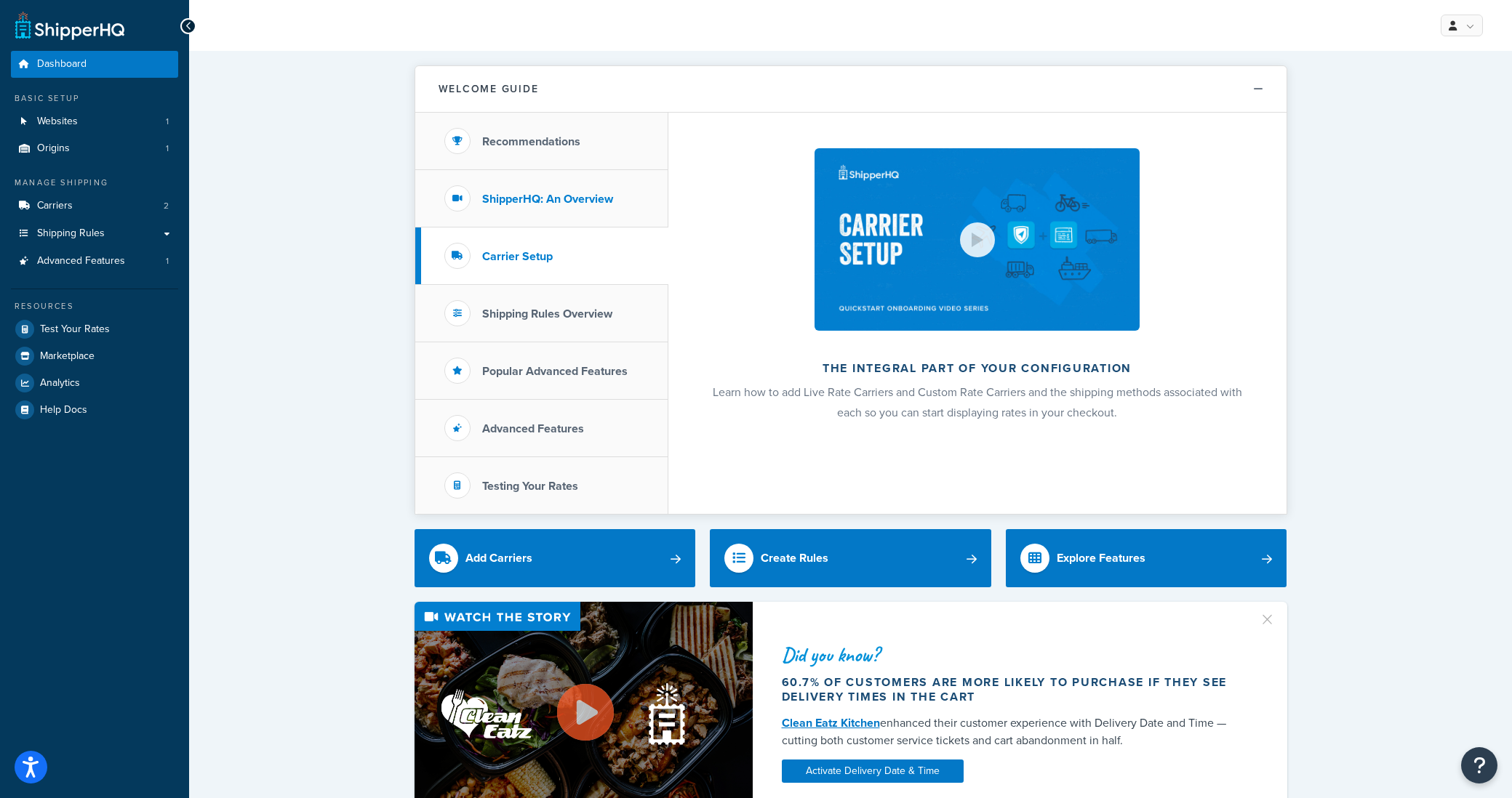
click at [538, 193] on h3 "ShipperHQ: An Overview" at bounding box center [547, 199] width 131 height 13
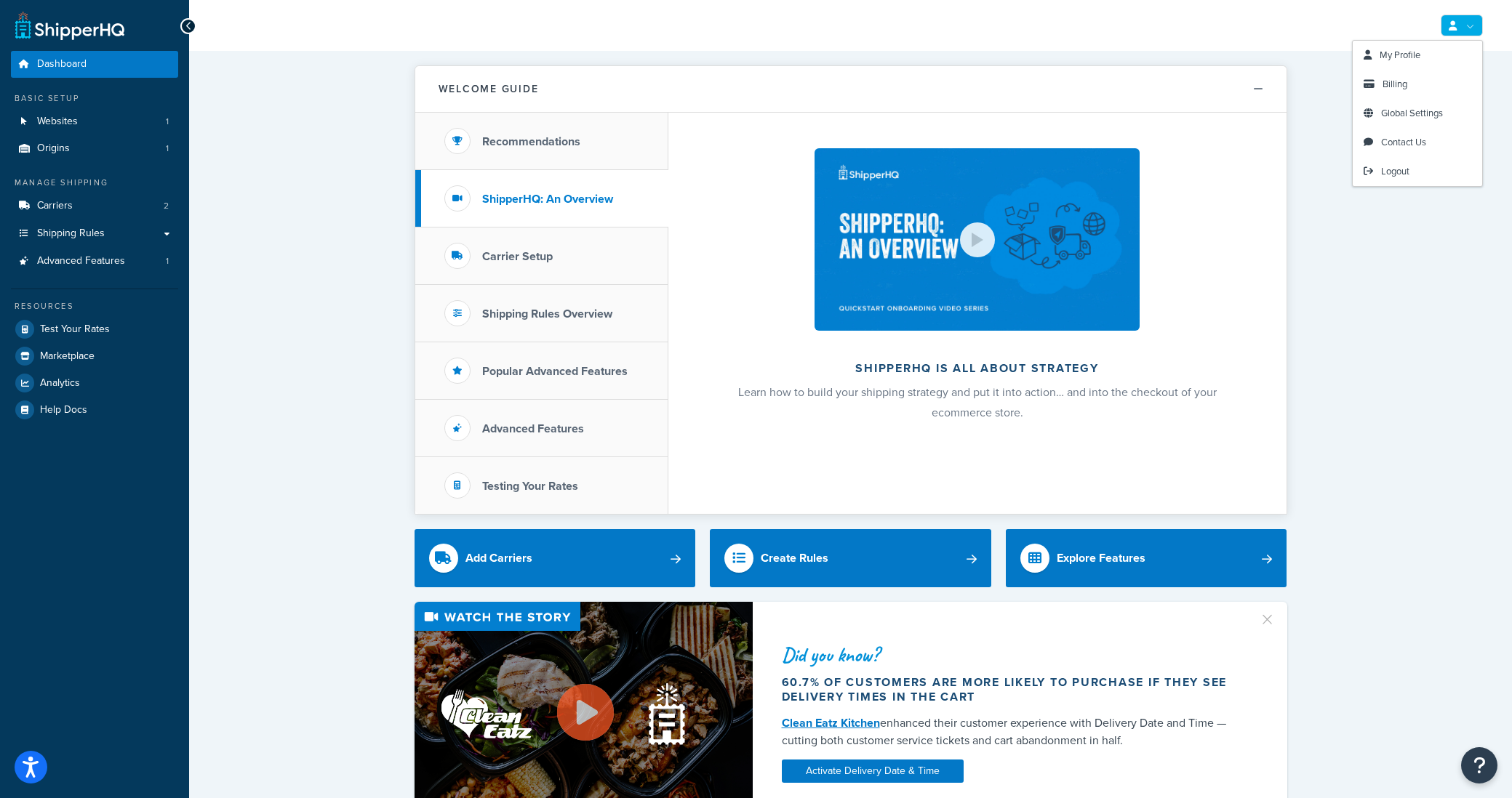
click at [1449, 28] on icon at bounding box center [1452, 26] width 8 height 9
click at [1391, 55] on span "My Profile" at bounding box center [1400, 55] width 41 height 14
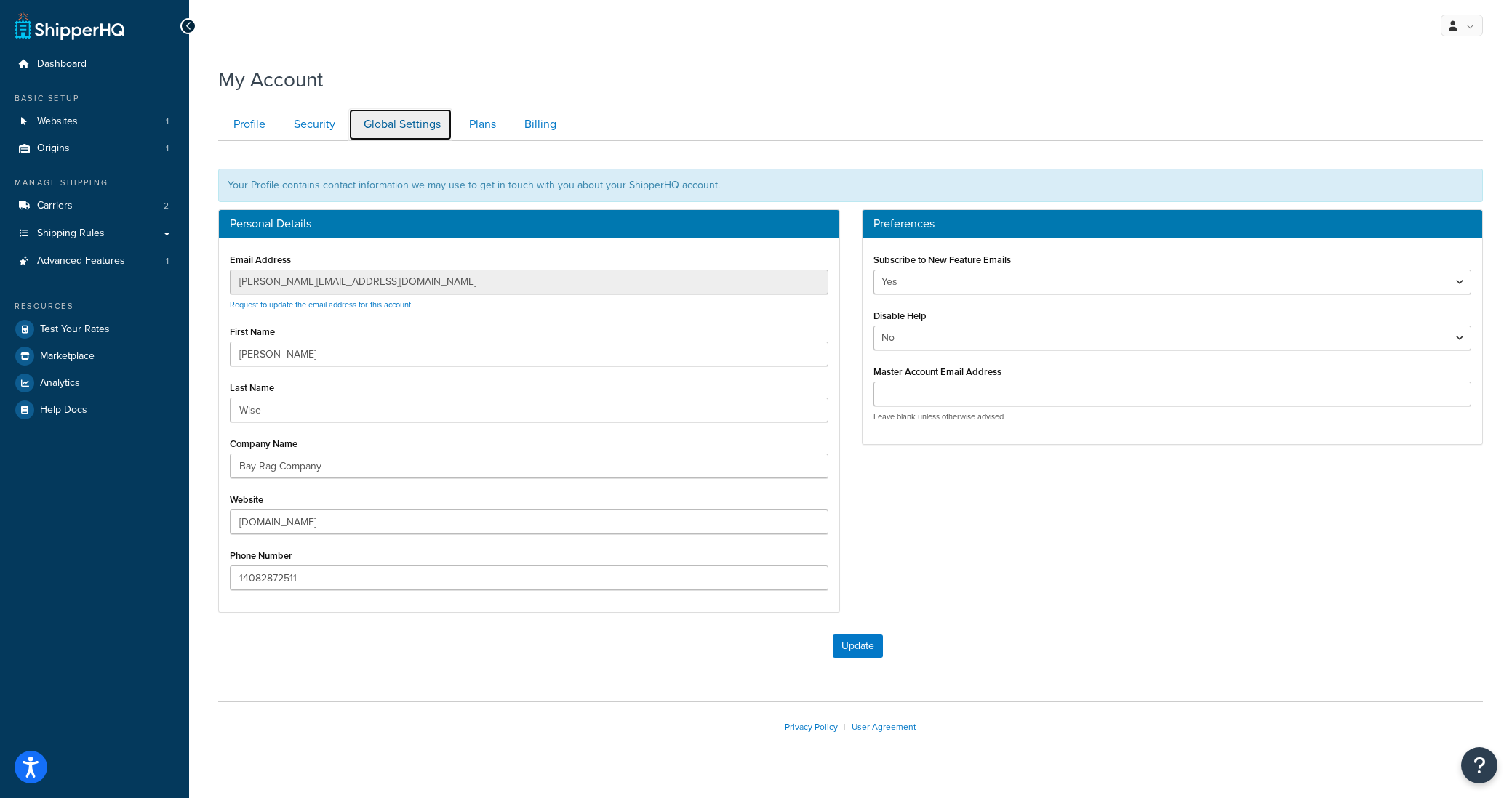
click at [399, 132] on link "Global Settings" at bounding box center [400, 124] width 104 height 32
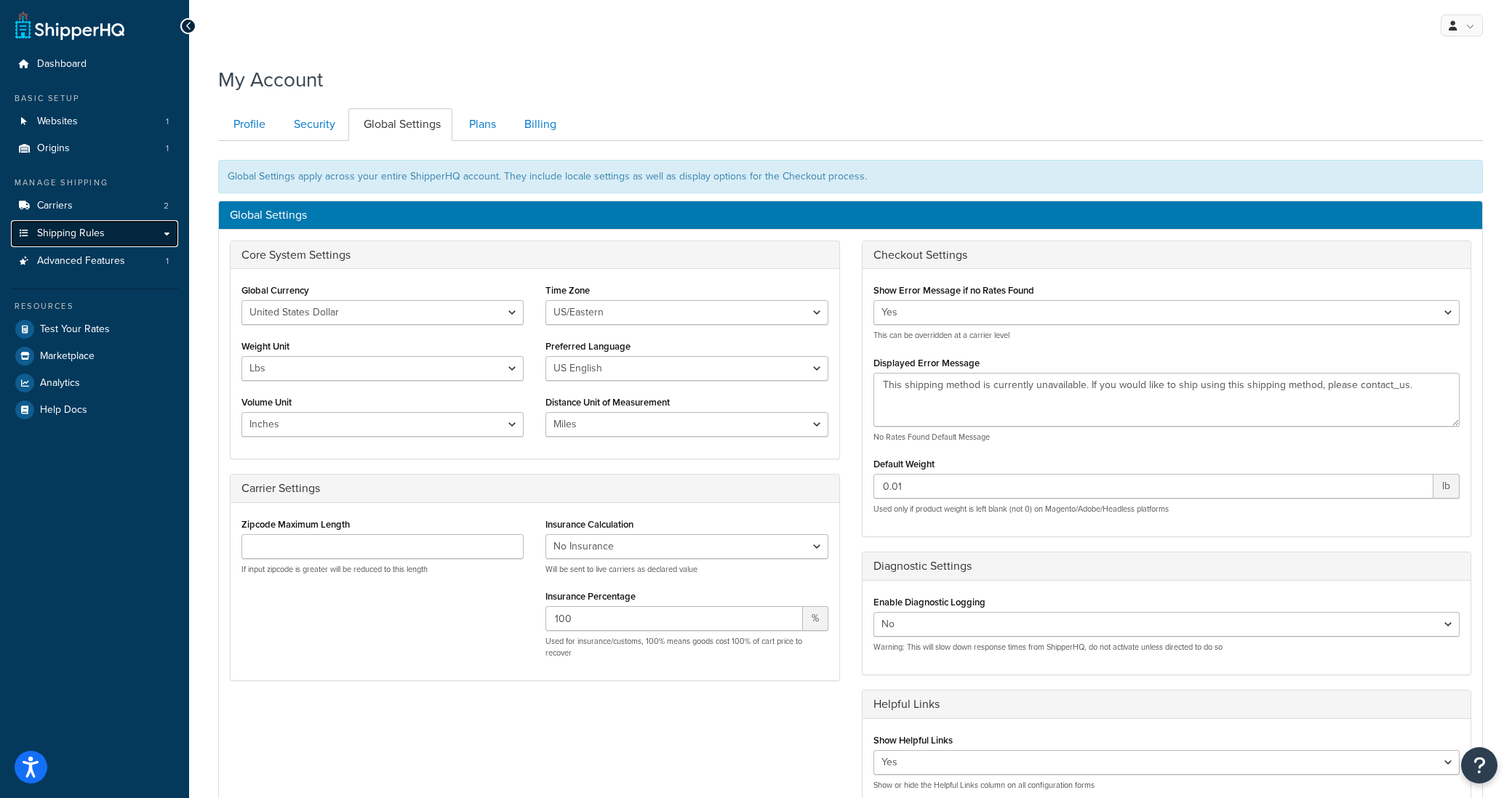
click at [93, 225] on link "Shipping Rules" at bounding box center [94, 234] width 167 height 27
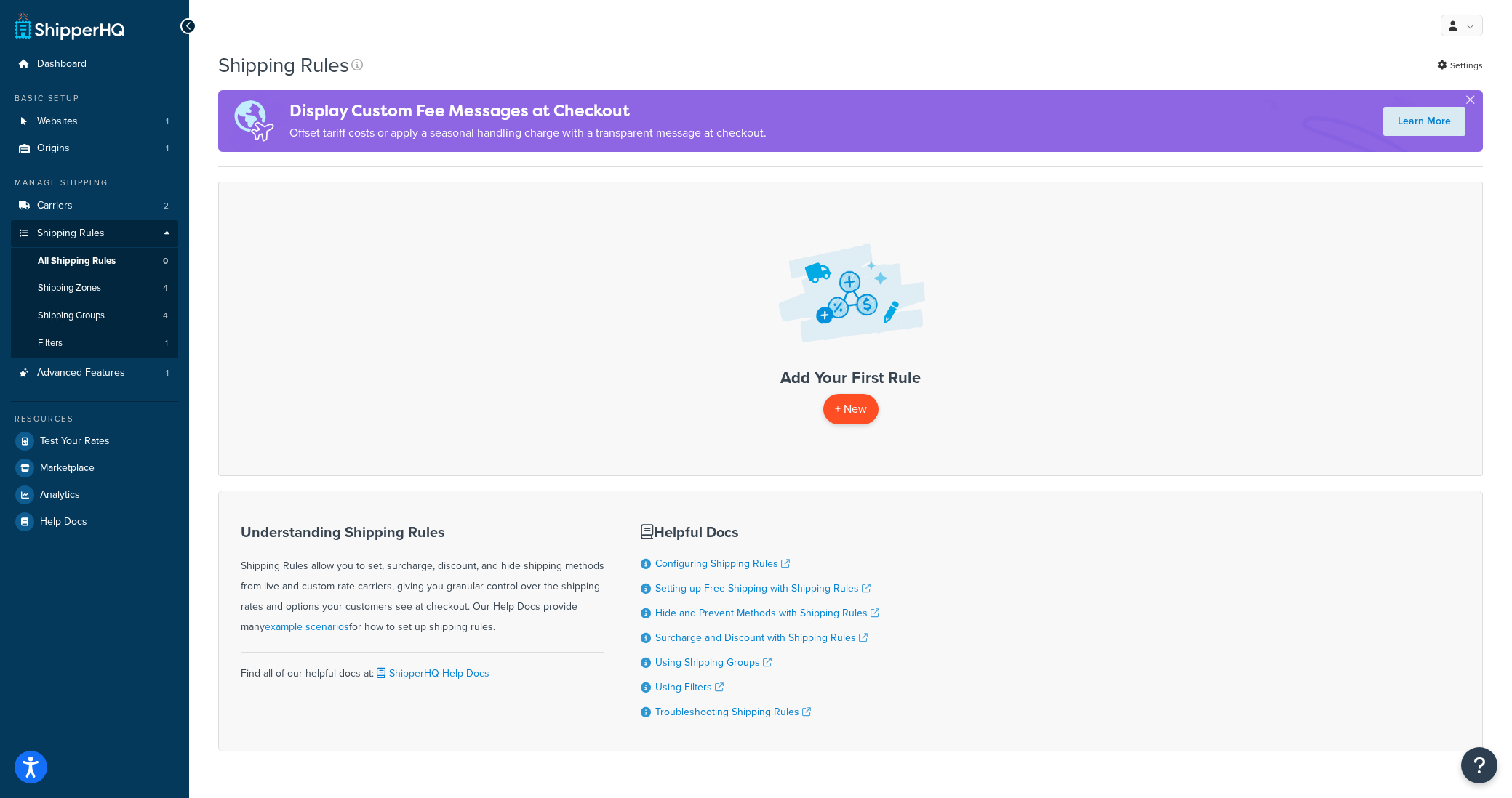
click at [852, 412] on p "+ New" at bounding box center [850, 409] width 55 height 30
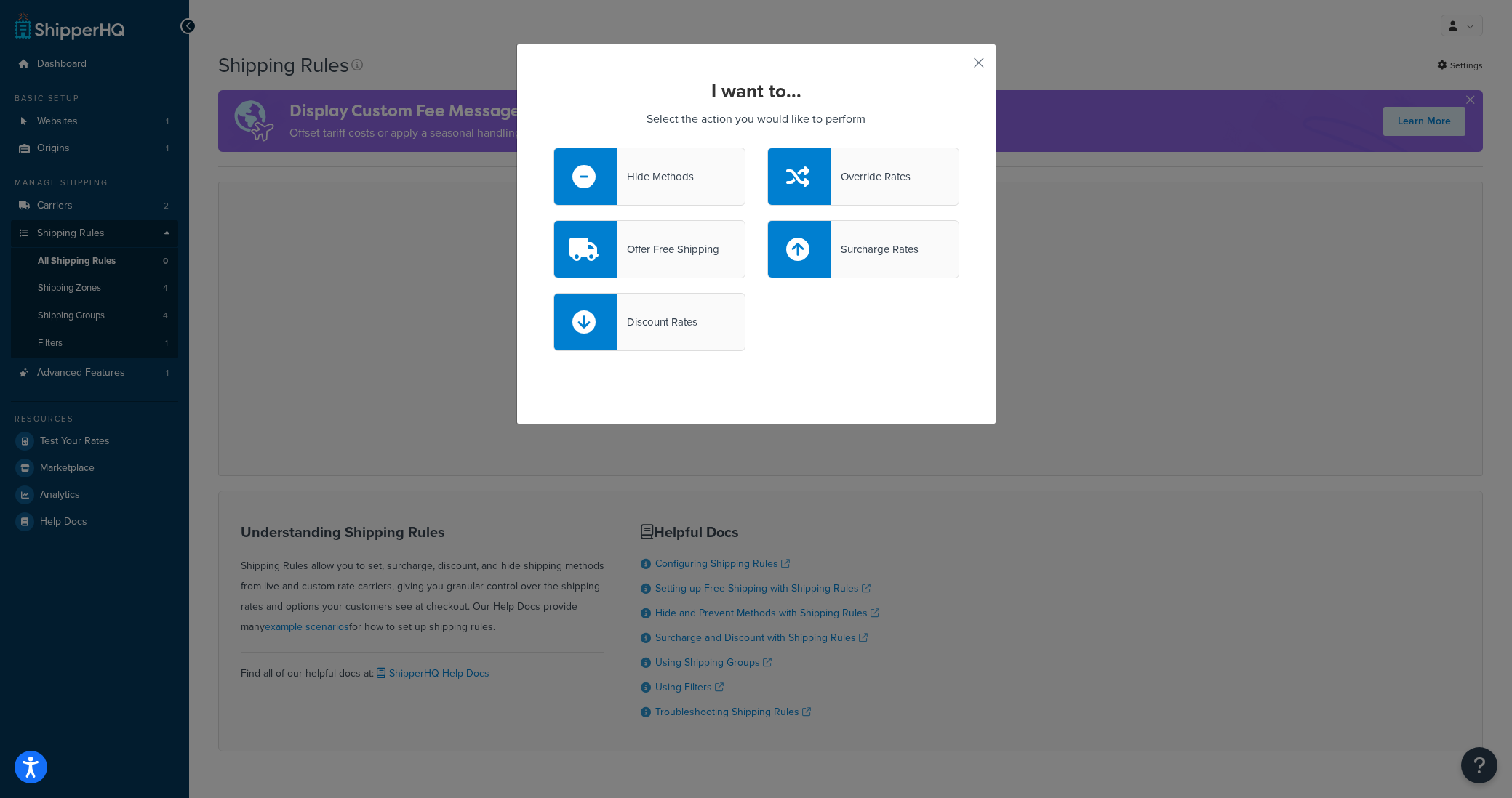
click at [665, 254] on div "Offer Free Shipping" at bounding box center [667, 249] width 103 height 20
click at [0, 0] on input "Offer Free Shipping" at bounding box center [0, 0] width 0 height 0
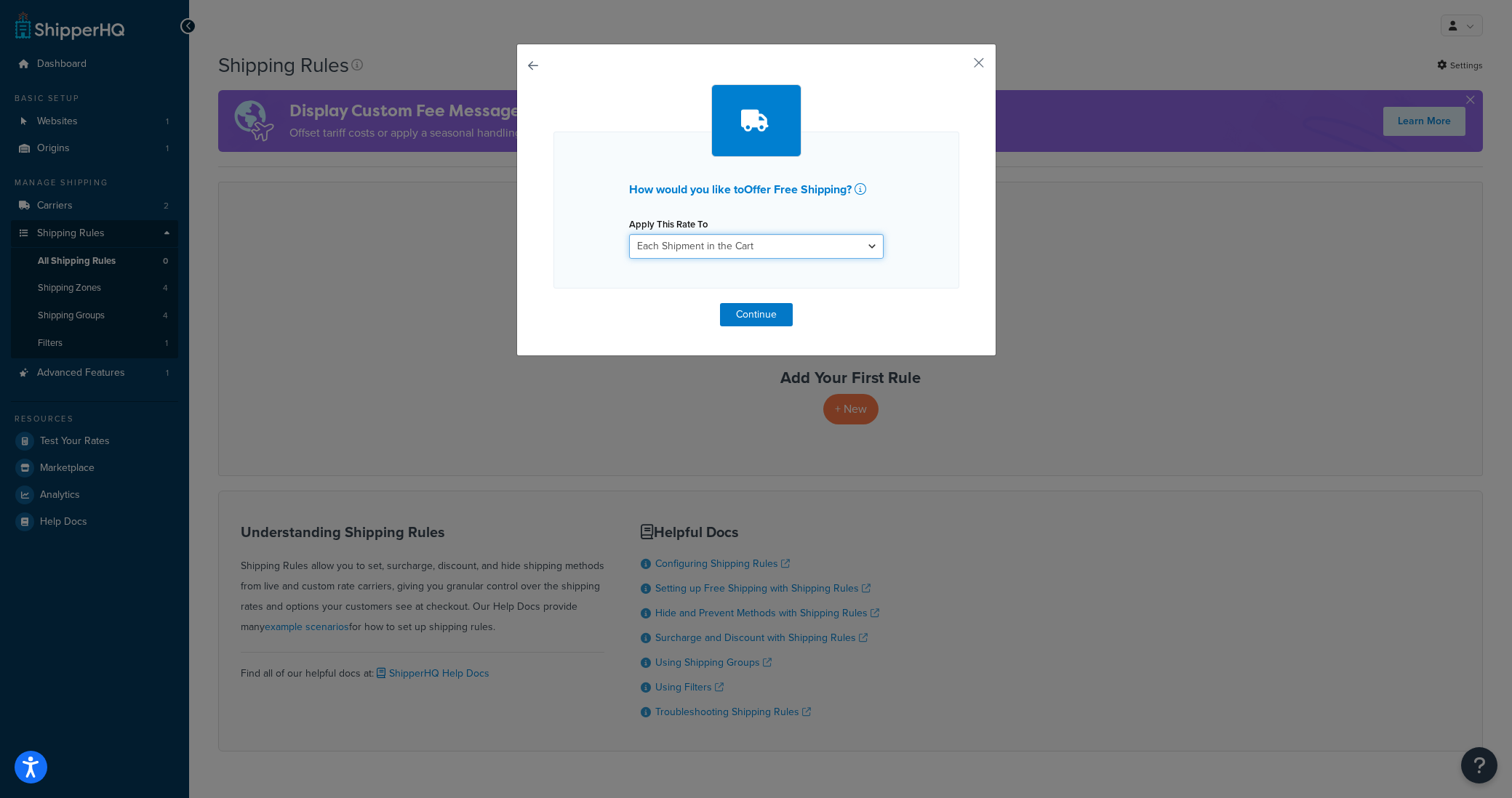
click at [671, 252] on select "Each Shipment in the Cart Each Shipping Group in the Cart Each Item within a Sh…" at bounding box center [756, 247] width 254 height 25
click at [959, 66] on button "button" at bounding box center [957, 68] width 4 height 4
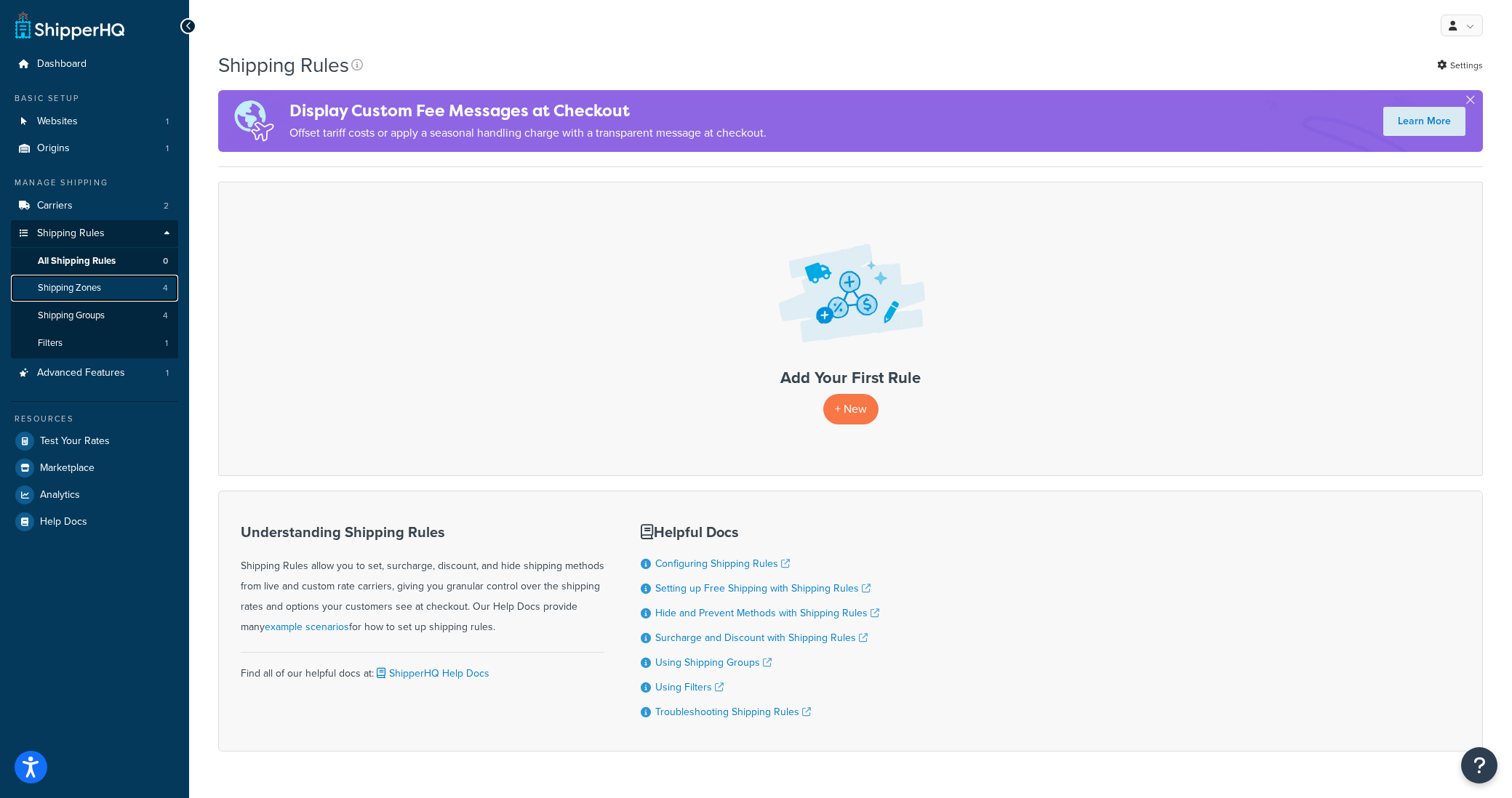
click at [111, 296] on link "Shipping Zones 4" at bounding box center [94, 288] width 167 height 27
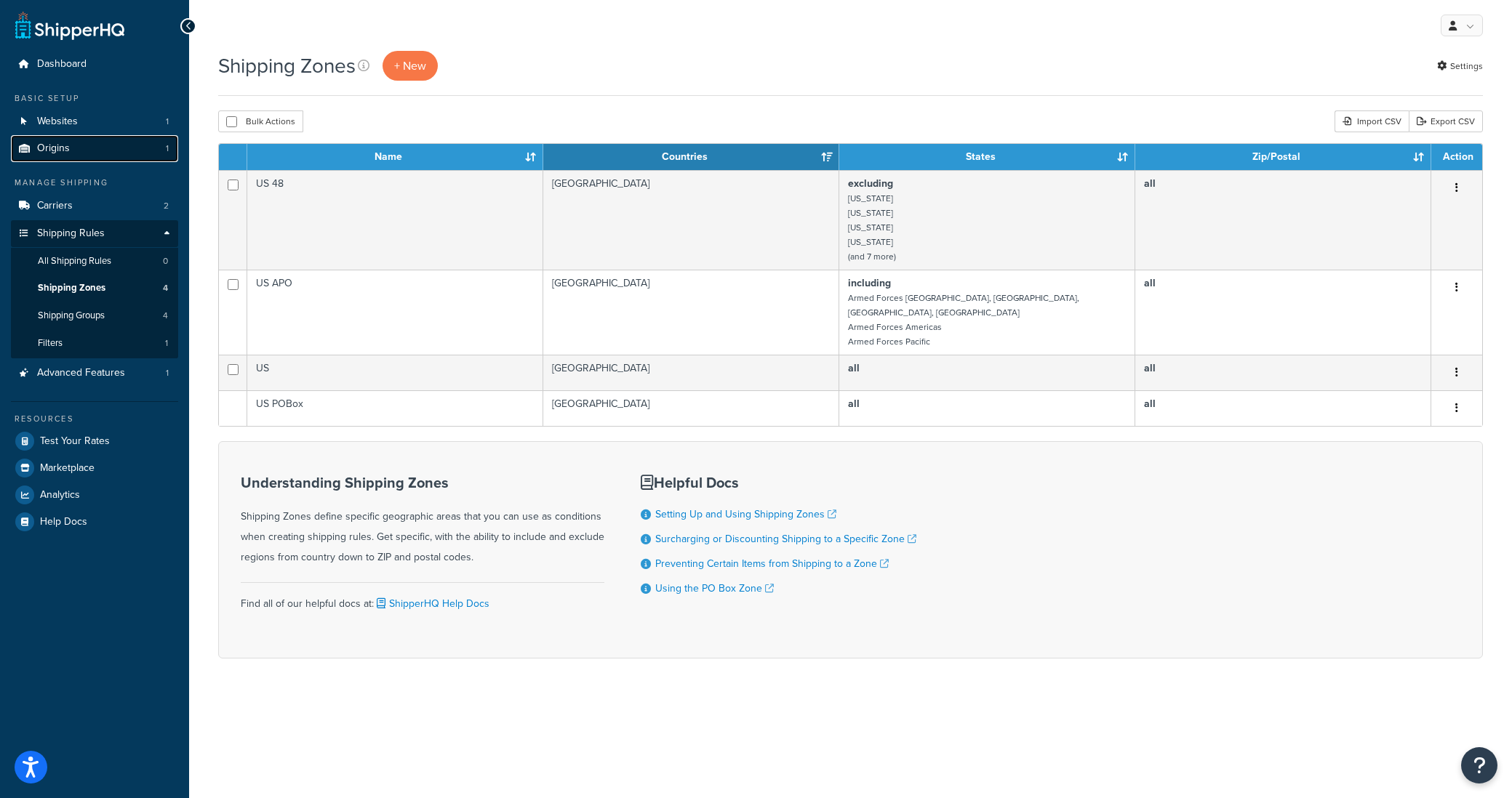
click at [71, 152] on link "Origins 1" at bounding box center [94, 148] width 167 height 27
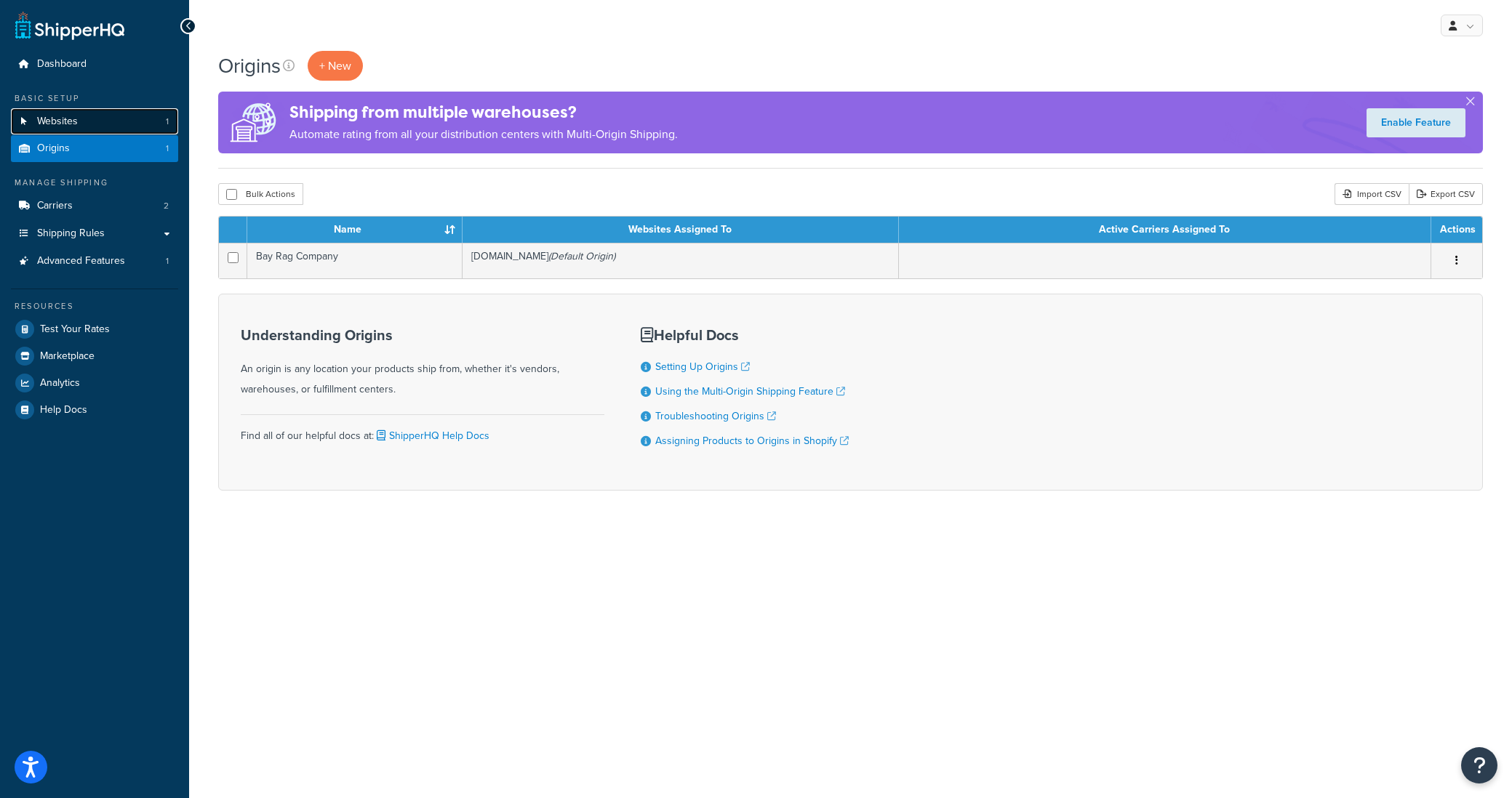
click at [64, 119] on span "Websites" at bounding box center [57, 122] width 41 height 12
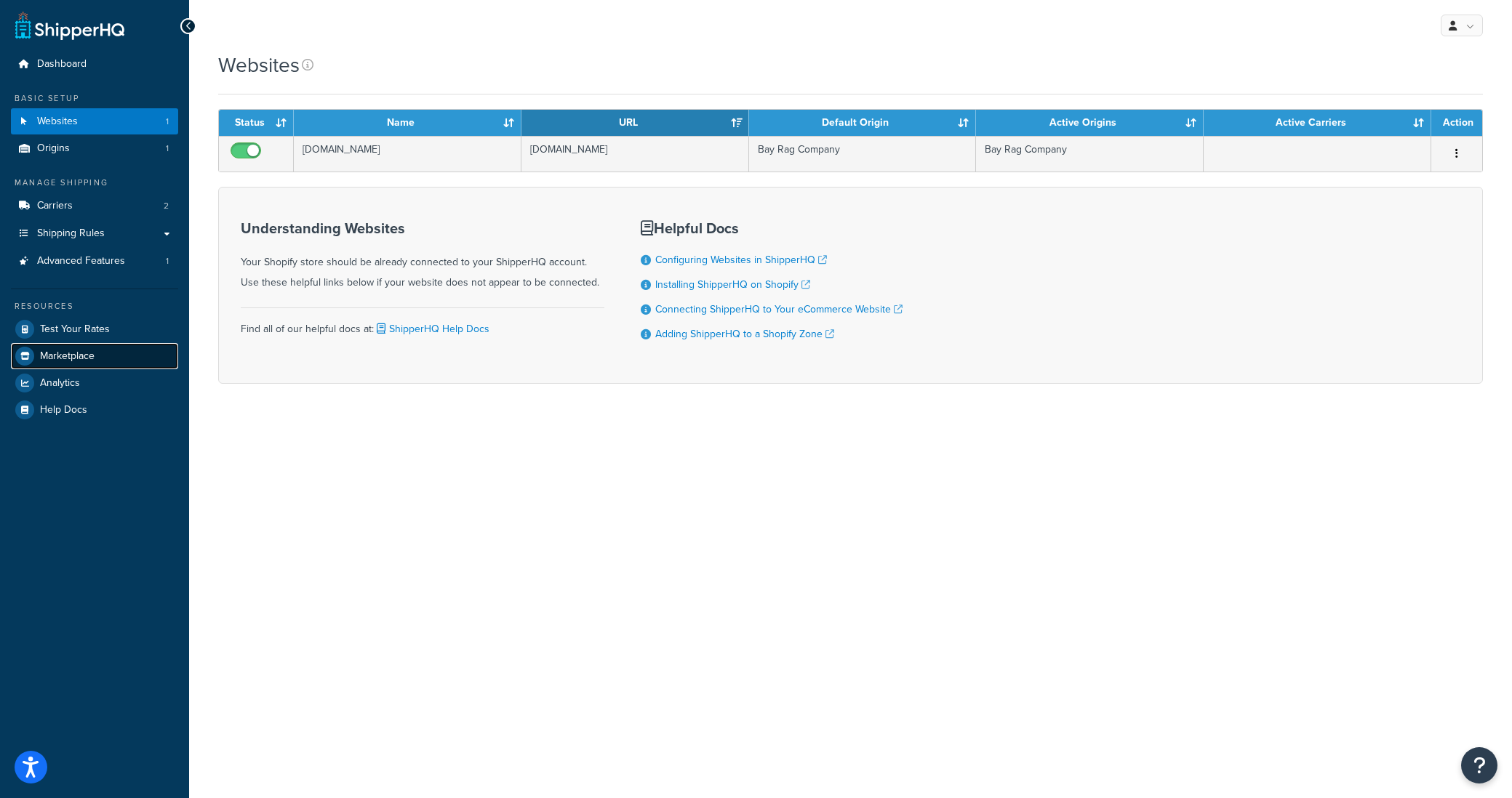
click at [43, 364] on link "Marketplace" at bounding box center [94, 356] width 167 height 26
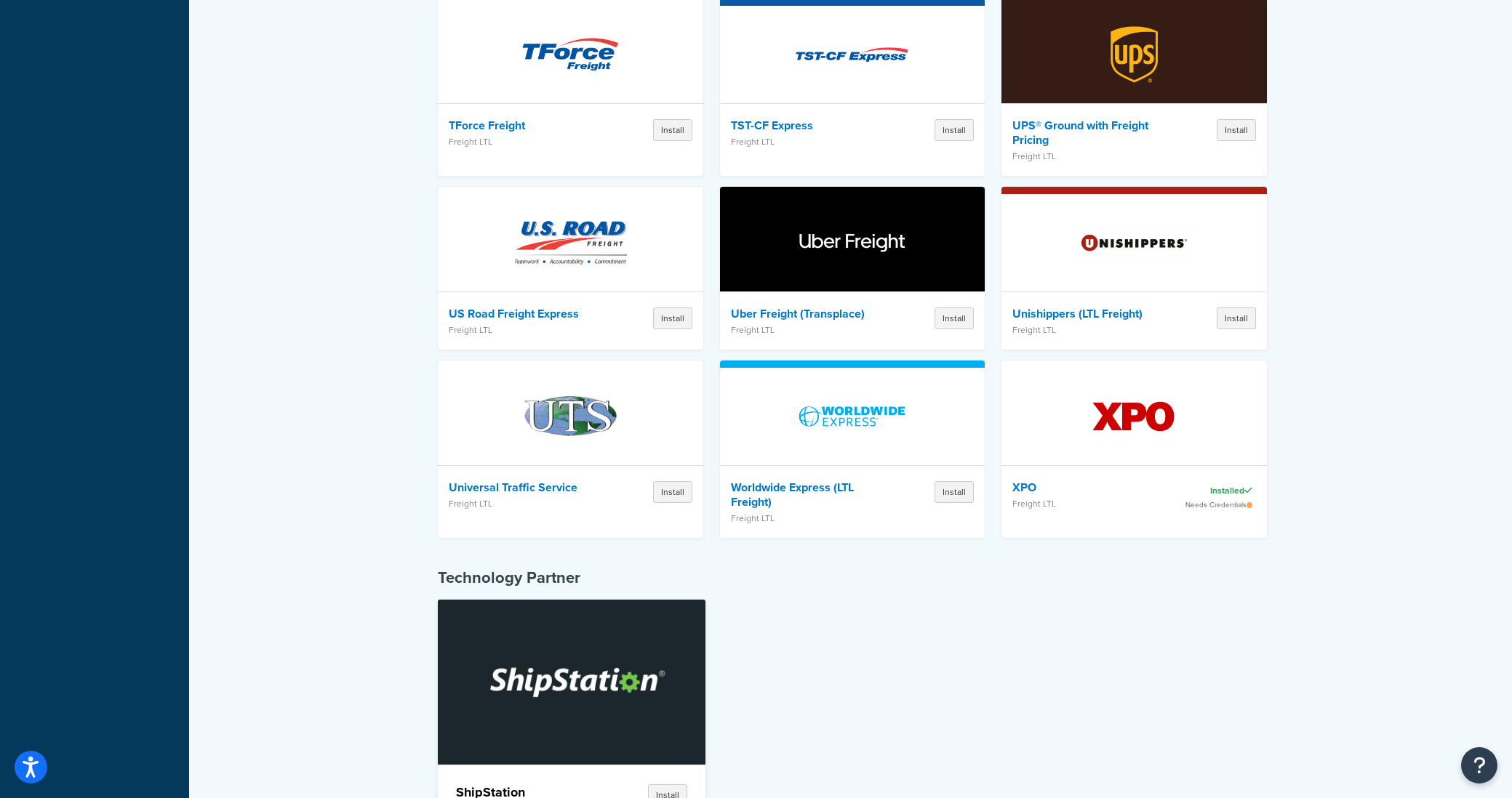
scroll to position [4072, 0]
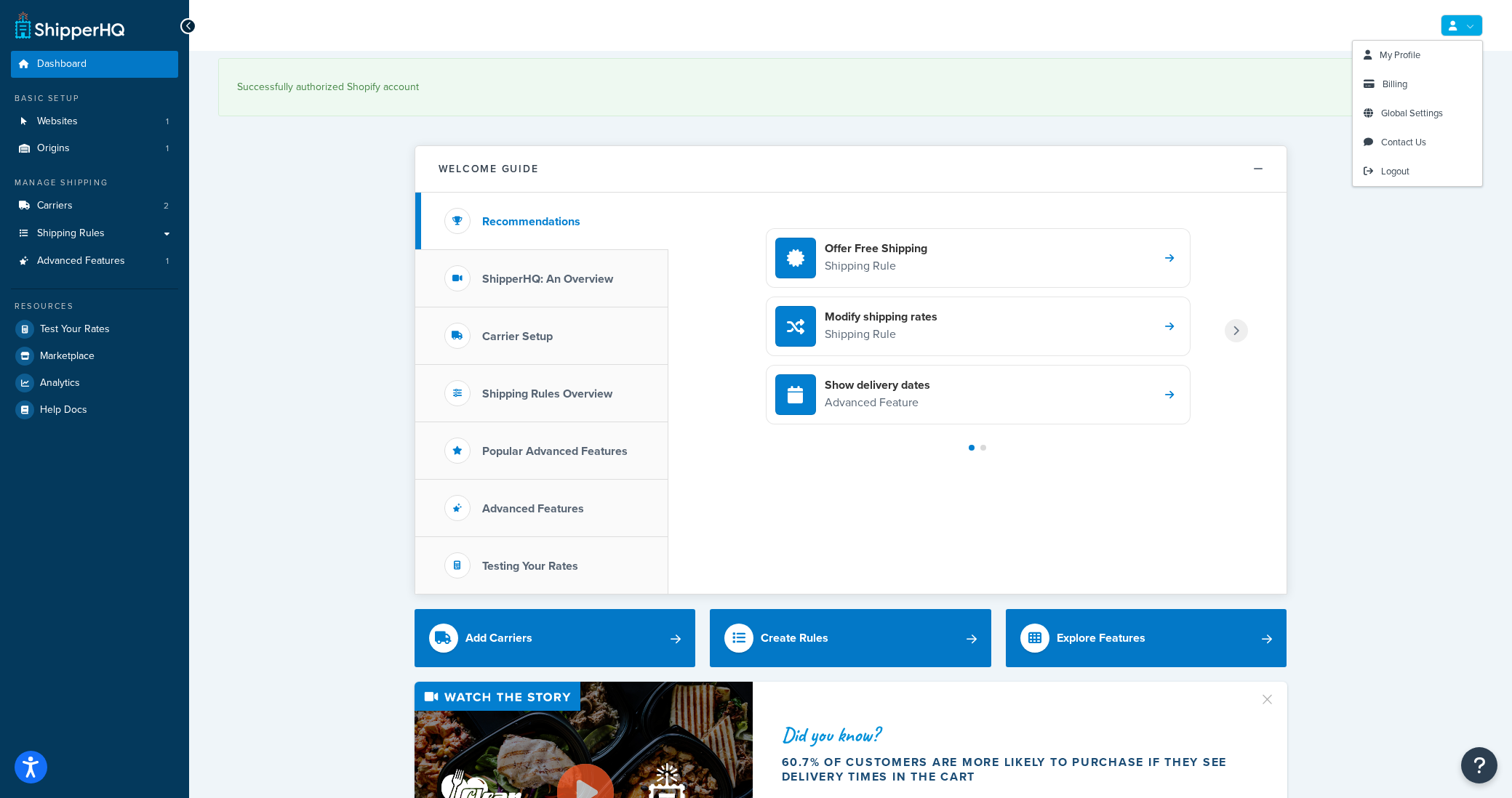
click at [1484, 25] on div "My Profile Billing Global Settings Contact Us Logout" at bounding box center [850, 26] width 1323 height 51
click at [1398, 176] on span "Logout" at bounding box center [1395, 172] width 29 height 14
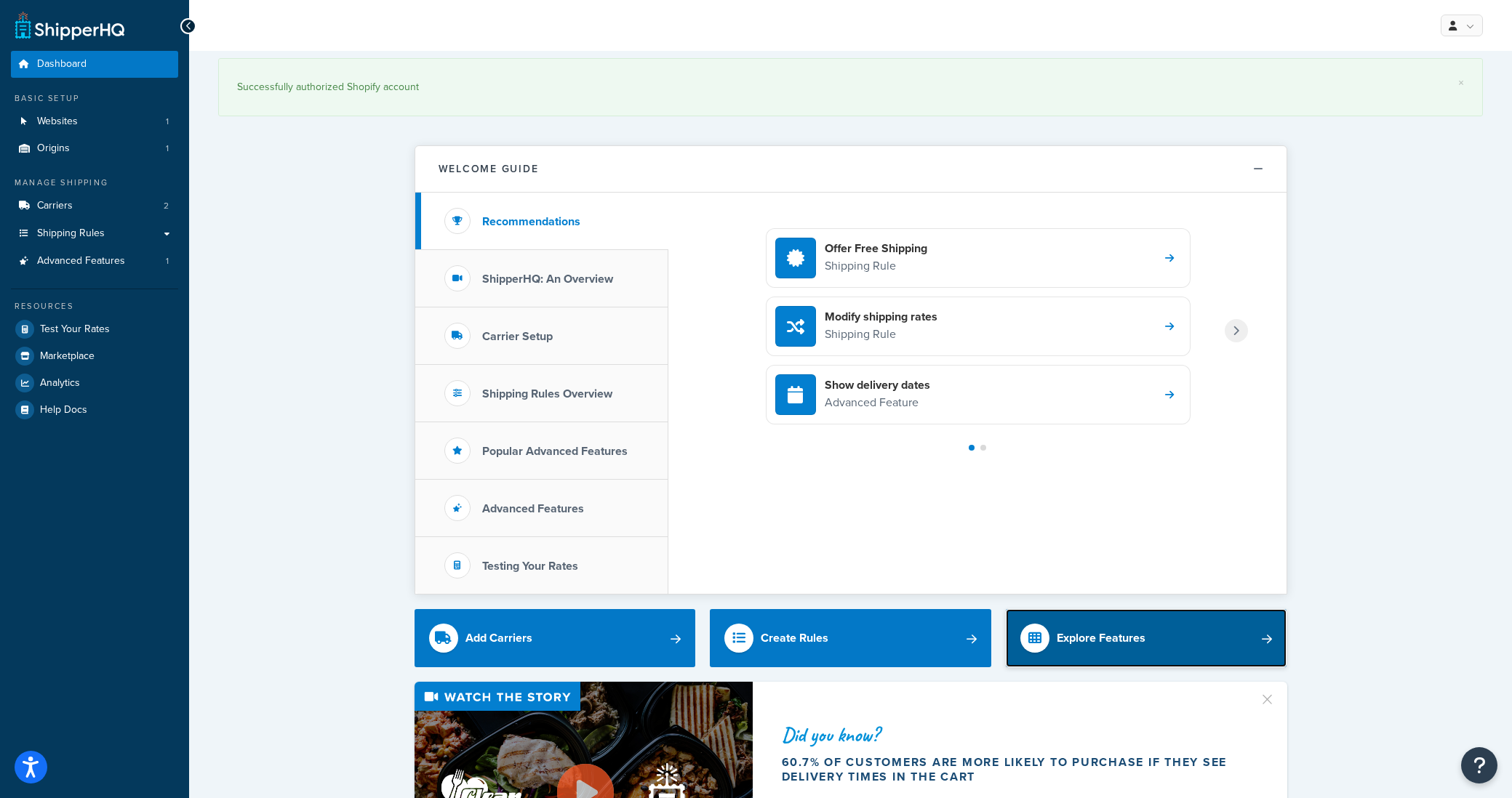
click at [1077, 621] on link "Explore Features" at bounding box center [1146, 638] width 282 height 58
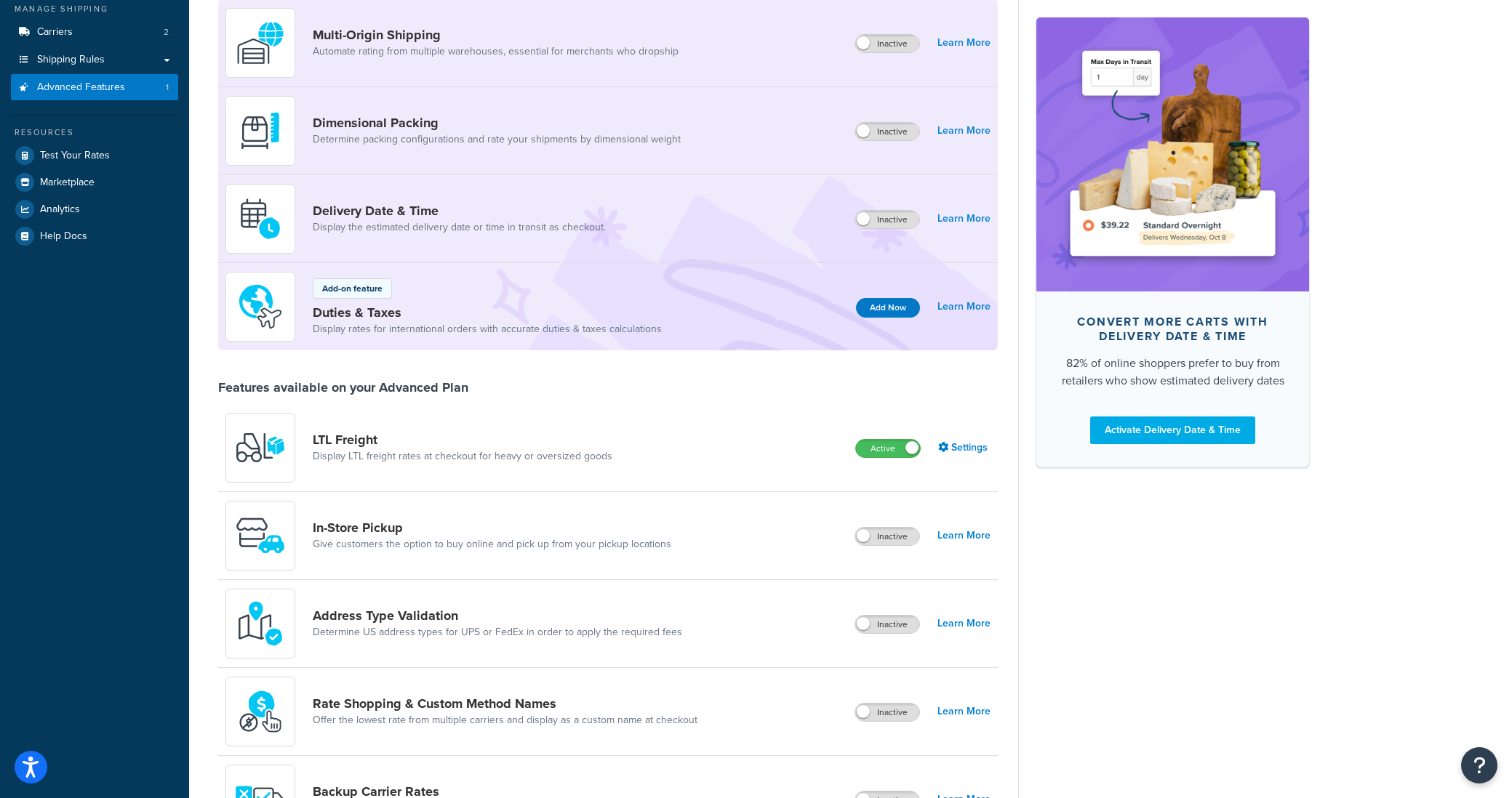
scroll to position [180, 0]
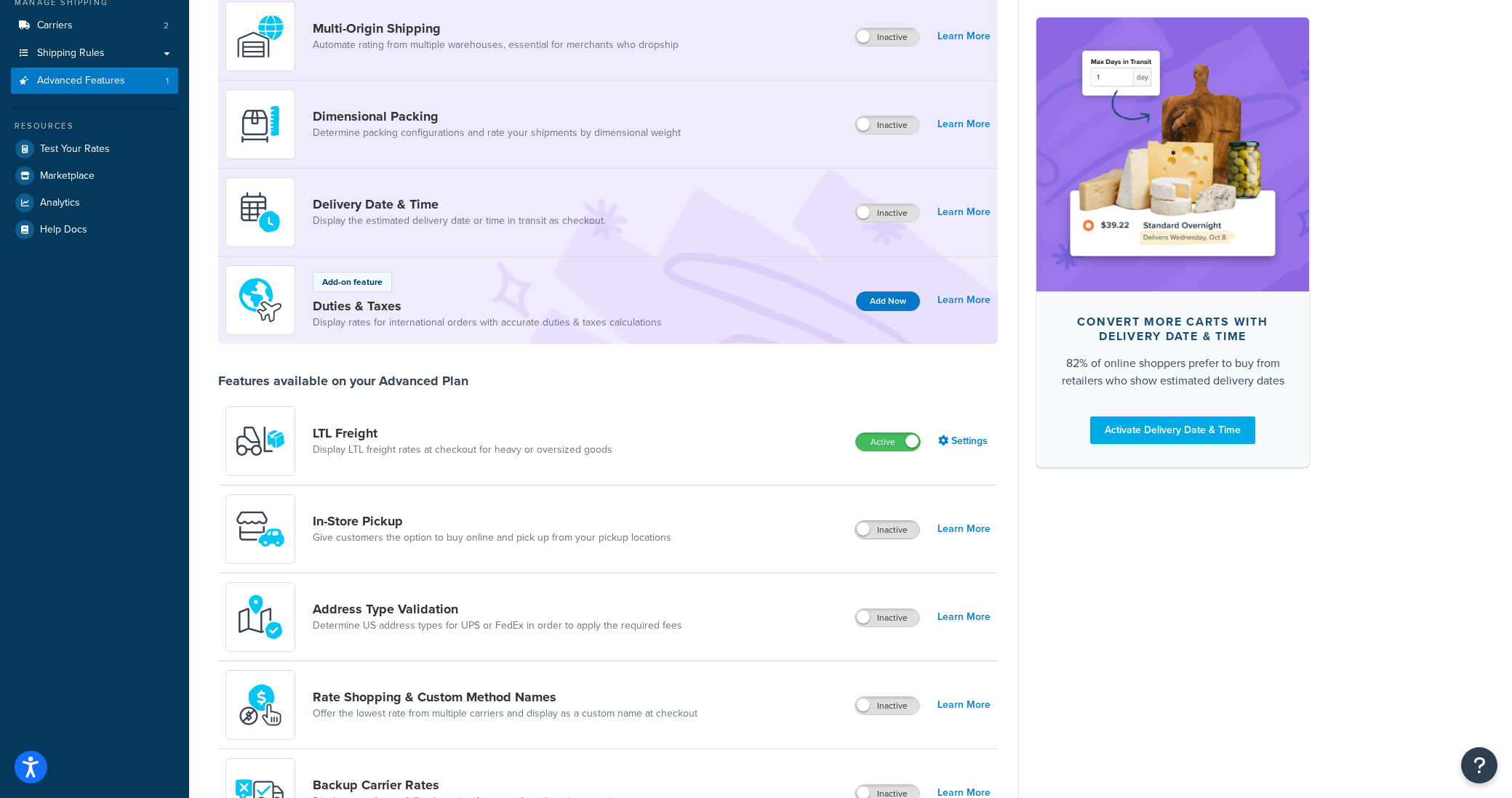
click at [869, 528] on span at bounding box center [863, 529] width 13 height 13
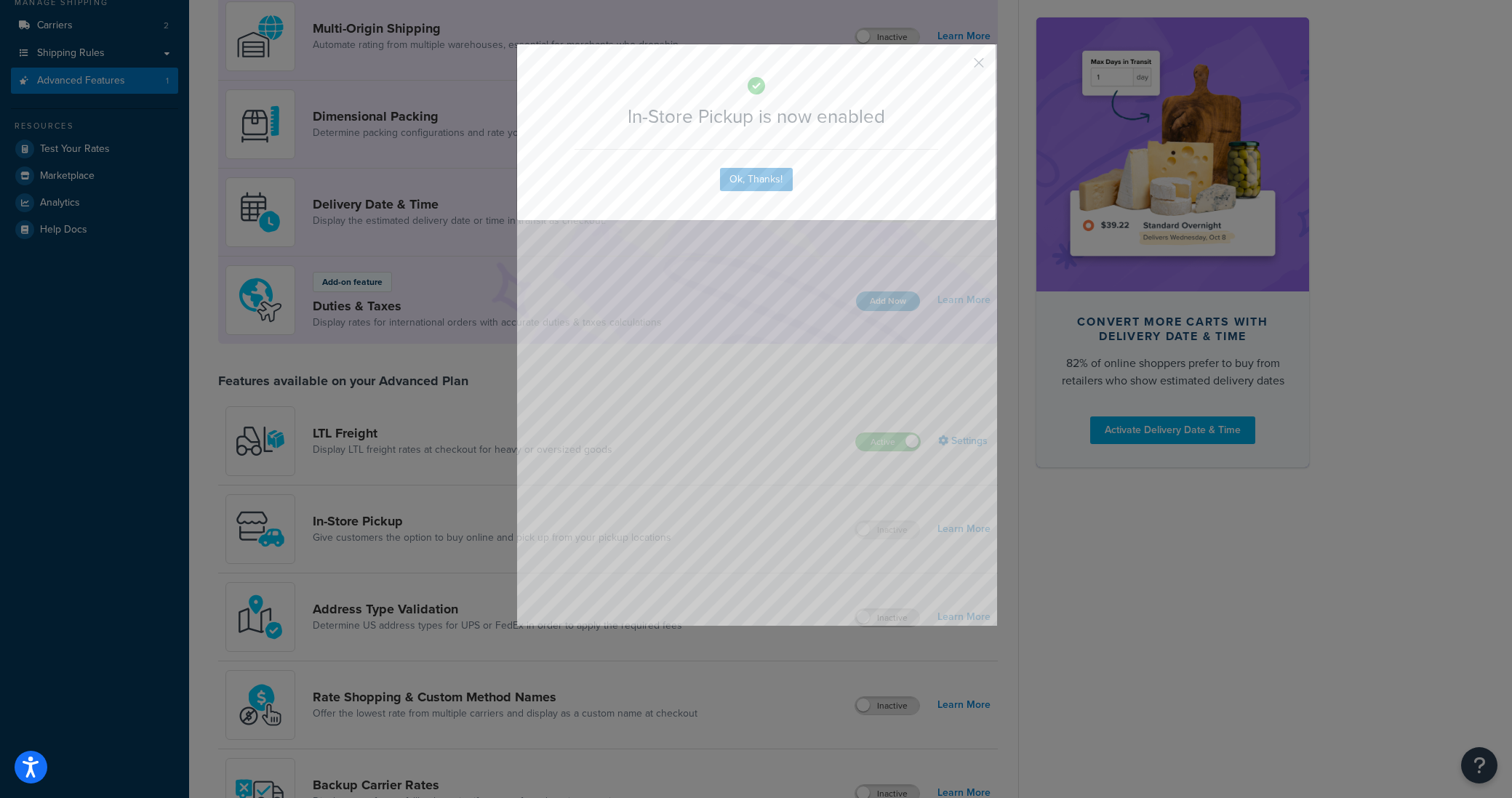
scroll to position [208, 0]
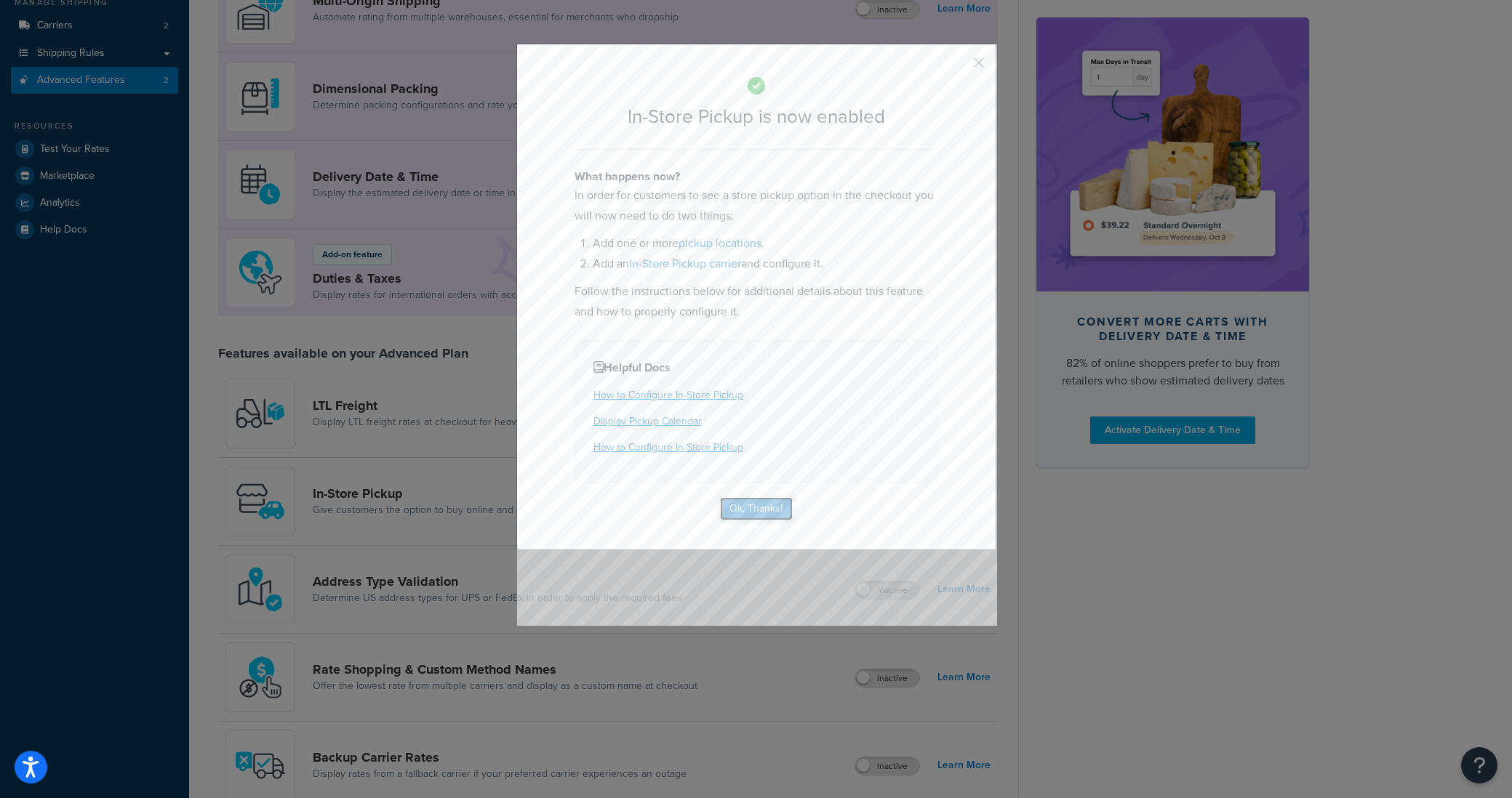
click at [749, 513] on button "Ok, Thanks!" at bounding box center [756, 509] width 73 height 23
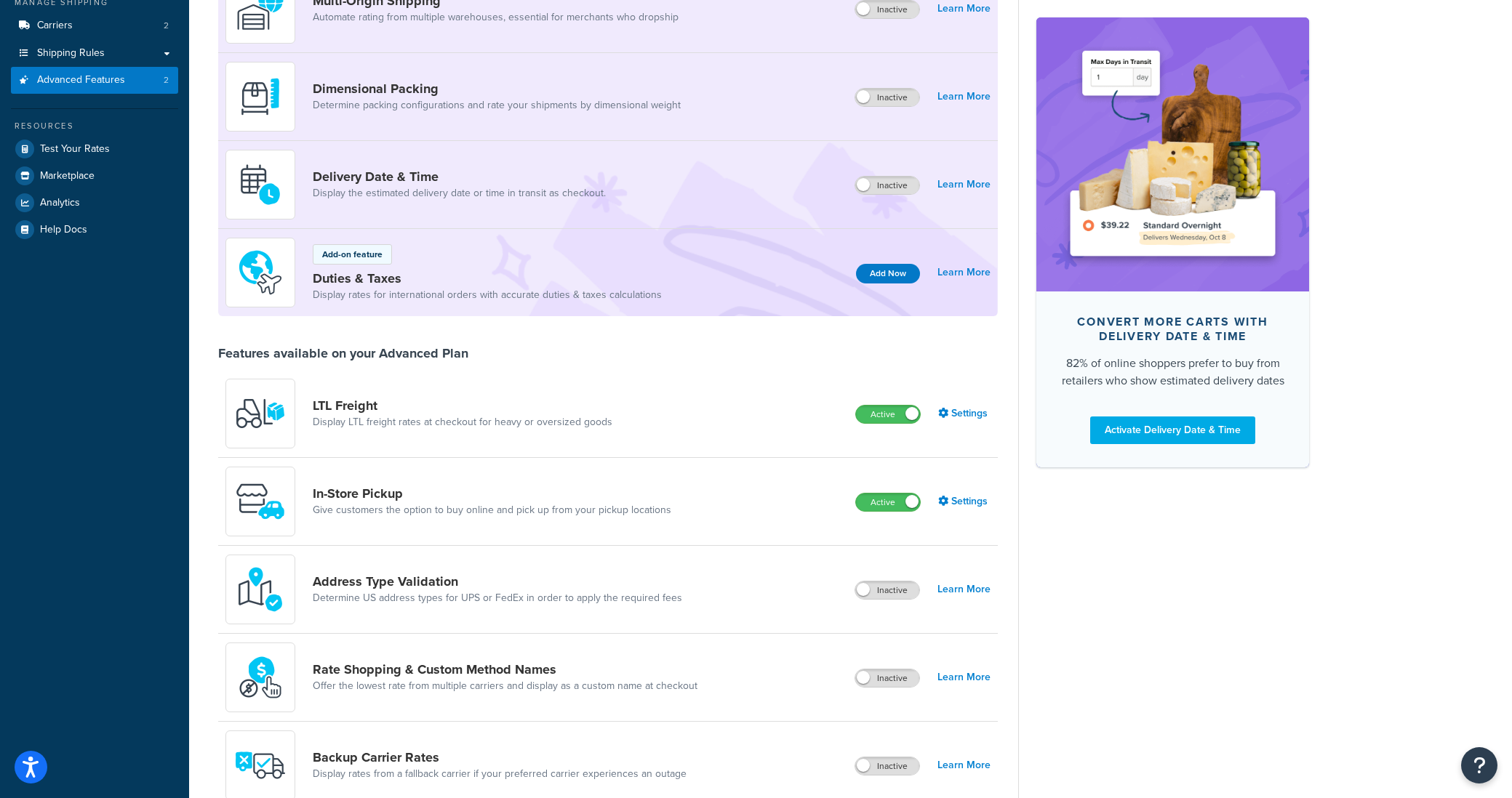
scroll to position [272, 0]
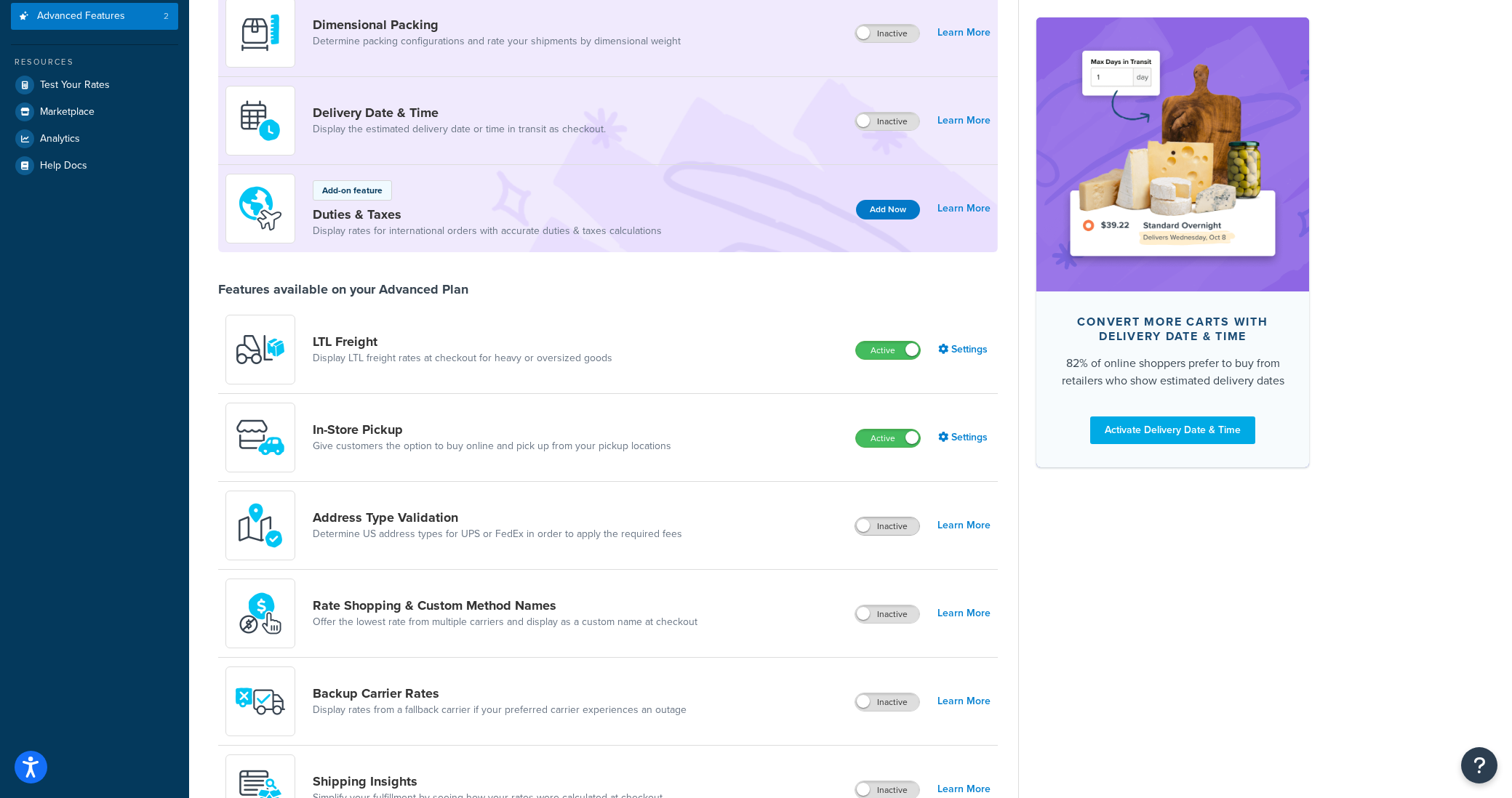
click at [861, 525] on span at bounding box center [863, 525] width 13 height 13
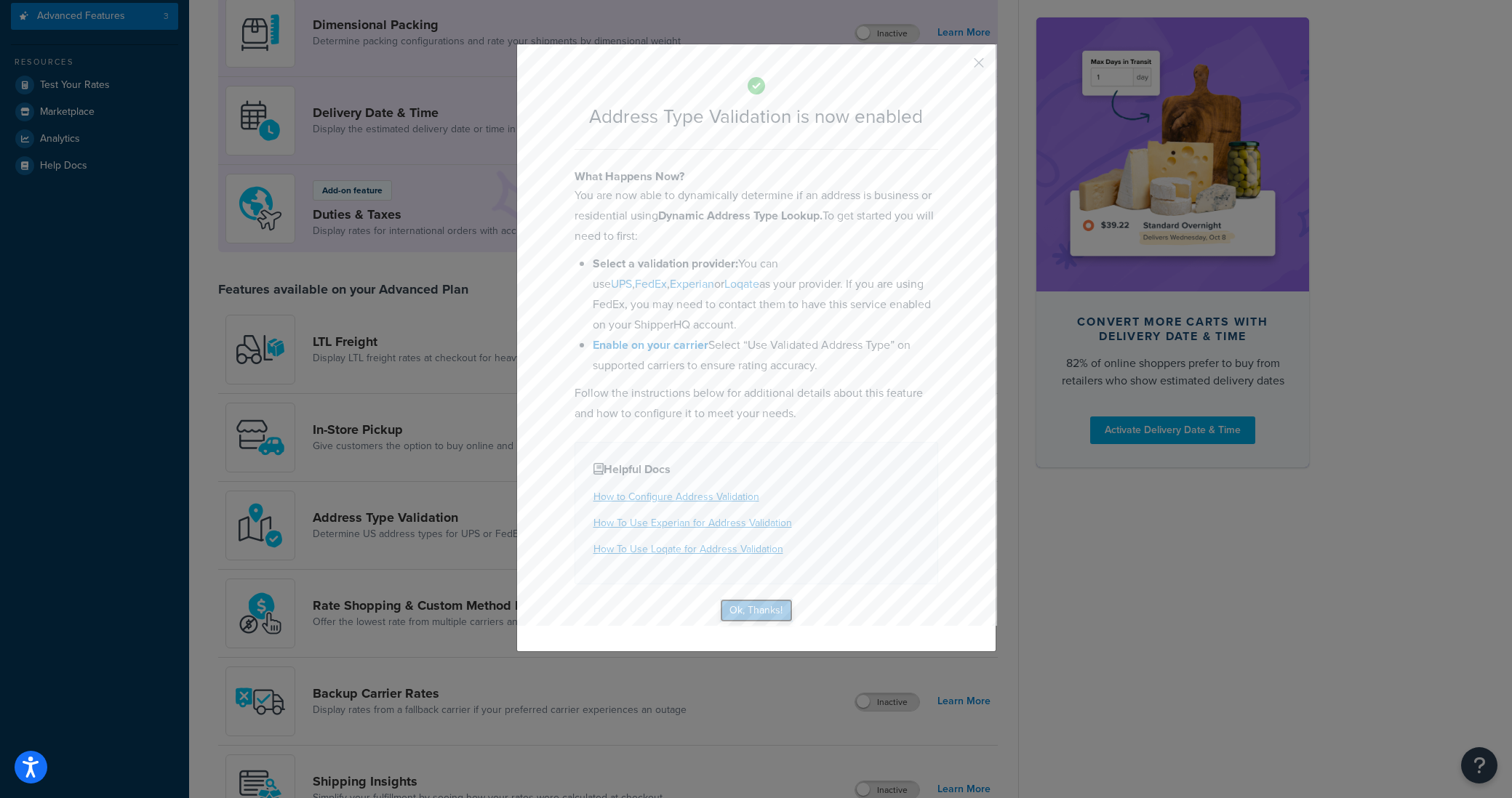
click at [740, 606] on button "Ok, Thanks!" at bounding box center [756, 611] width 73 height 23
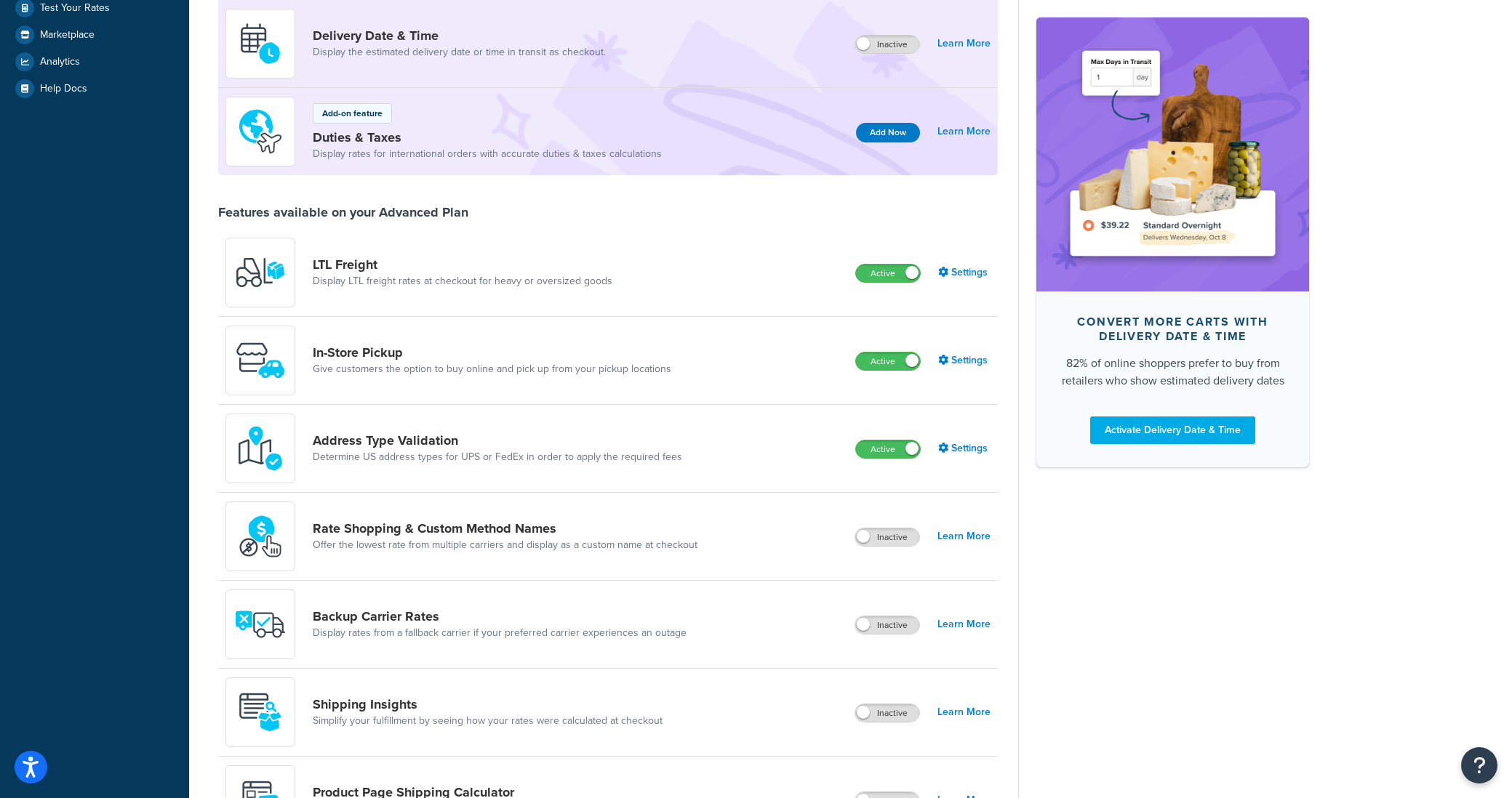
scroll to position [352, 0]
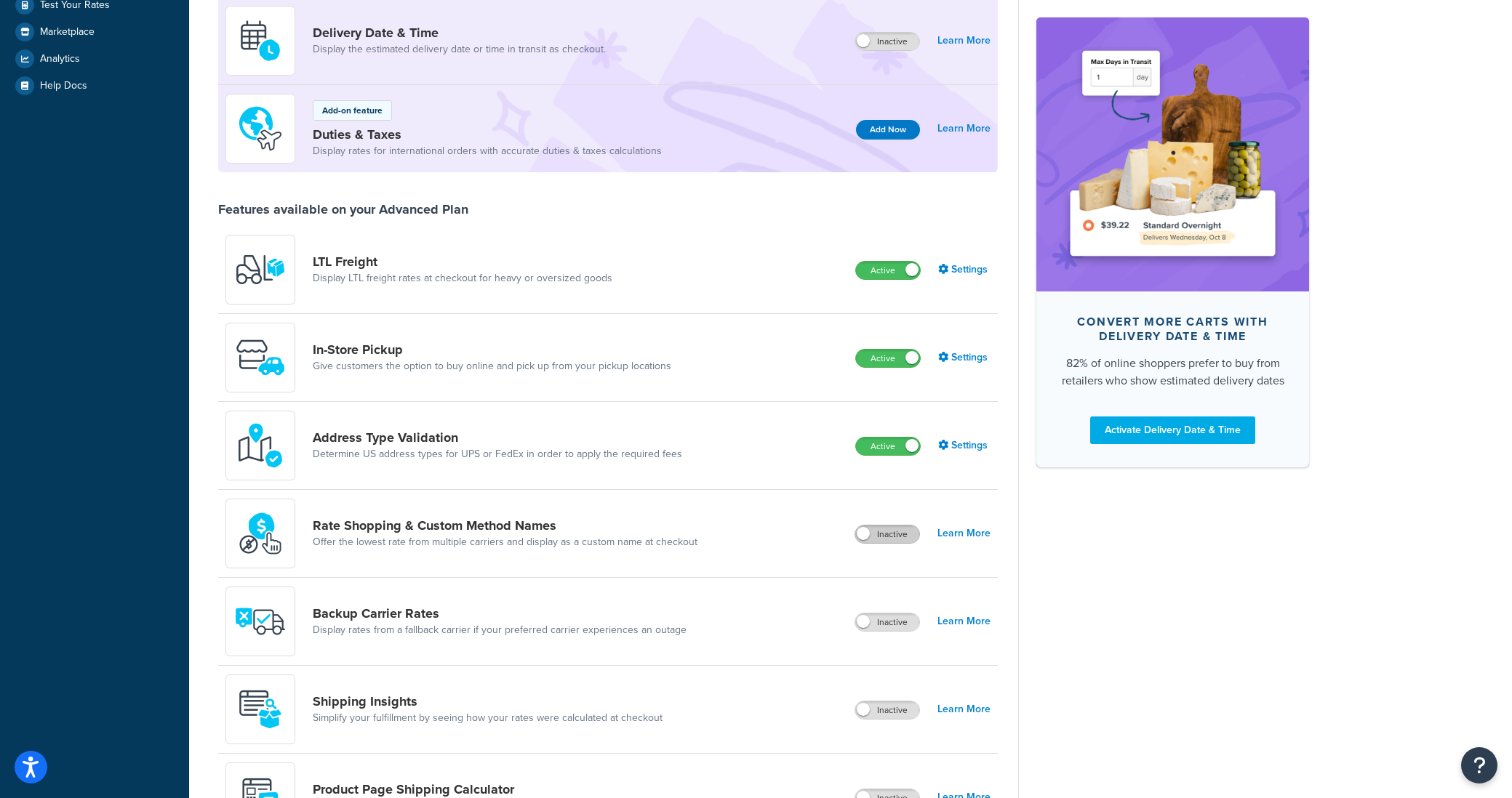
click at [875, 536] on label "Inactive" at bounding box center [887, 534] width 64 height 18
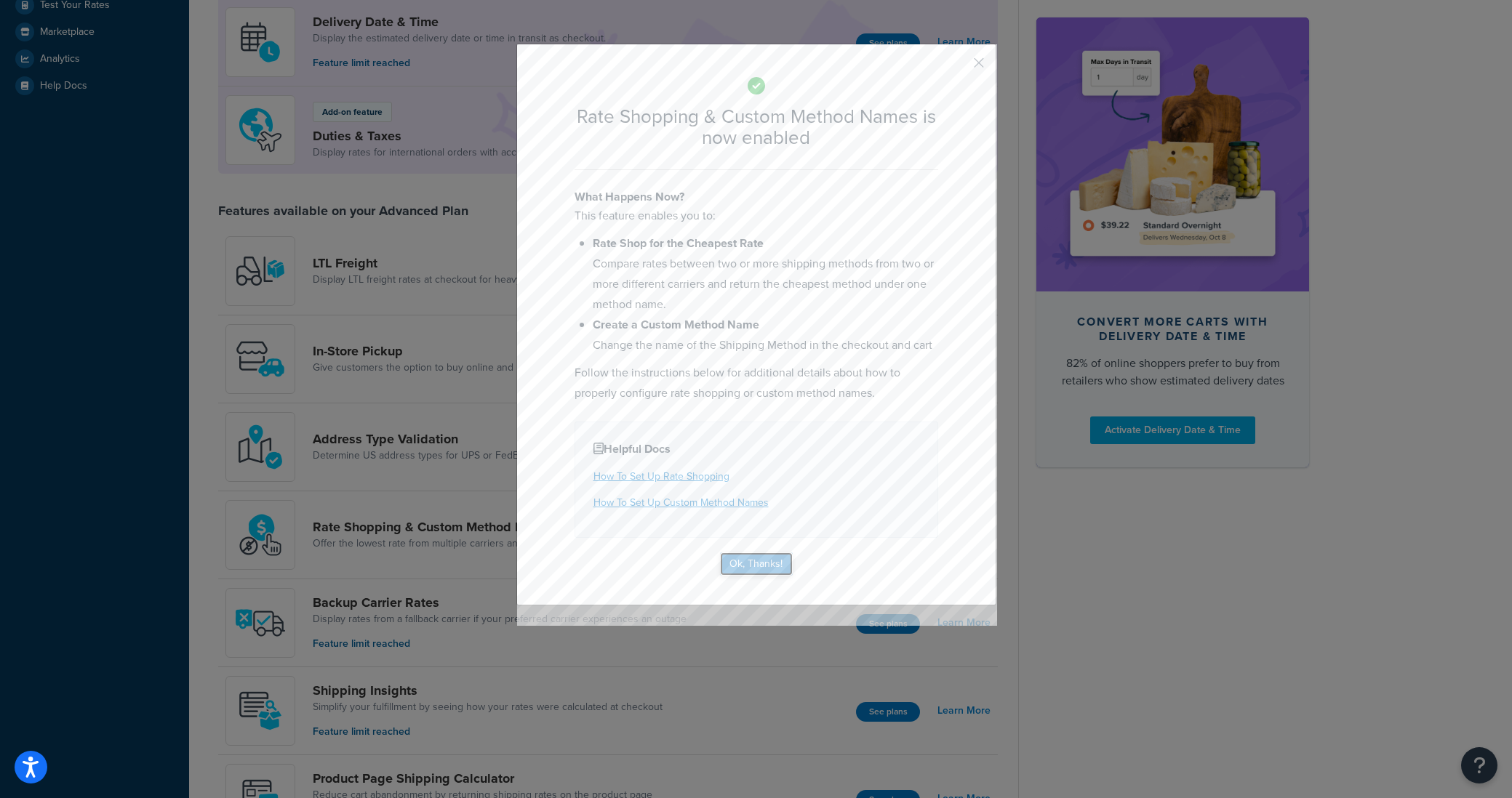
click at [761, 568] on button "Ok, Thanks!" at bounding box center [756, 564] width 73 height 23
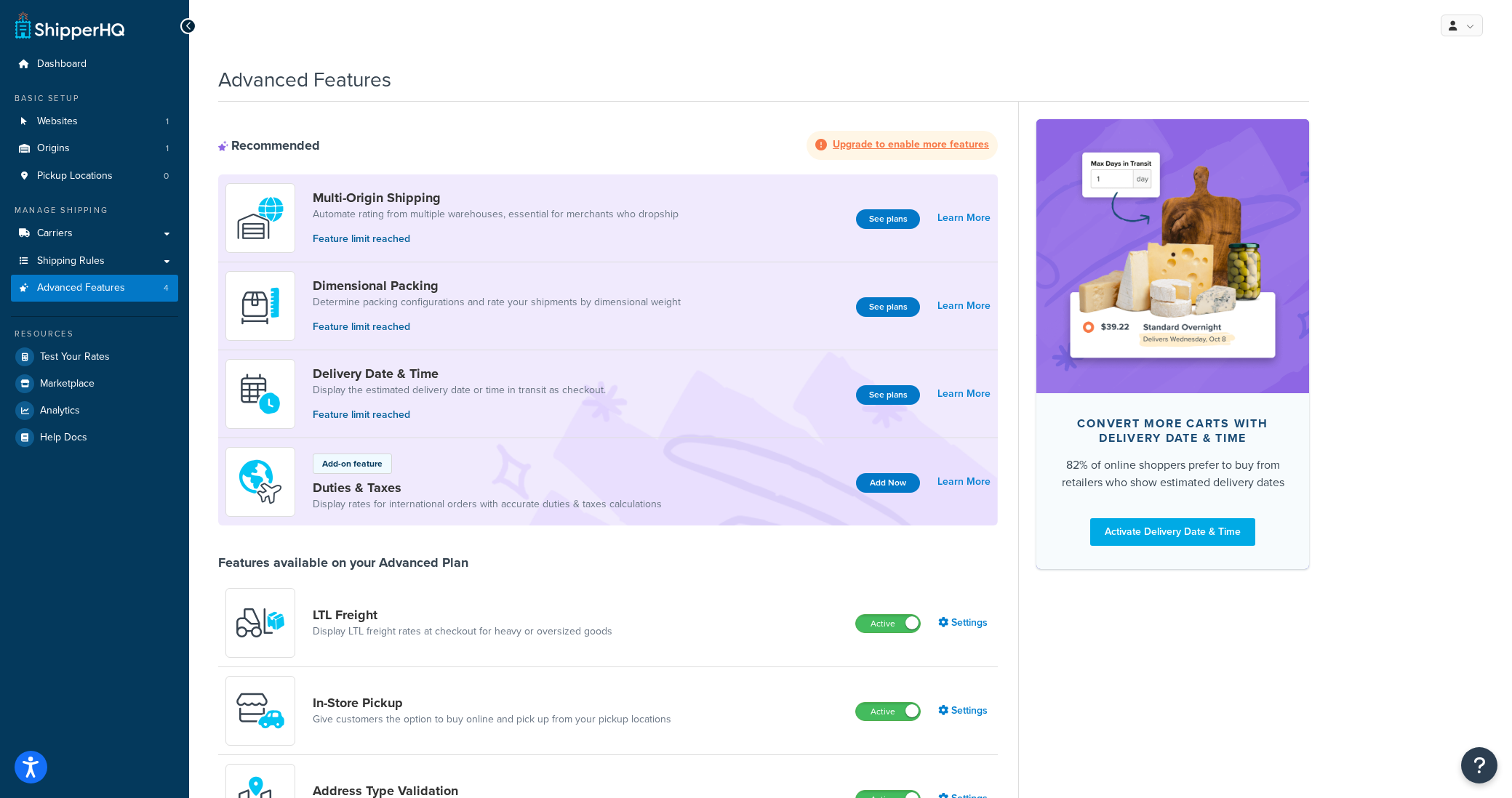
scroll to position [5, 0]
